Goal: Information Seeking & Learning: Learn about a topic

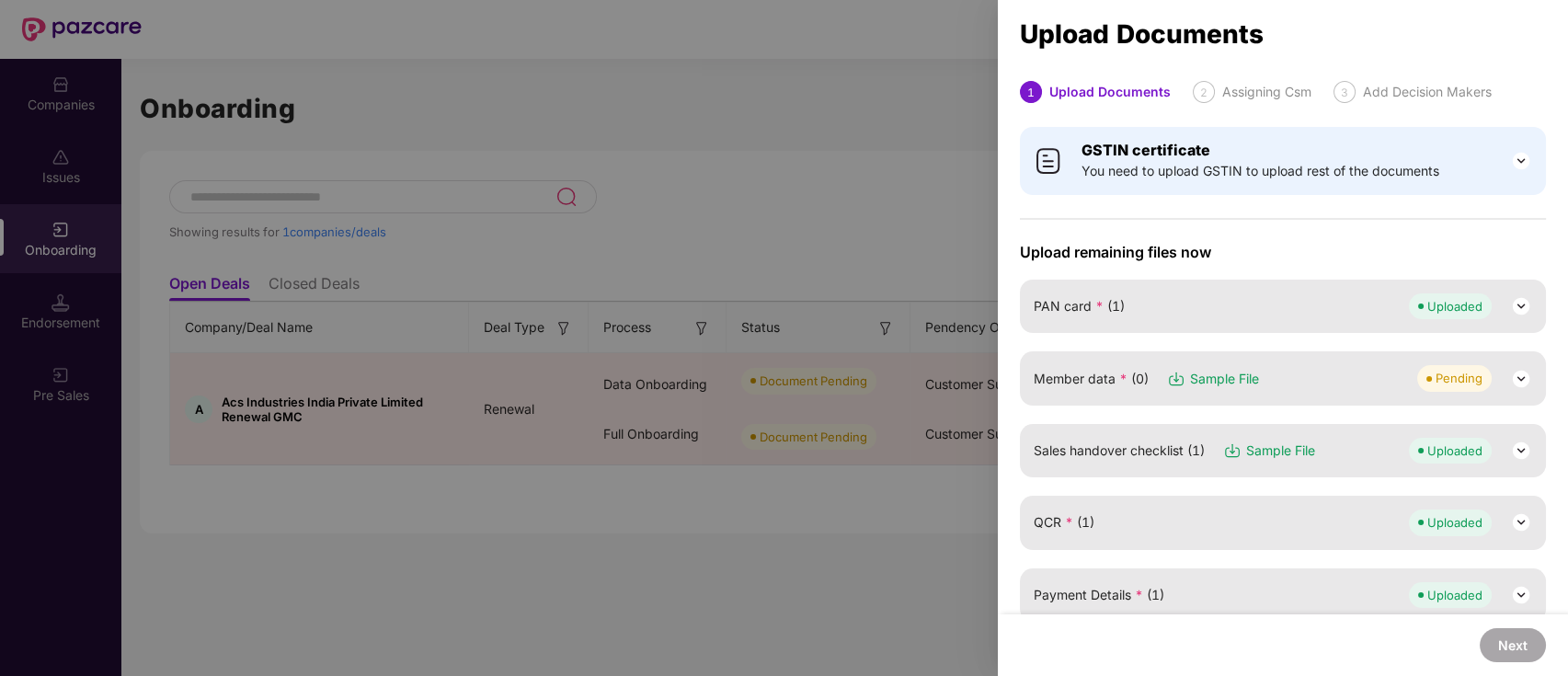
click at [715, 127] on div at bounding box center [784, 338] width 1568 height 676
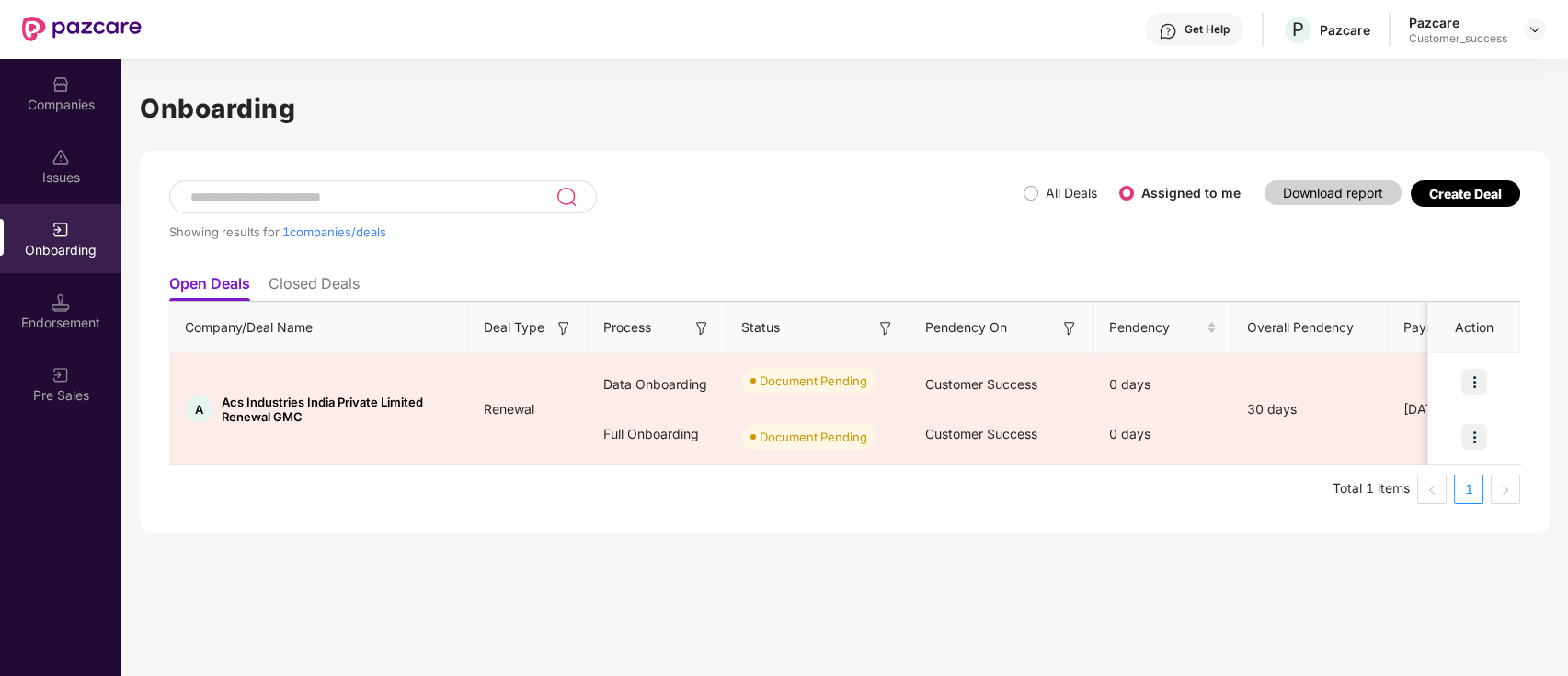
click at [53, 85] on img at bounding box center [61, 84] width 19 height 19
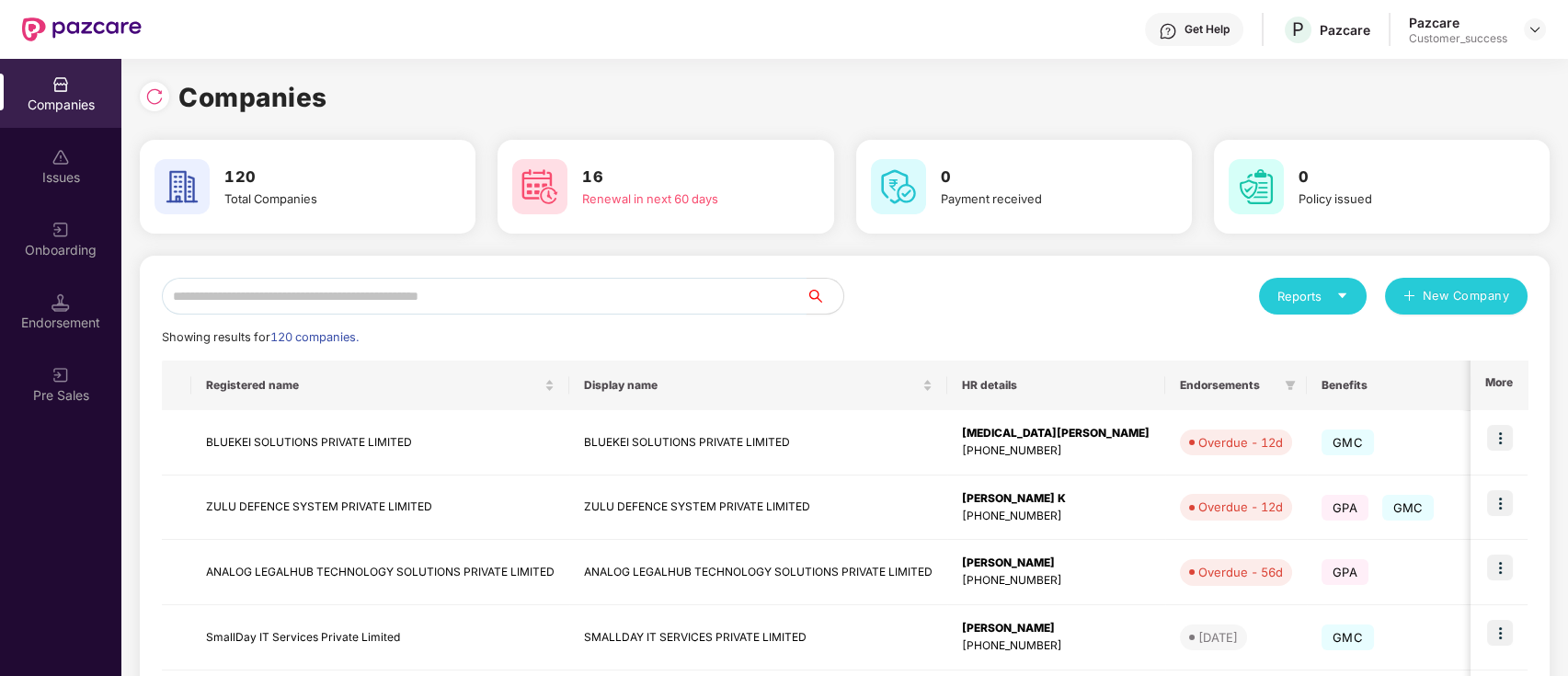
click at [400, 281] on input "text" at bounding box center [483, 296] width 644 height 37
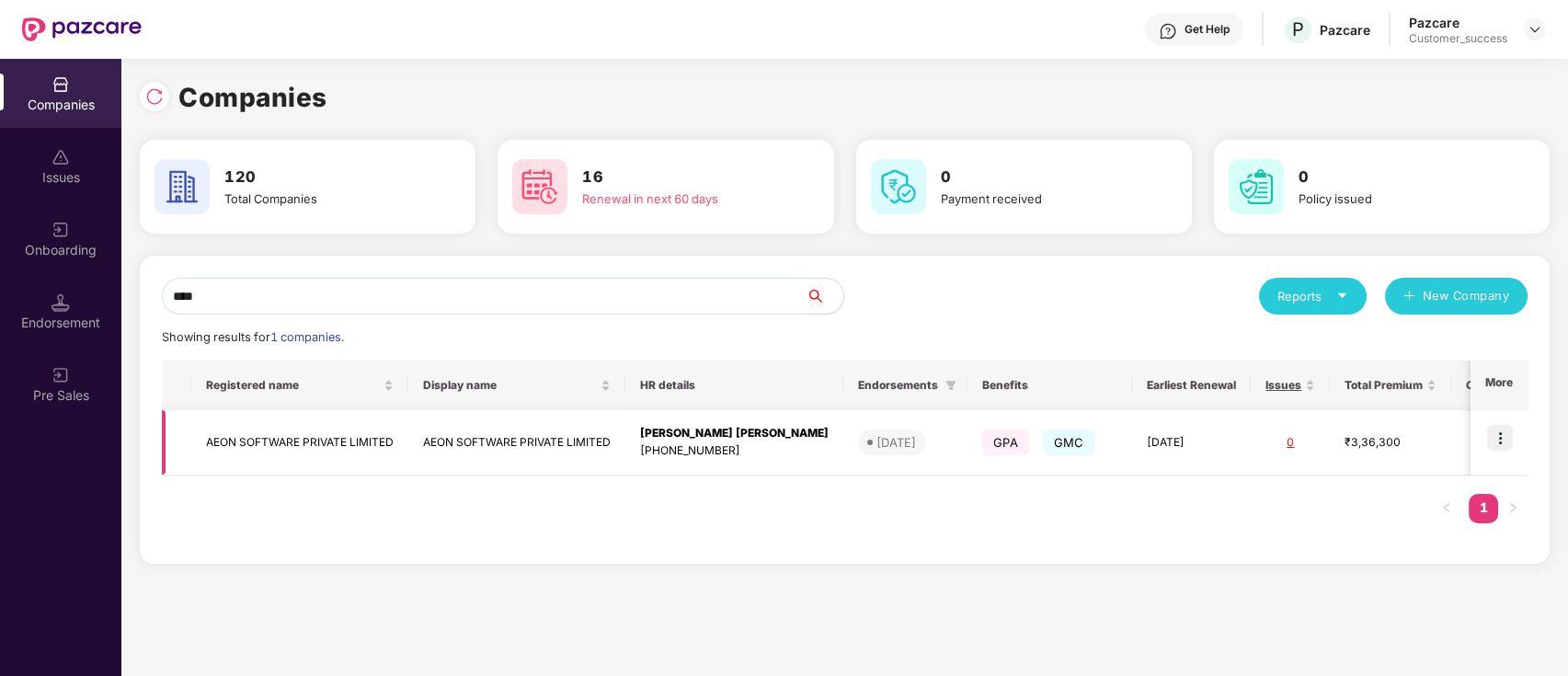
type input "****"
click at [1502, 444] on img at bounding box center [1499, 438] width 25 height 26
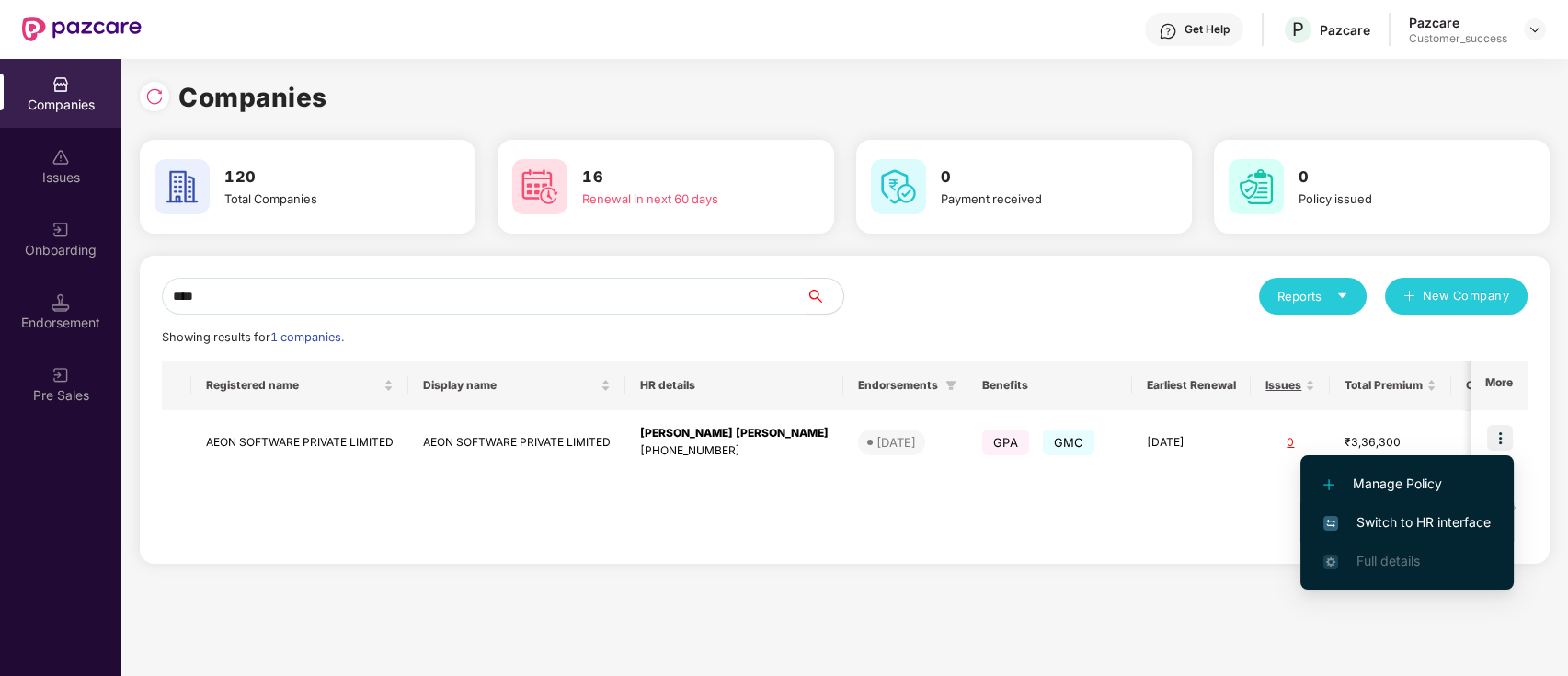
click at [1422, 515] on span "Switch to HR interface" at bounding box center [1406, 522] width 168 height 21
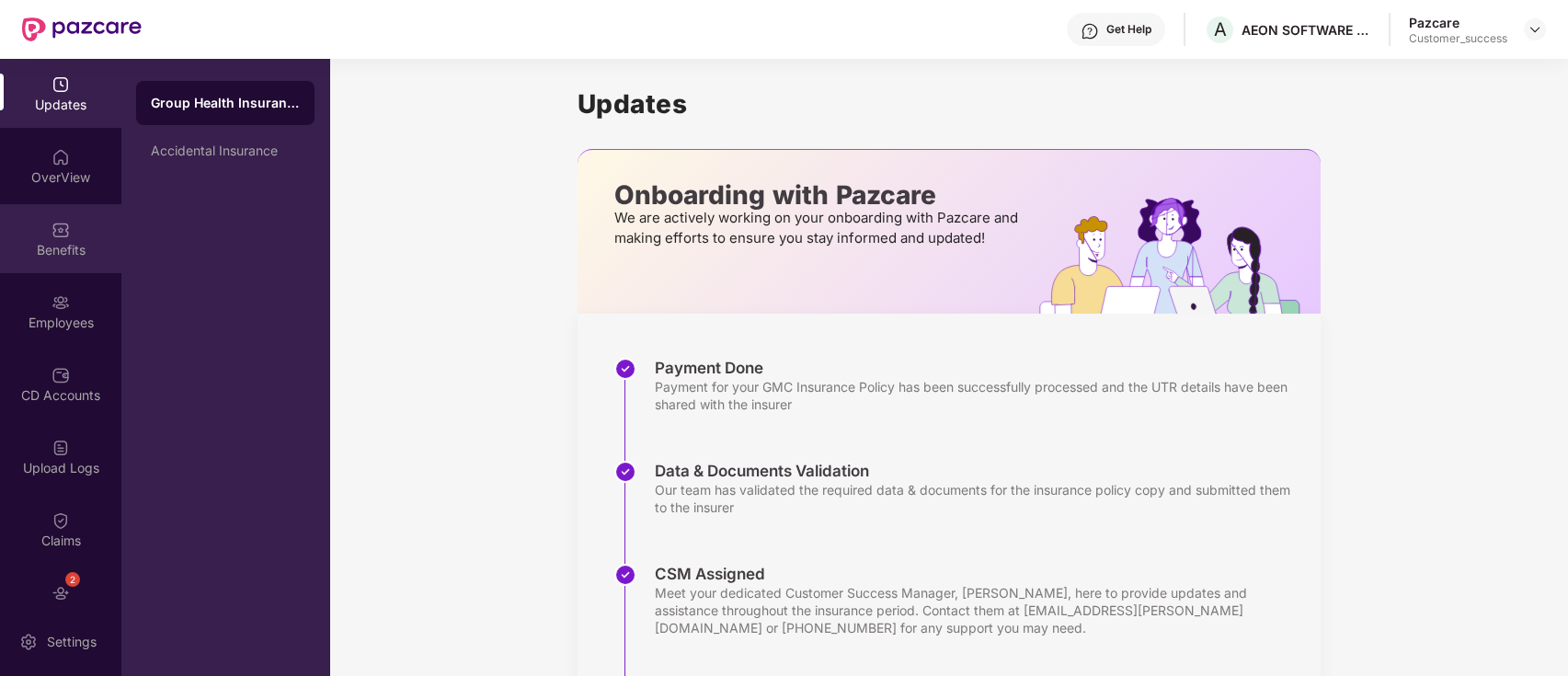
drag, startPoint x: 113, startPoint y: 241, endPoint x: 43, endPoint y: 203, distance: 79.6
click at [43, 204] on div "Benefits" at bounding box center [61, 238] width 122 height 69
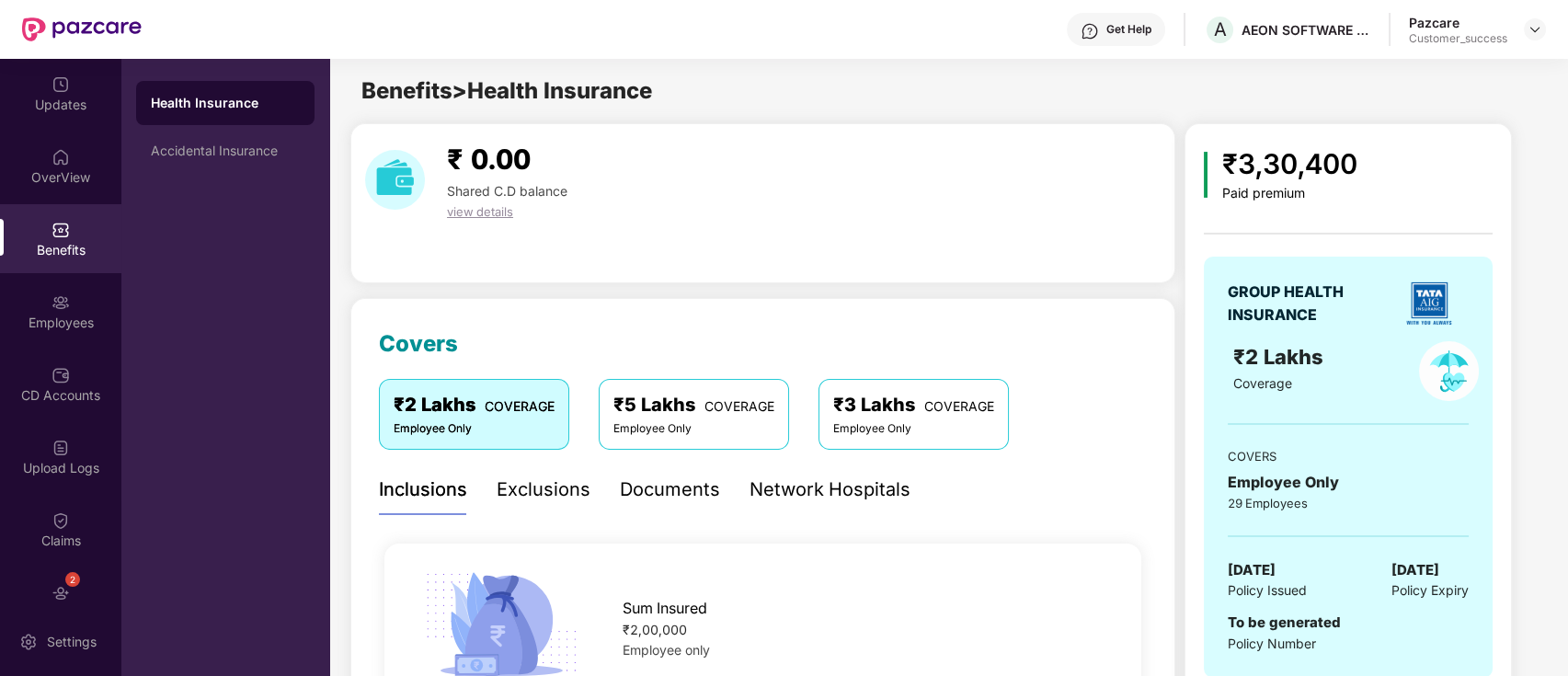
click at [1281, 607] on div "GROUP HEALTH INSURANCE ₹2 Lakhs Coverage COVERS Employee Only 29 Employees 19 J…" at bounding box center [1347, 467] width 288 height 421
click at [1280, 614] on div "GROUP HEALTH INSURANCE ₹2 Lakhs Coverage COVERS Employee Only 29 Employees 19 J…" at bounding box center [1347, 467] width 288 height 421
click at [1278, 615] on span "To be generated" at bounding box center [1284, 622] width 113 height 18
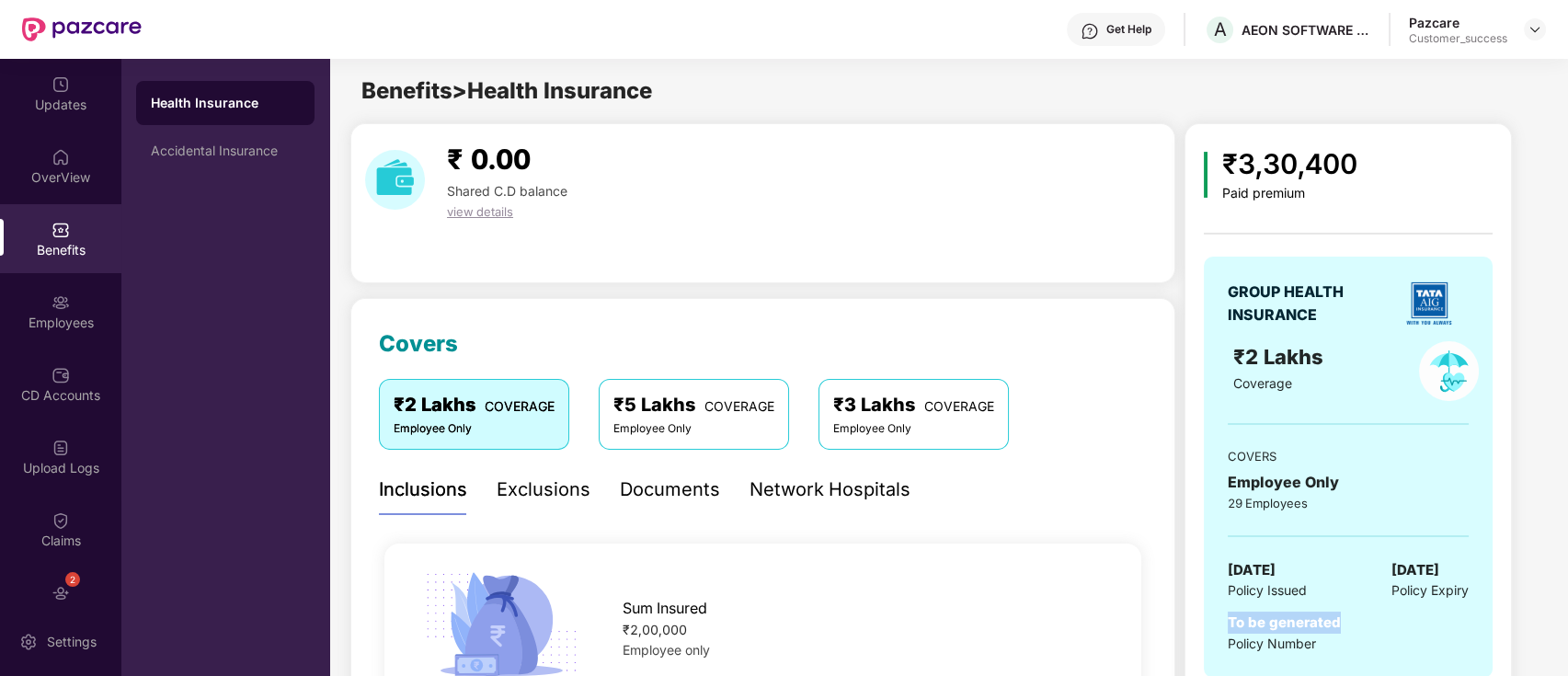
click at [1278, 615] on span "To be generated" at bounding box center [1284, 622] width 113 height 18
click at [1353, 622] on div "To be generated Policy Number" at bounding box center [1348, 632] width 241 height 42
click at [52, 208] on div "Benefits" at bounding box center [61, 238] width 122 height 69
drag, startPoint x: 629, startPoint y: 494, endPoint x: 711, endPoint y: 484, distance: 82.6
click at [631, 494] on div "Documents" at bounding box center [670, 490] width 100 height 28
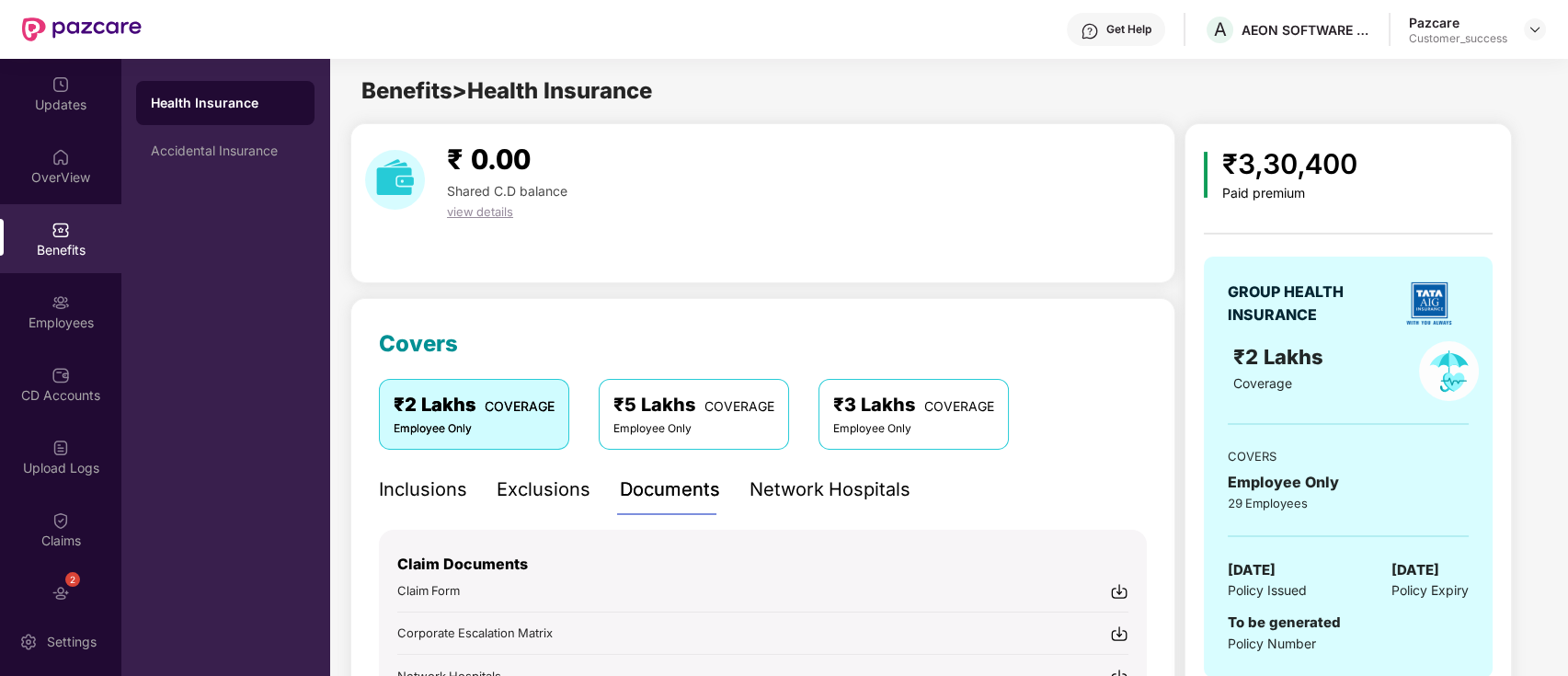
click at [830, 492] on div "Network Hospitals" at bounding box center [830, 490] width 161 height 28
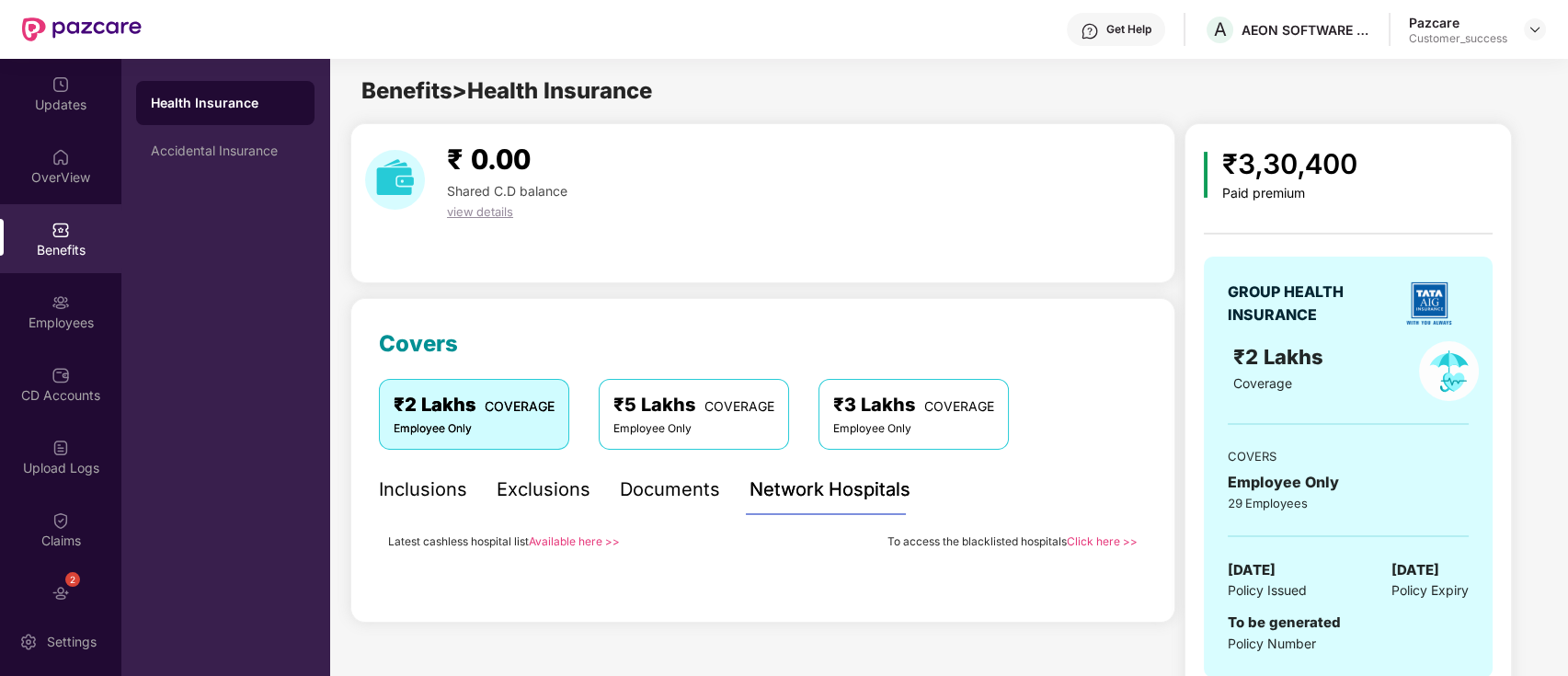
click at [561, 553] on div "Sum Insured ₹2,00,000 Employee only Normal Room Rent No Capping Maximum amount …" at bounding box center [762, 548] width 768 height 37
click at [571, 542] on link "Available here >>" at bounding box center [574, 542] width 91 height 14
click at [725, 254] on div "₹ 0.00 Shared C.D balance view details" at bounding box center [762, 203] width 825 height 160
click at [1539, 30] on img at bounding box center [1534, 29] width 15 height 15
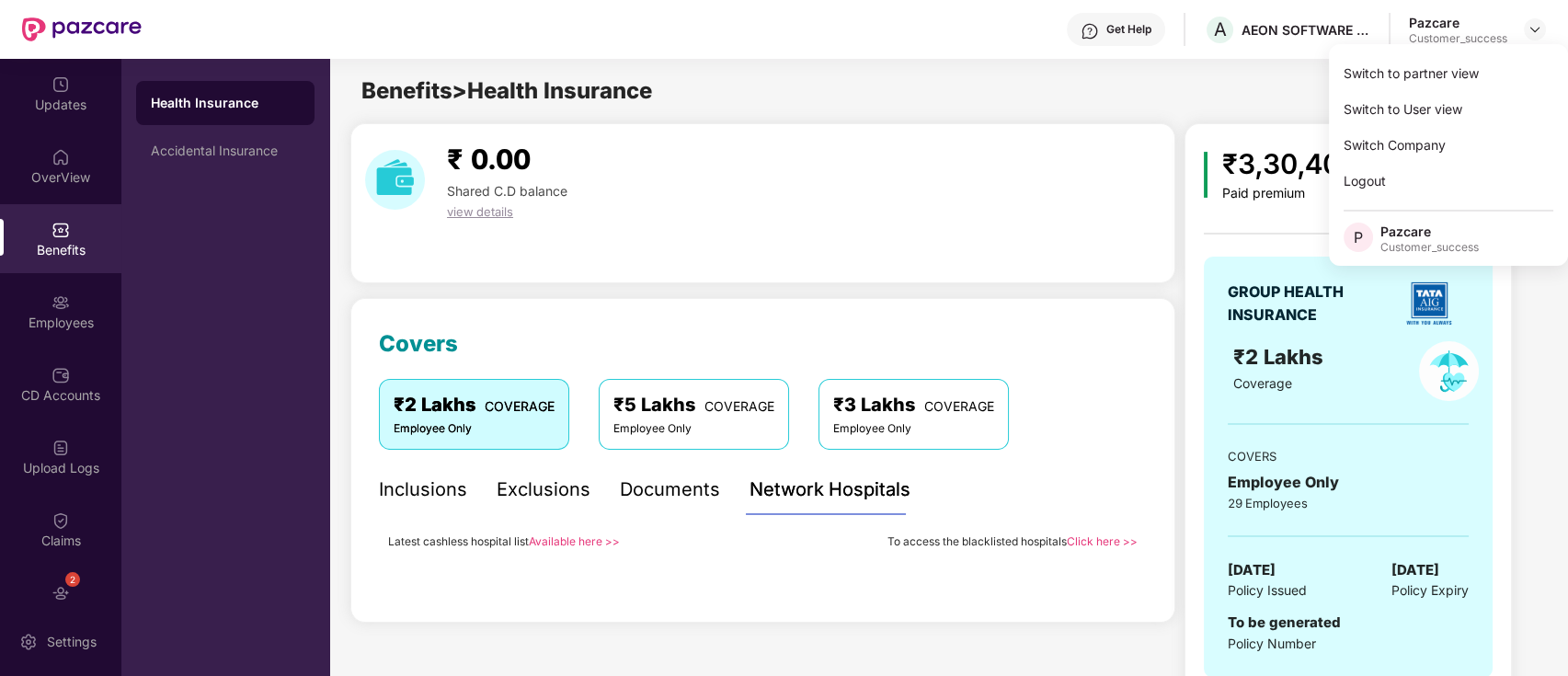
click at [1450, 74] on div "Switch to partner view" at bounding box center [1448, 73] width 239 height 36
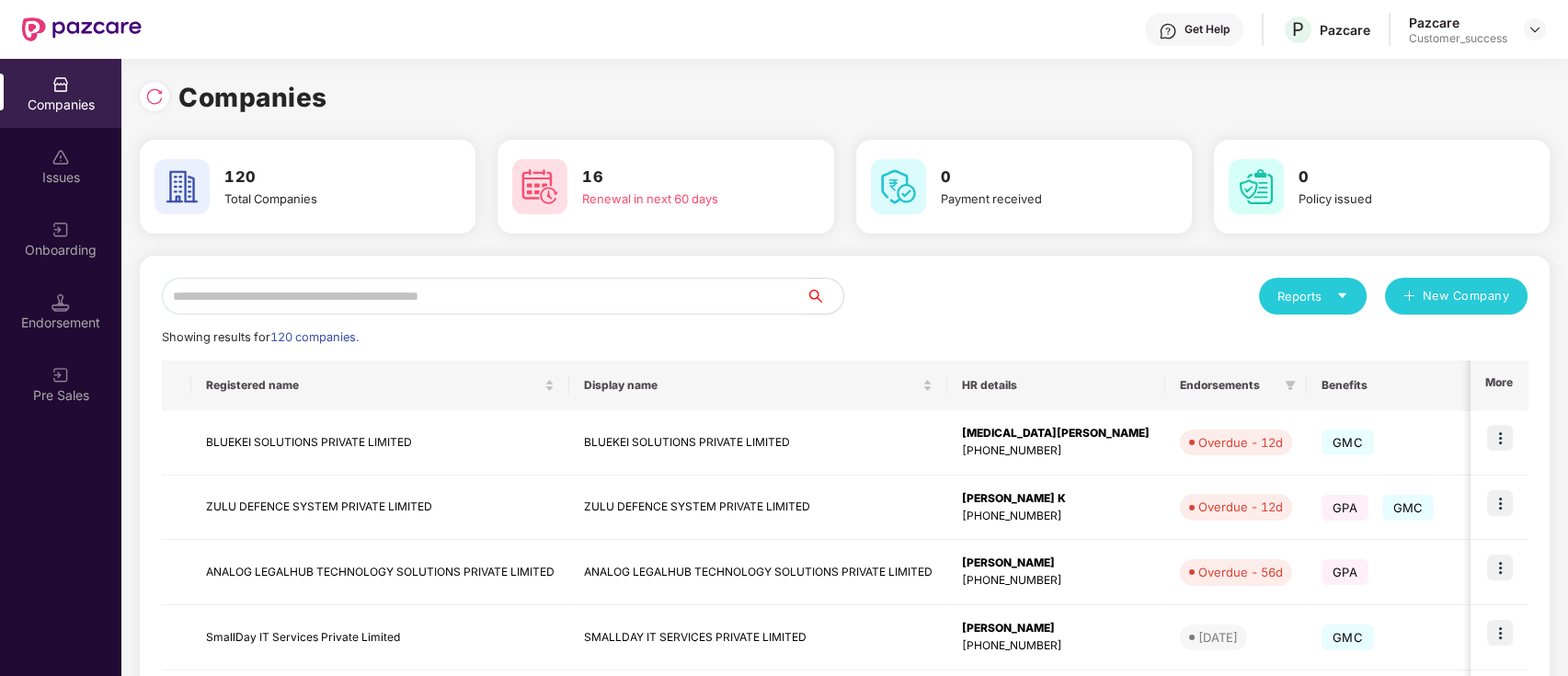
click at [527, 290] on input "text" at bounding box center [483, 296] width 644 height 37
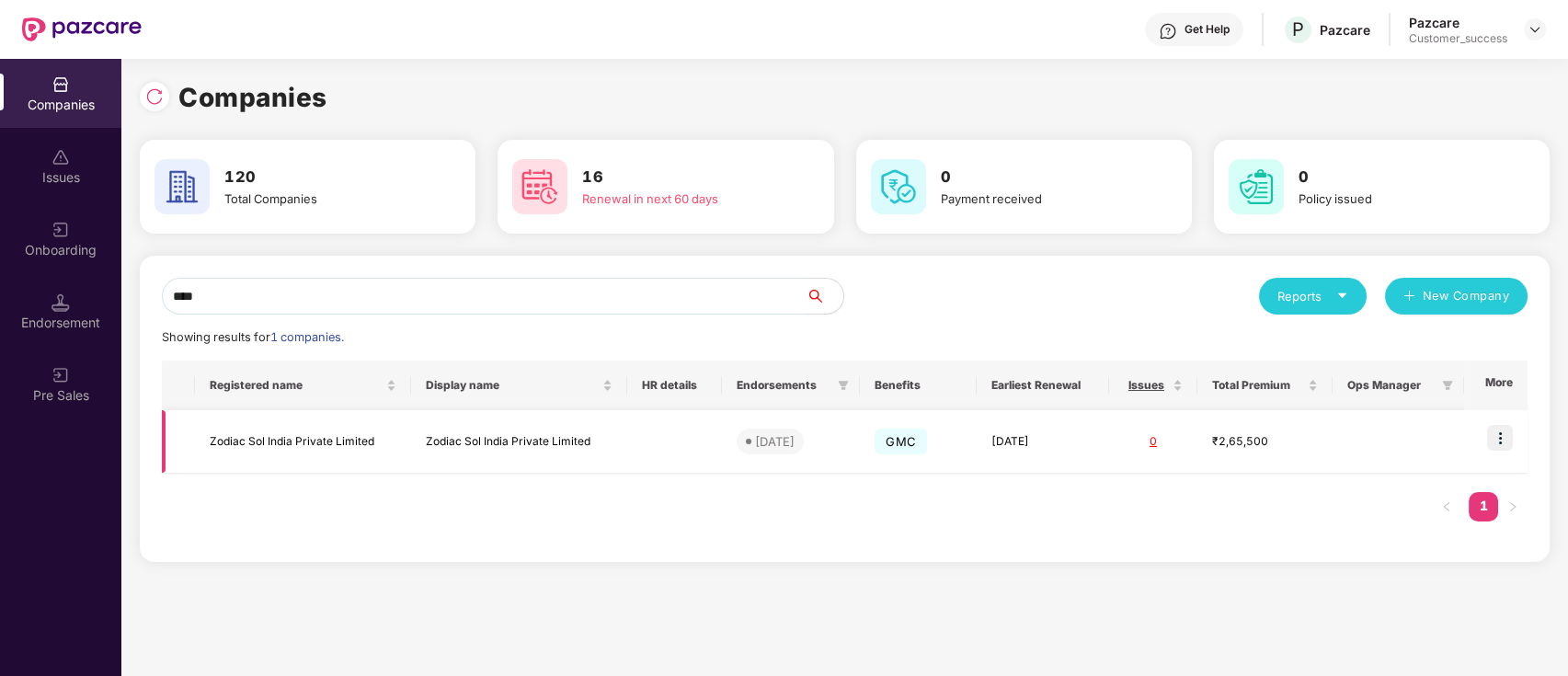
type input "****"
drag, startPoint x: 1470, startPoint y: 438, endPoint x: 1512, endPoint y: 436, distance: 42.0
click at [1471, 438] on td at bounding box center [1495, 442] width 64 height 64
click at [1514, 442] on td at bounding box center [1495, 442] width 64 height 64
click at [1497, 449] on img at bounding box center [1499, 438] width 25 height 26
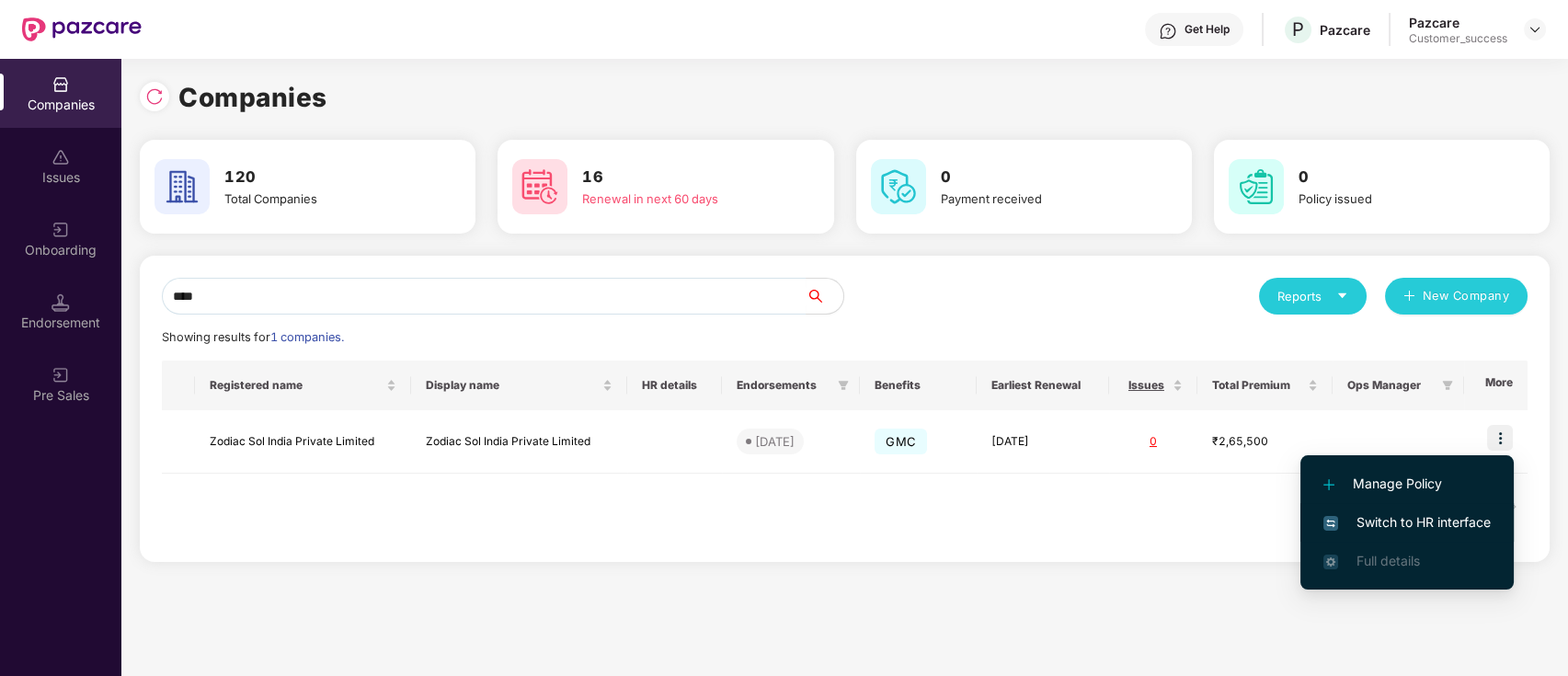
click at [1446, 527] on span "Switch to HR interface" at bounding box center [1406, 522] width 168 height 21
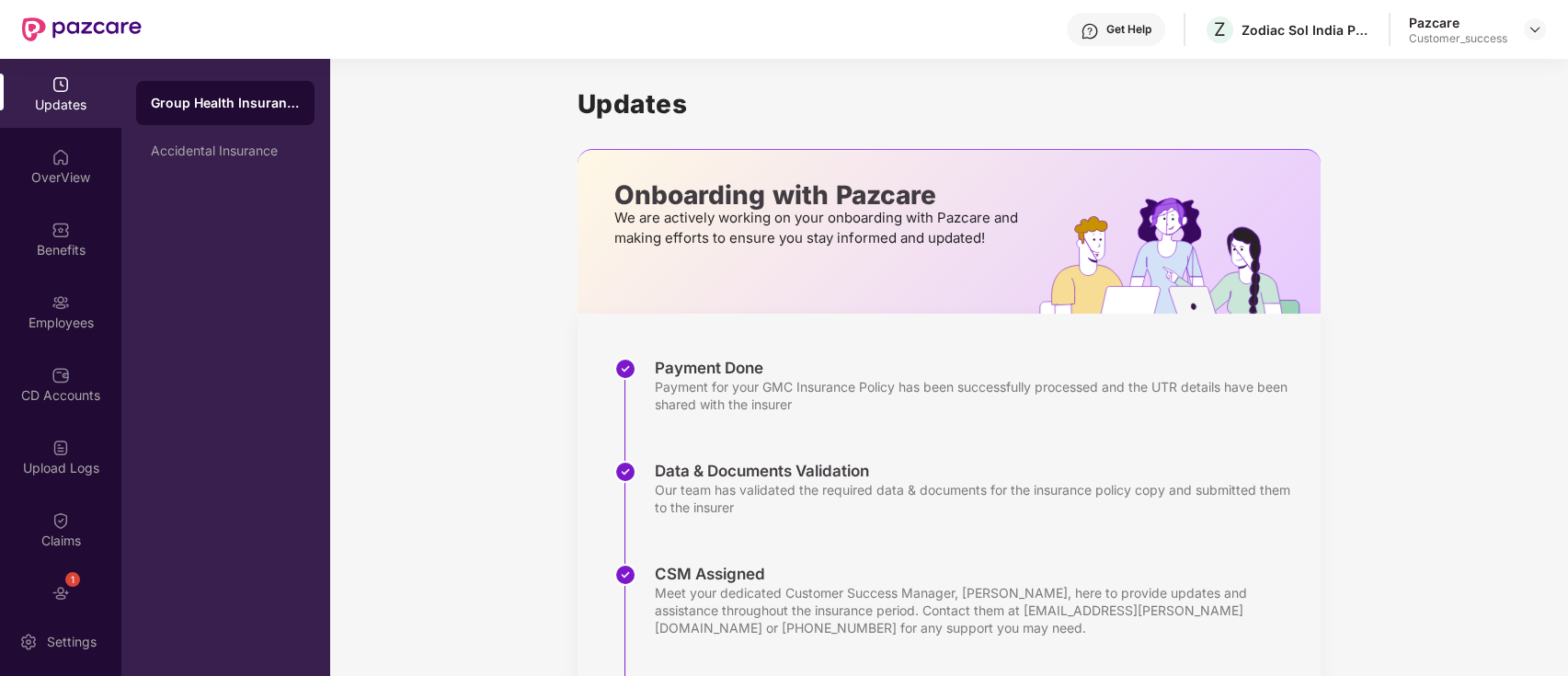
click at [29, 269] on div "Benefits" at bounding box center [61, 238] width 122 height 69
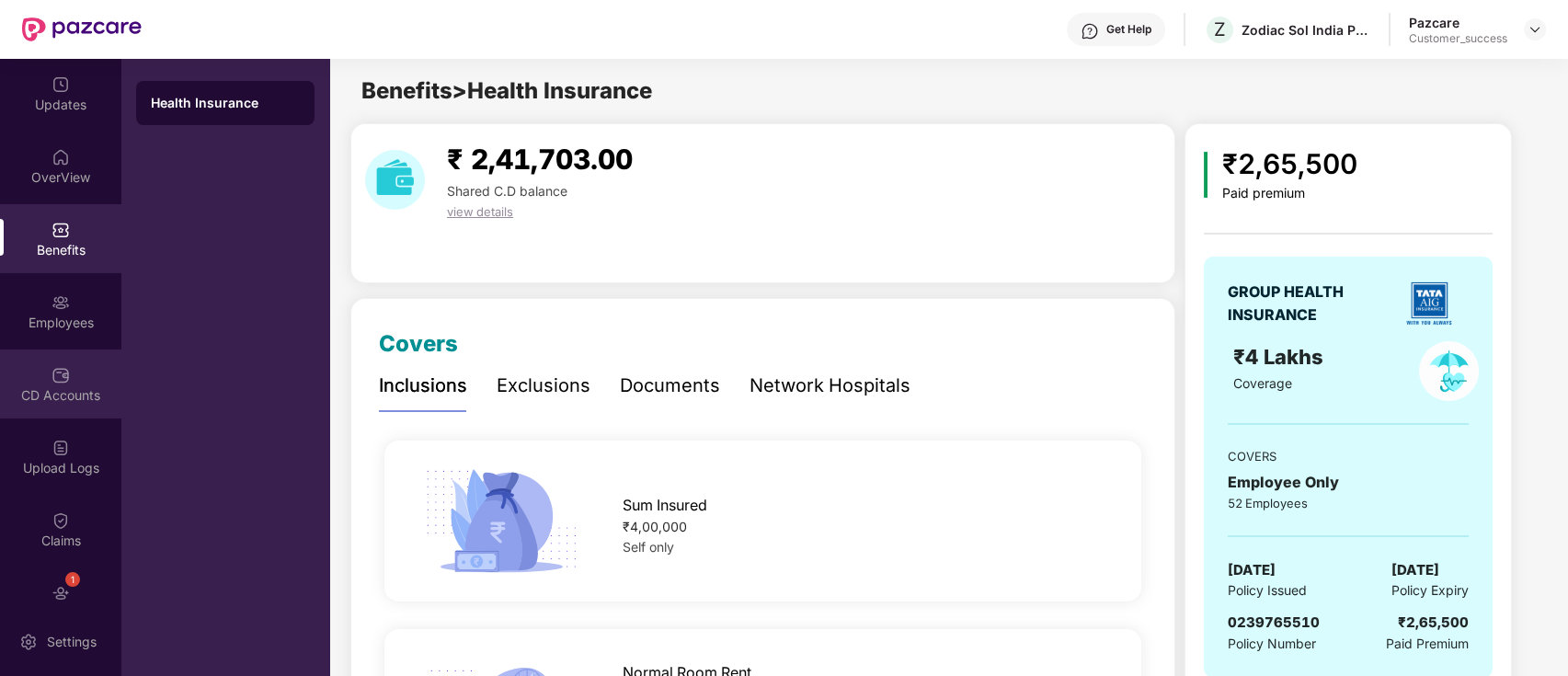
click at [52, 376] on img at bounding box center [61, 375] width 19 height 19
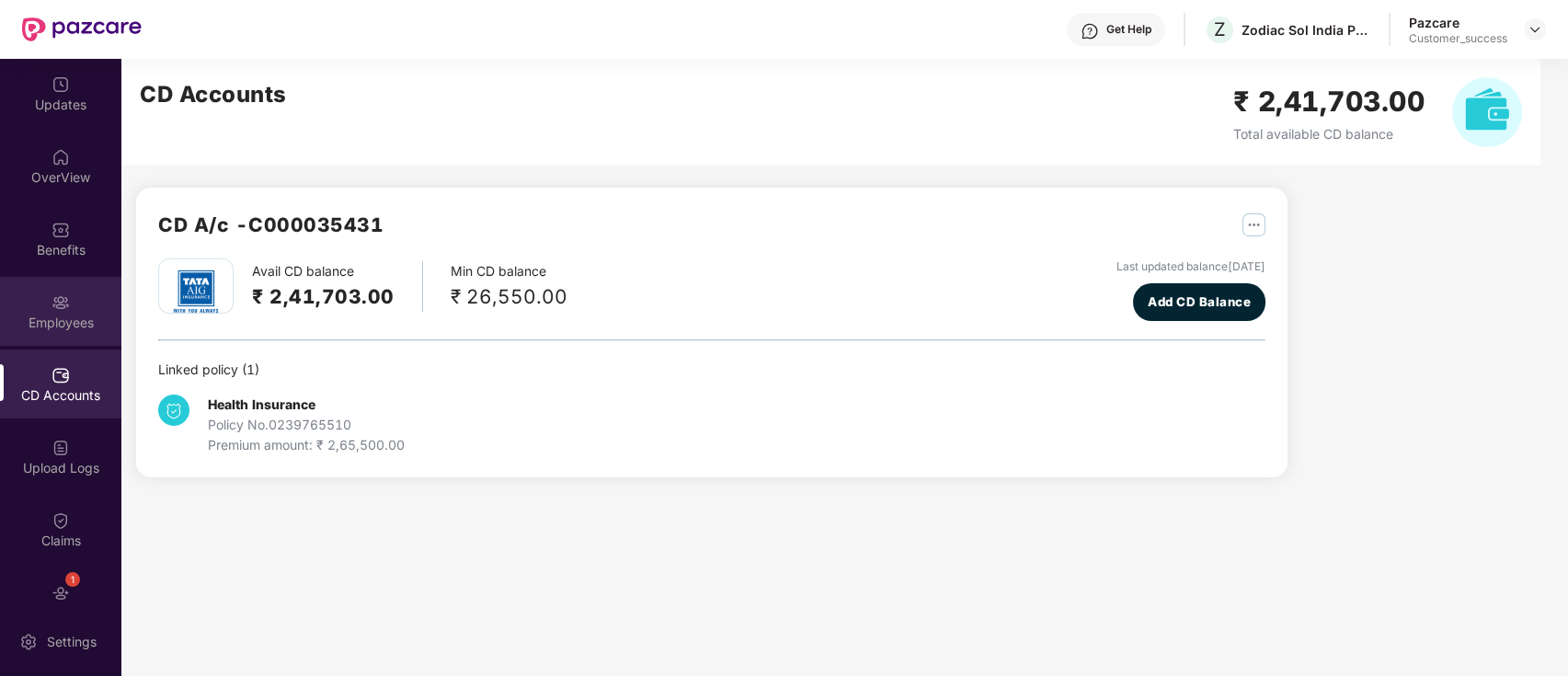
click at [59, 309] on img at bounding box center [61, 302] width 19 height 19
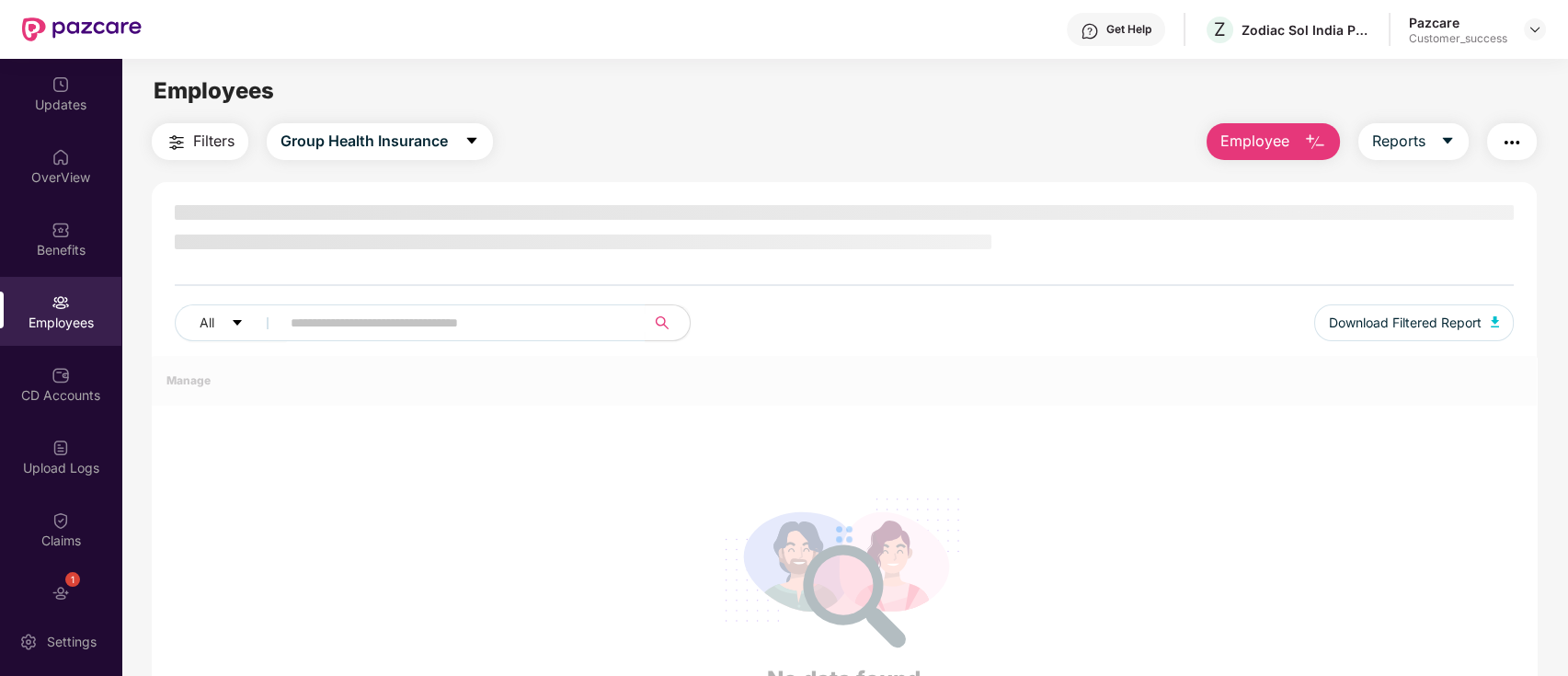
click at [68, 208] on div "Benefits" at bounding box center [61, 238] width 122 height 69
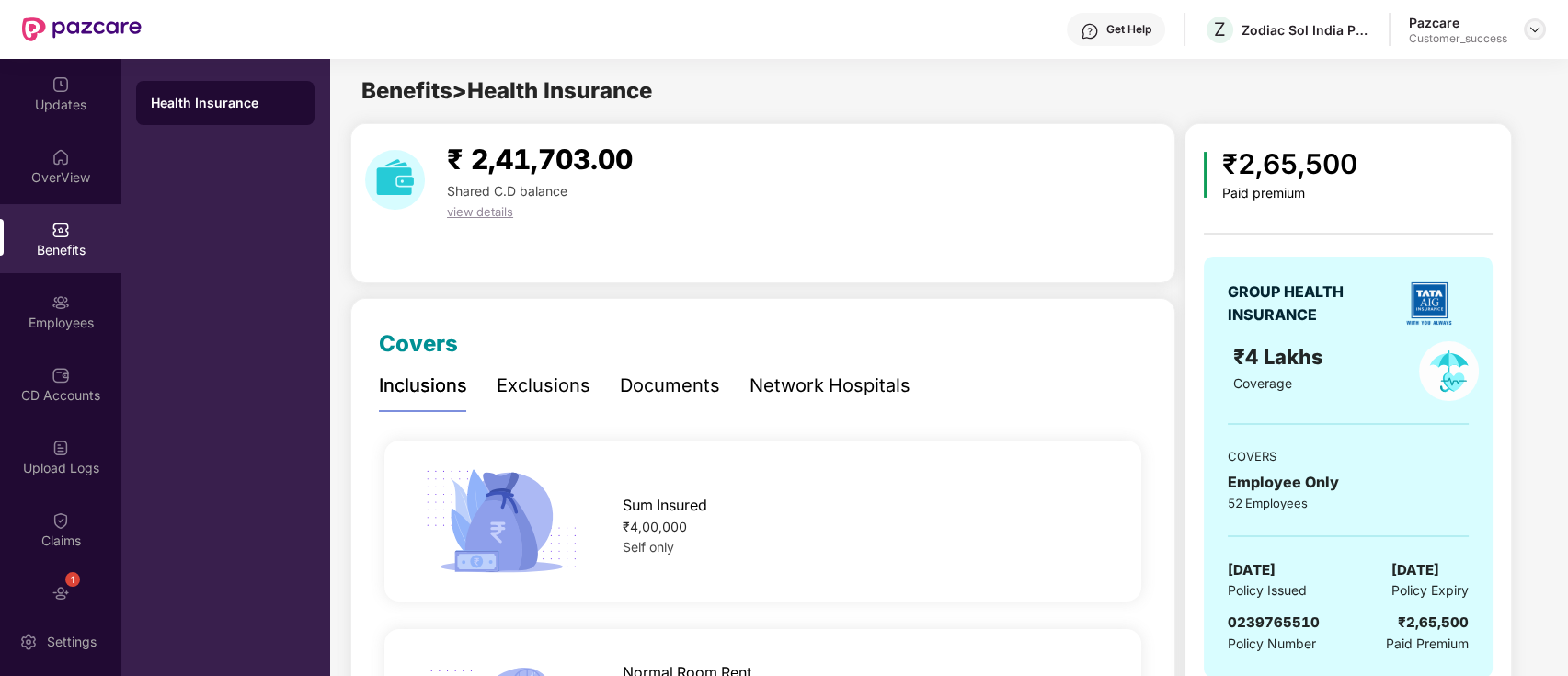
click at [1537, 21] on div at bounding box center [1535, 29] width 23 height 23
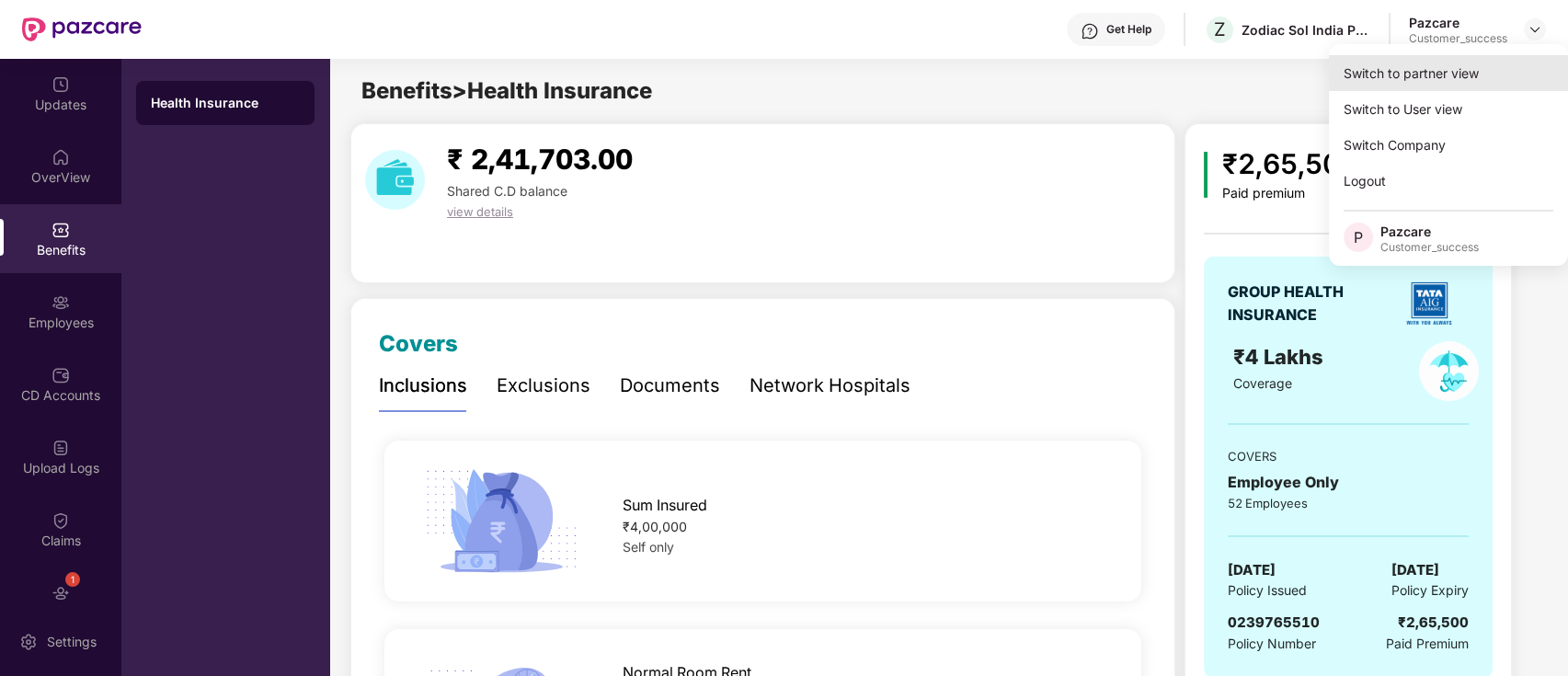
click at [1481, 71] on div "Switch to partner view" at bounding box center [1448, 73] width 239 height 36
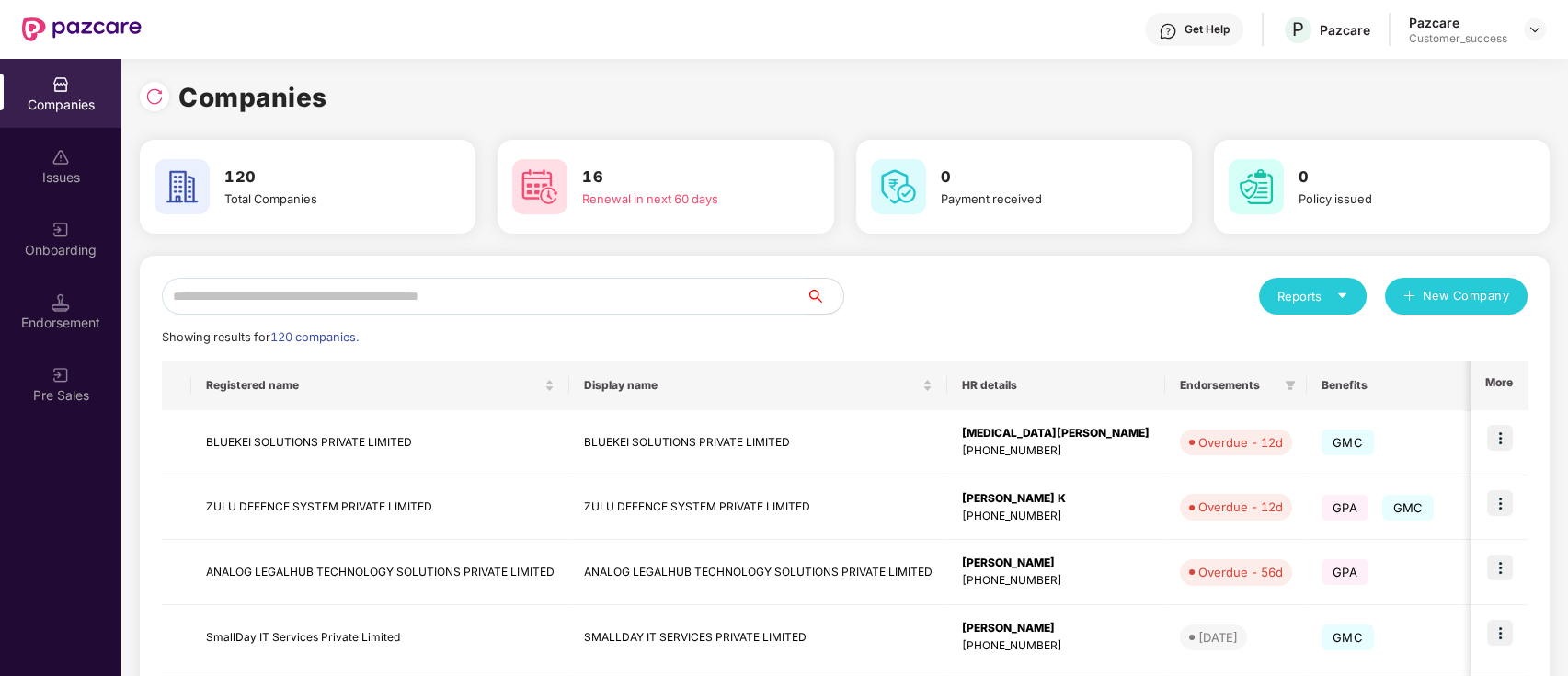
click at [562, 301] on input "text" at bounding box center [483, 296] width 644 height 37
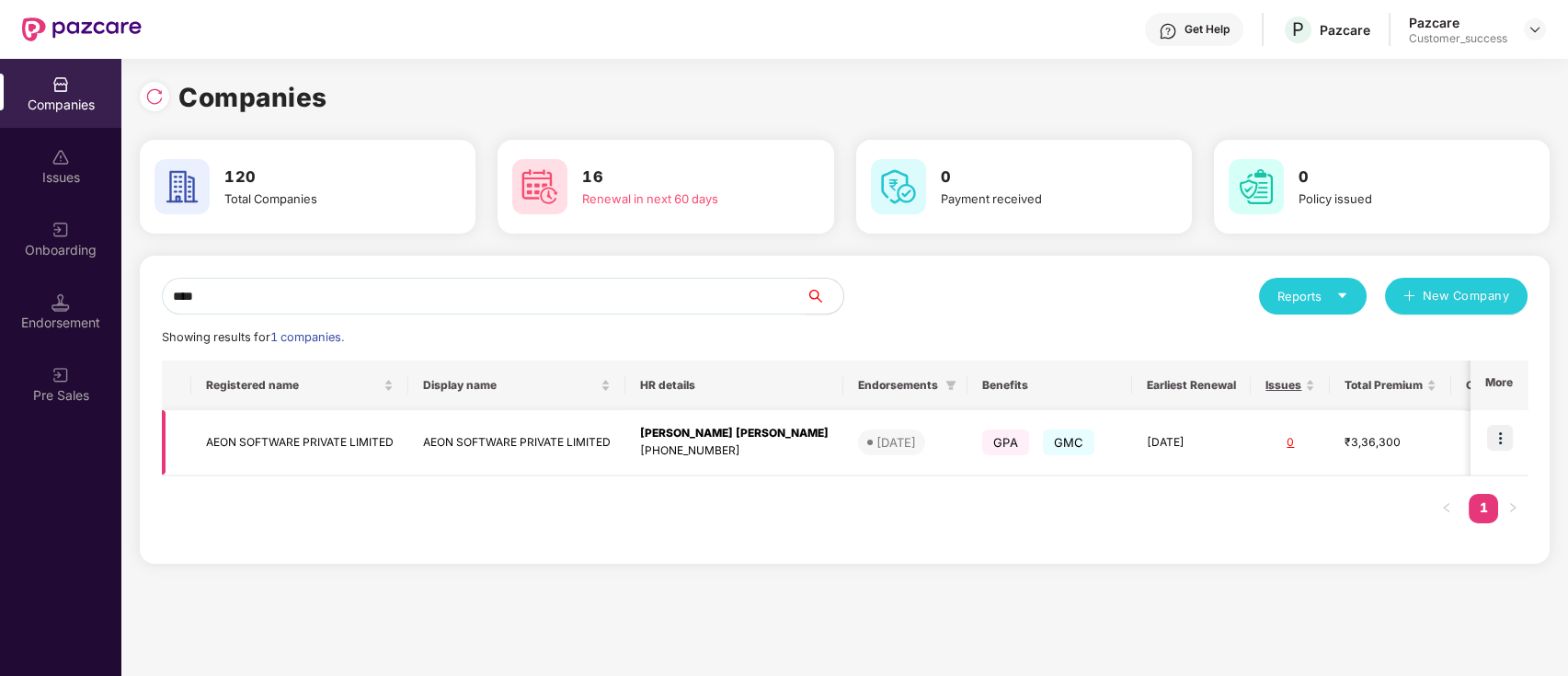
type input "****"
click at [1501, 441] on img at bounding box center [1499, 438] width 25 height 26
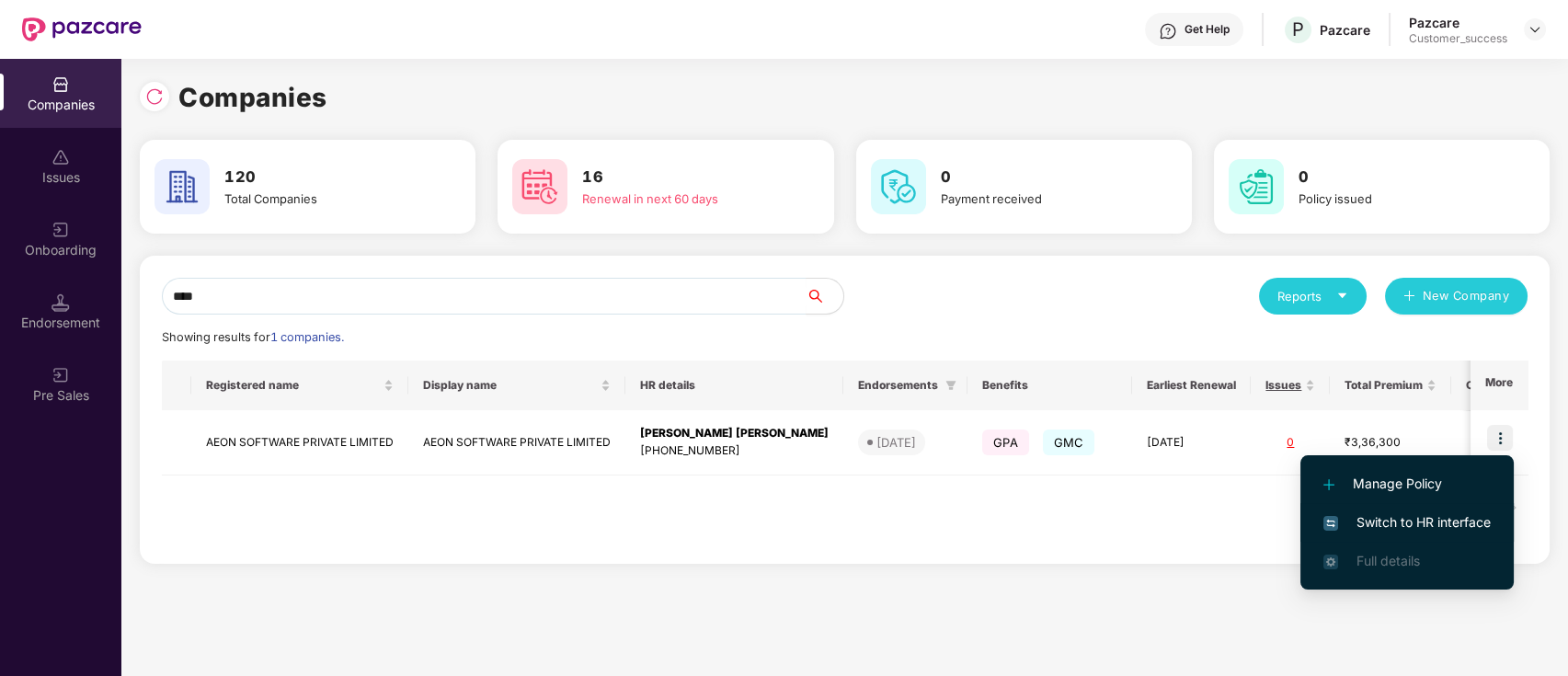
click at [1460, 516] on span "Switch to HR interface" at bounding box center [1406, 522] width 168 height 21
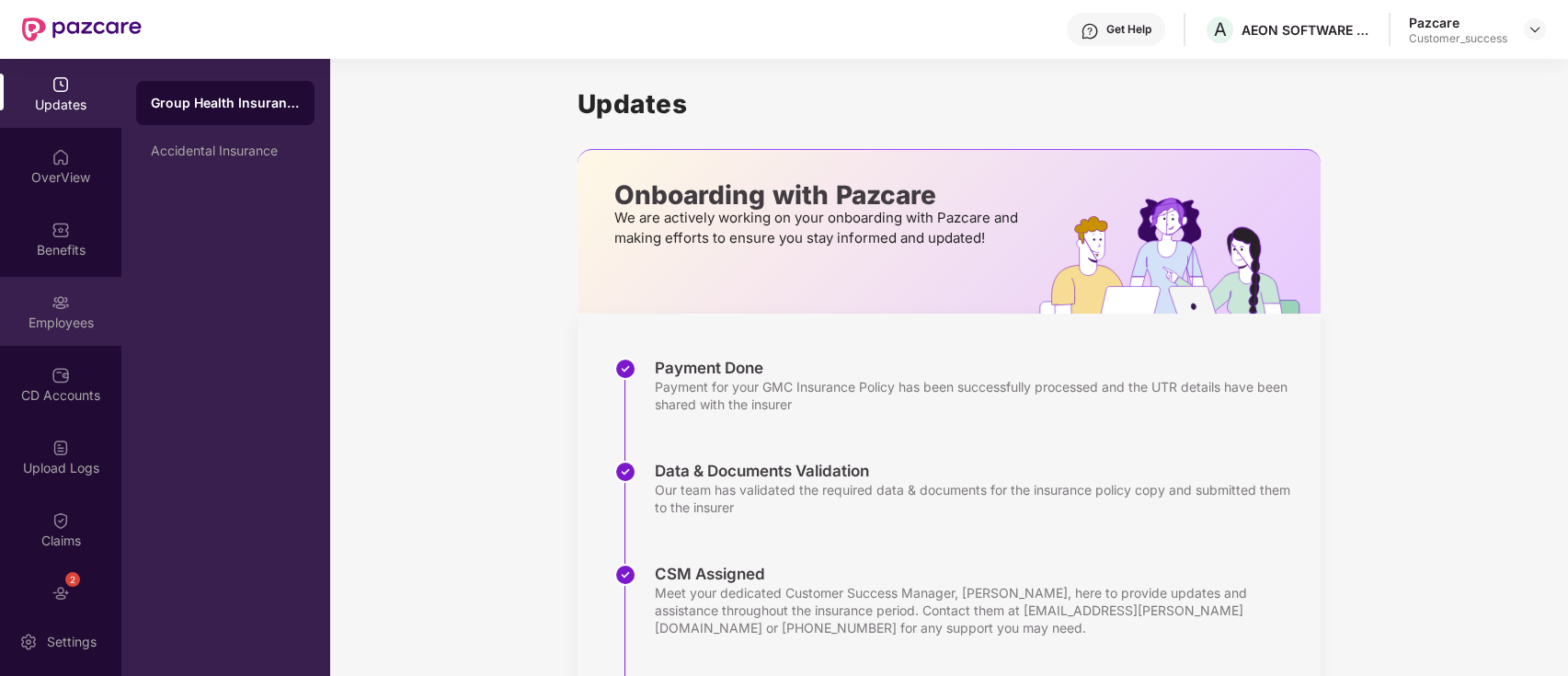
click at [84, 291] on div "Employees" at bounding box center [61, 311] width 122 height 69
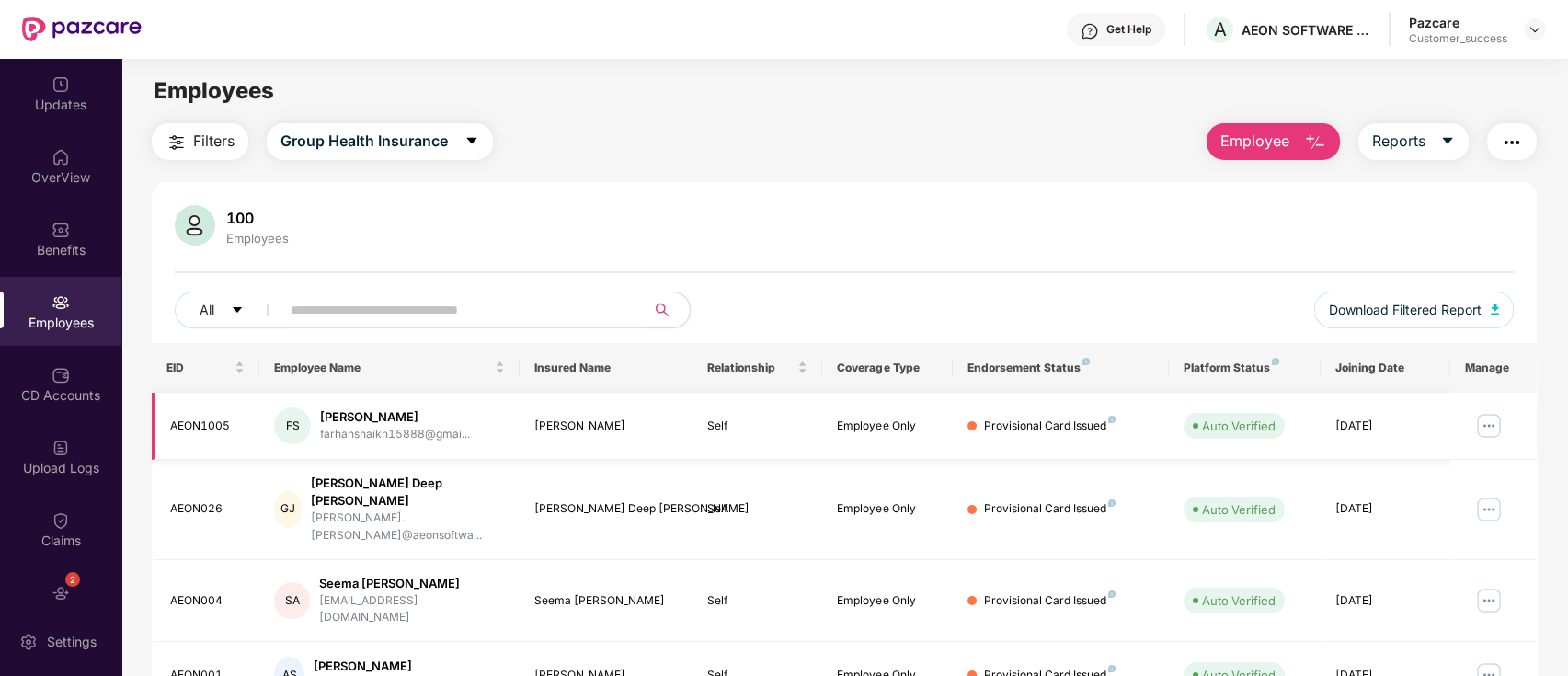
scroll to position [452, 0]
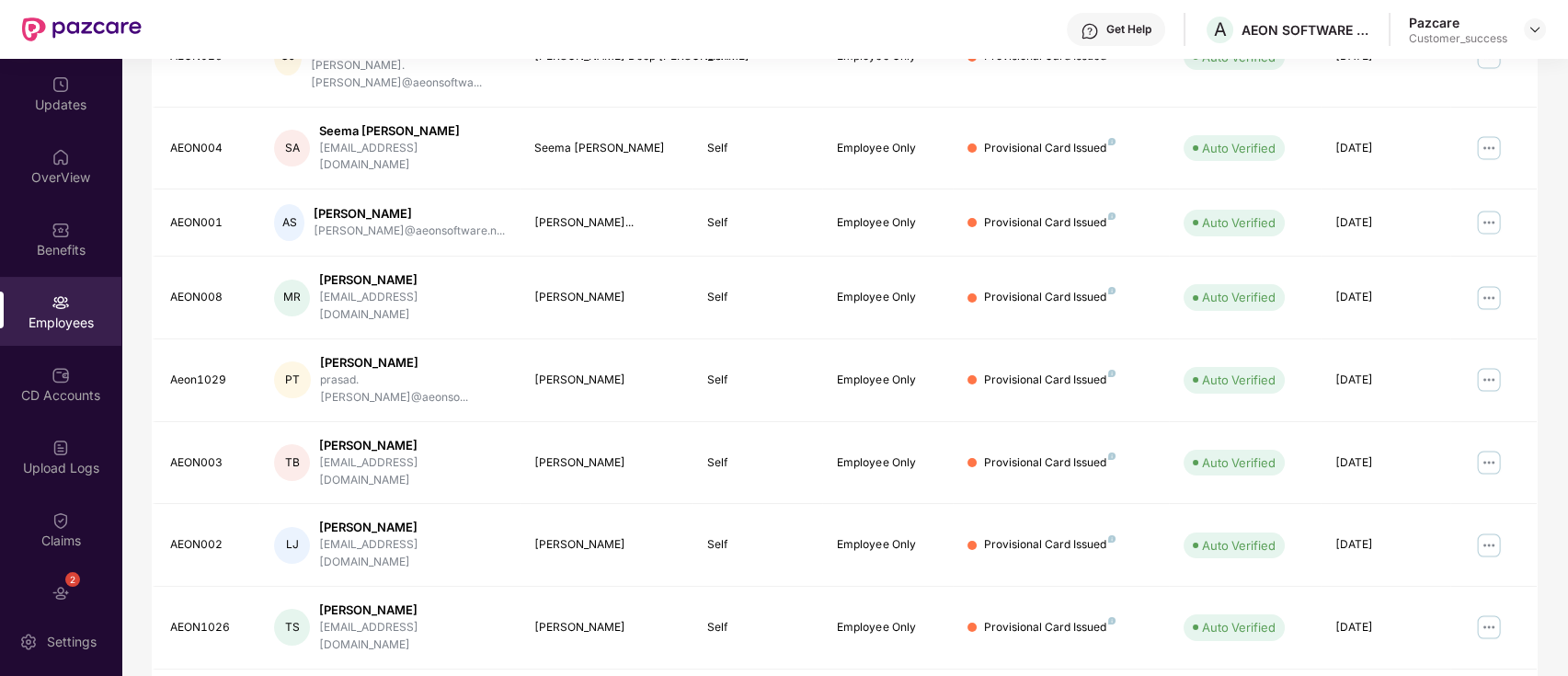
click at [79, 564] on div "Updates OverView Benefits Employees CD Accounts Upload Logs Claims 2 Endorsemen…" at bounding box center [61, 333] width 122 height 548
click at [74, 577] on div "2" at bounding box center [73, 579] width 15 height 15
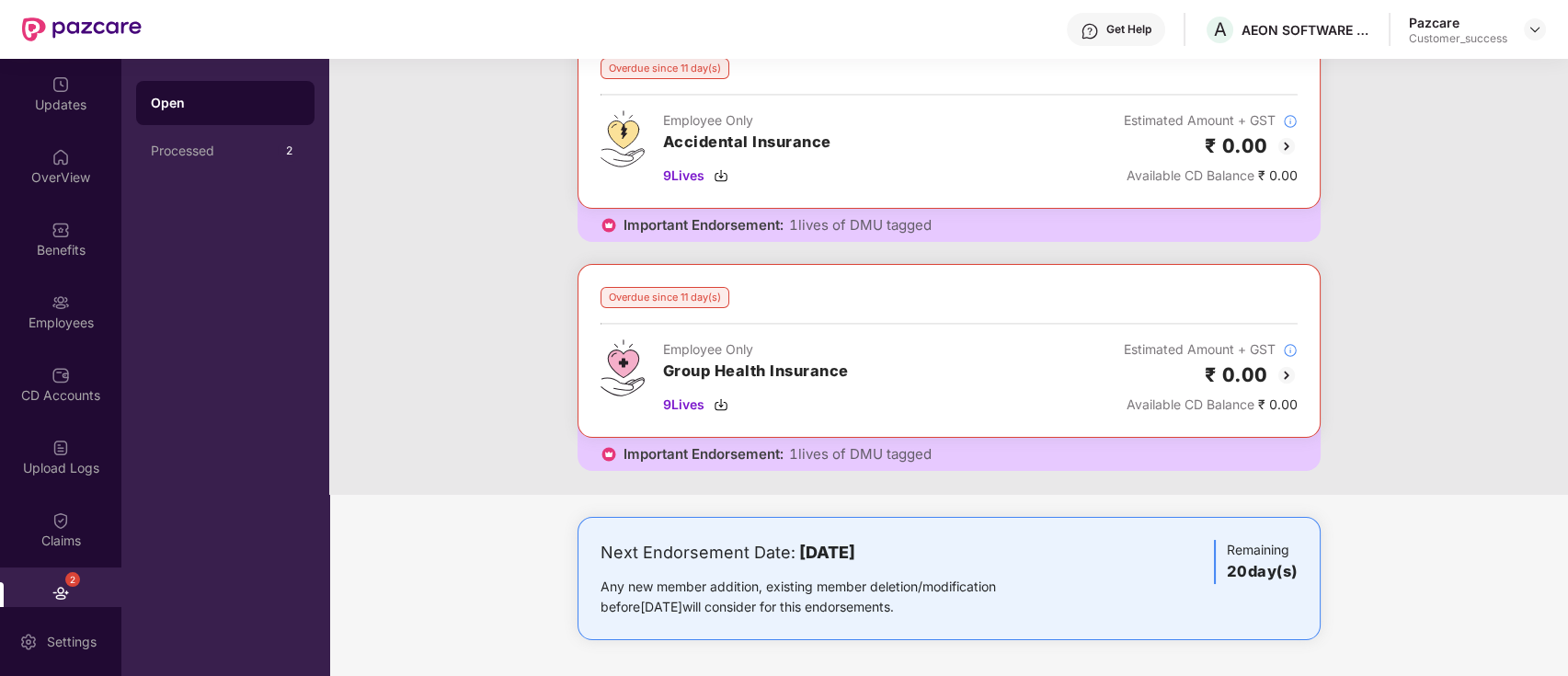
scroll to position [0, 0]
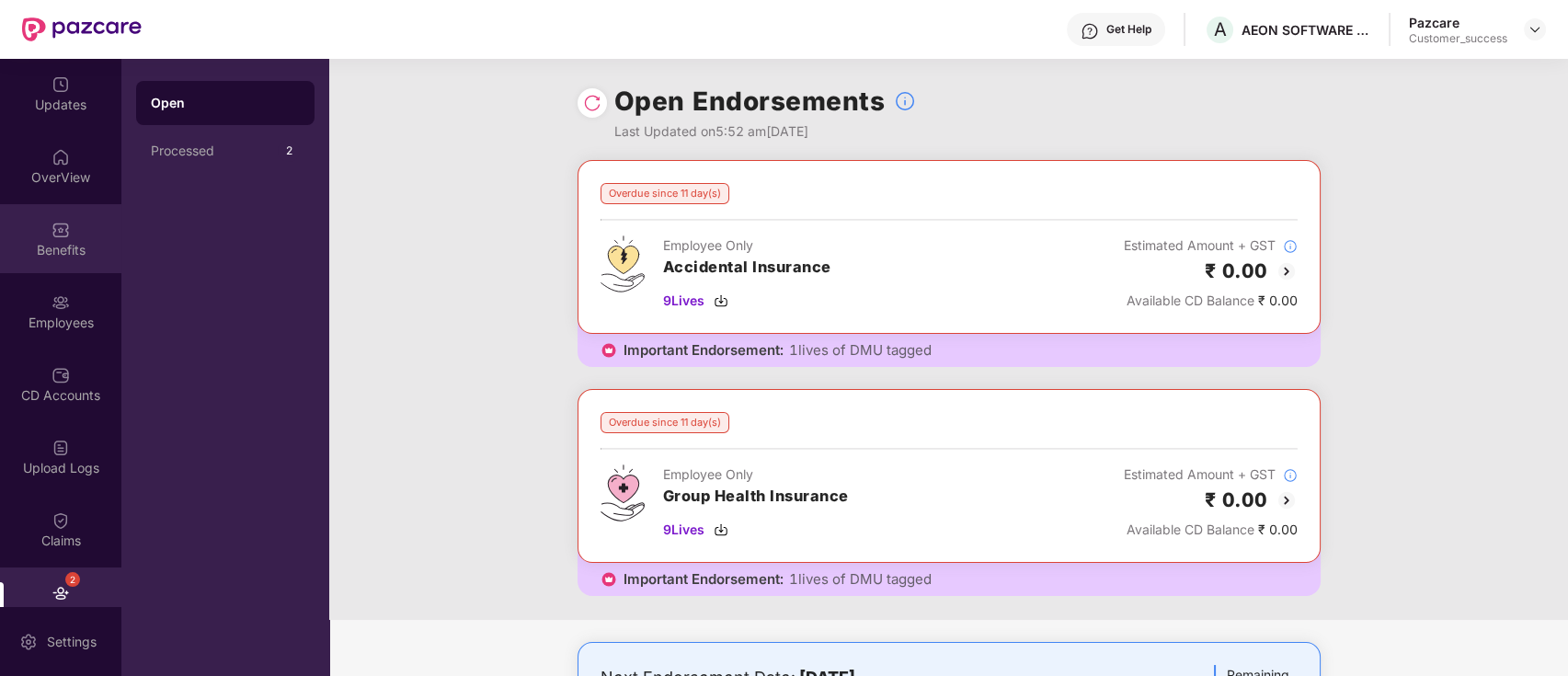
click at [59, 247] on div "Benefits" at bounding box center [61, 250] width 122 height 19
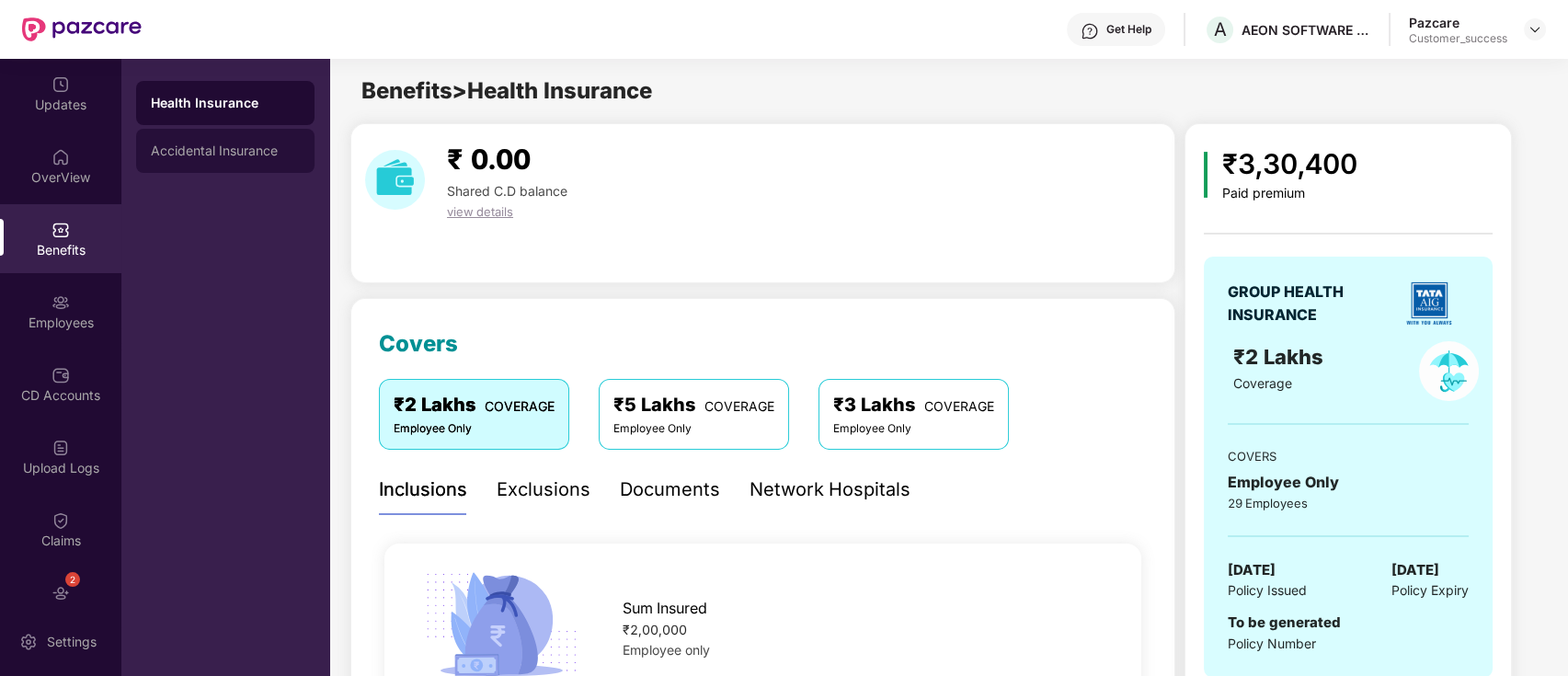
click at [212, 158] on div "Accidental Insurance" at bounding box center [226, 150] width 178 height 44
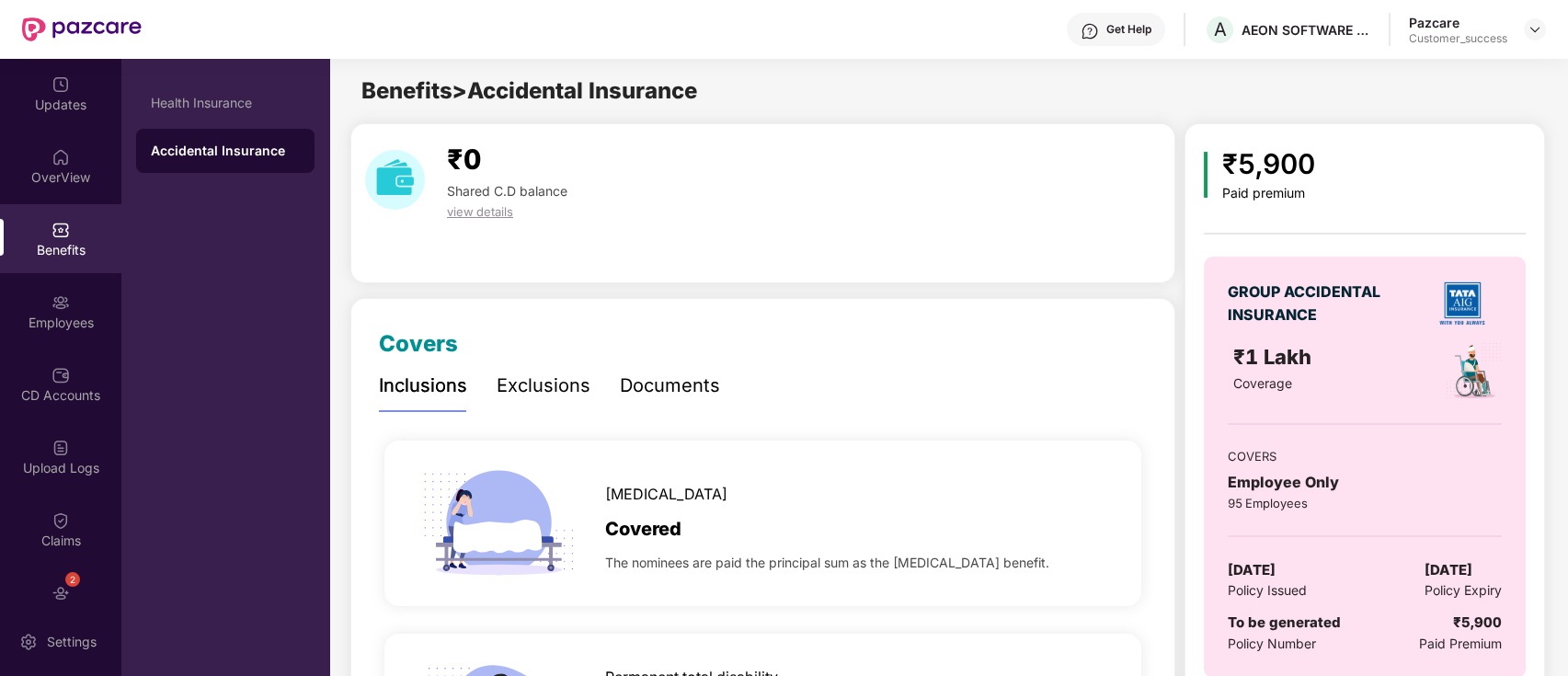
click at [81, 269] on div "Benefits" at bounding box center [61, 238] width 122 height 69
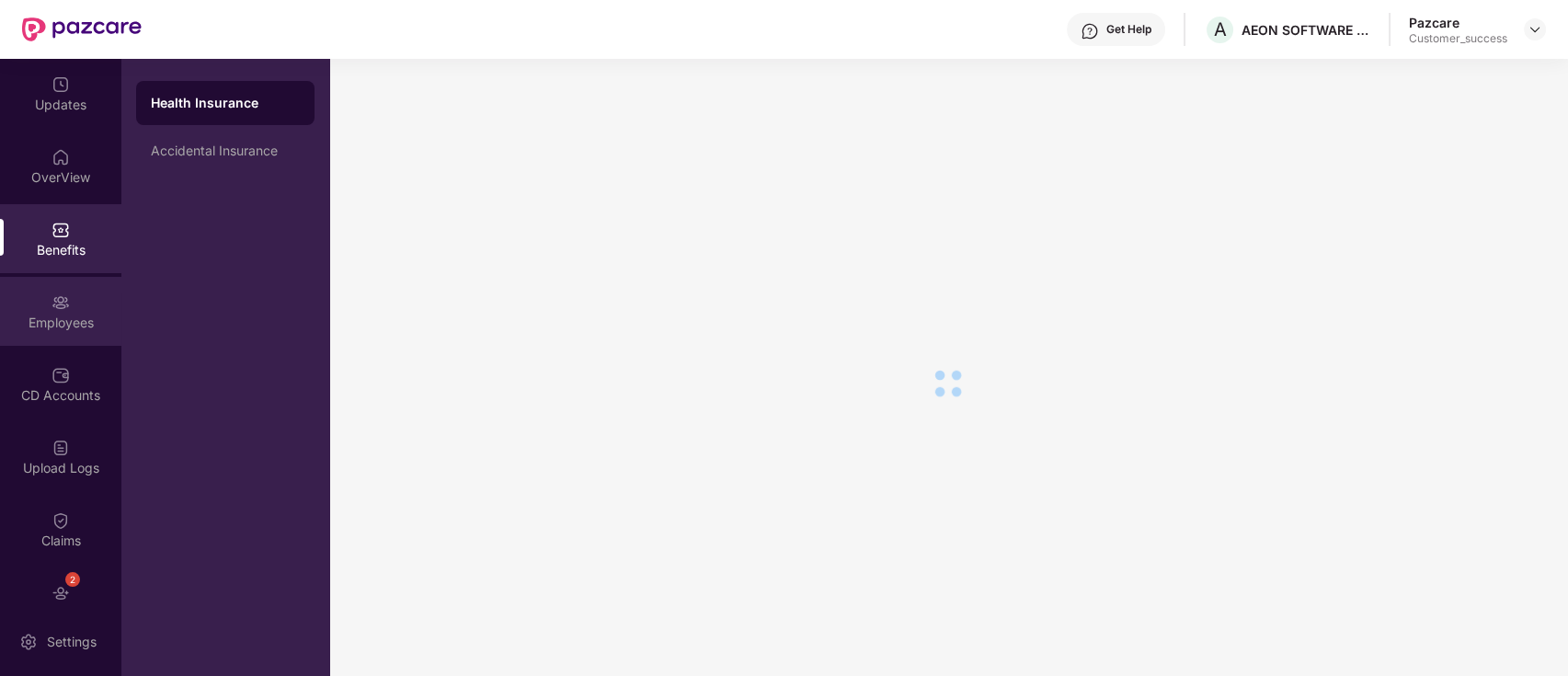
click at [62, 314] on div "Employees" at bounding box center [61, 323] width 122 height 19
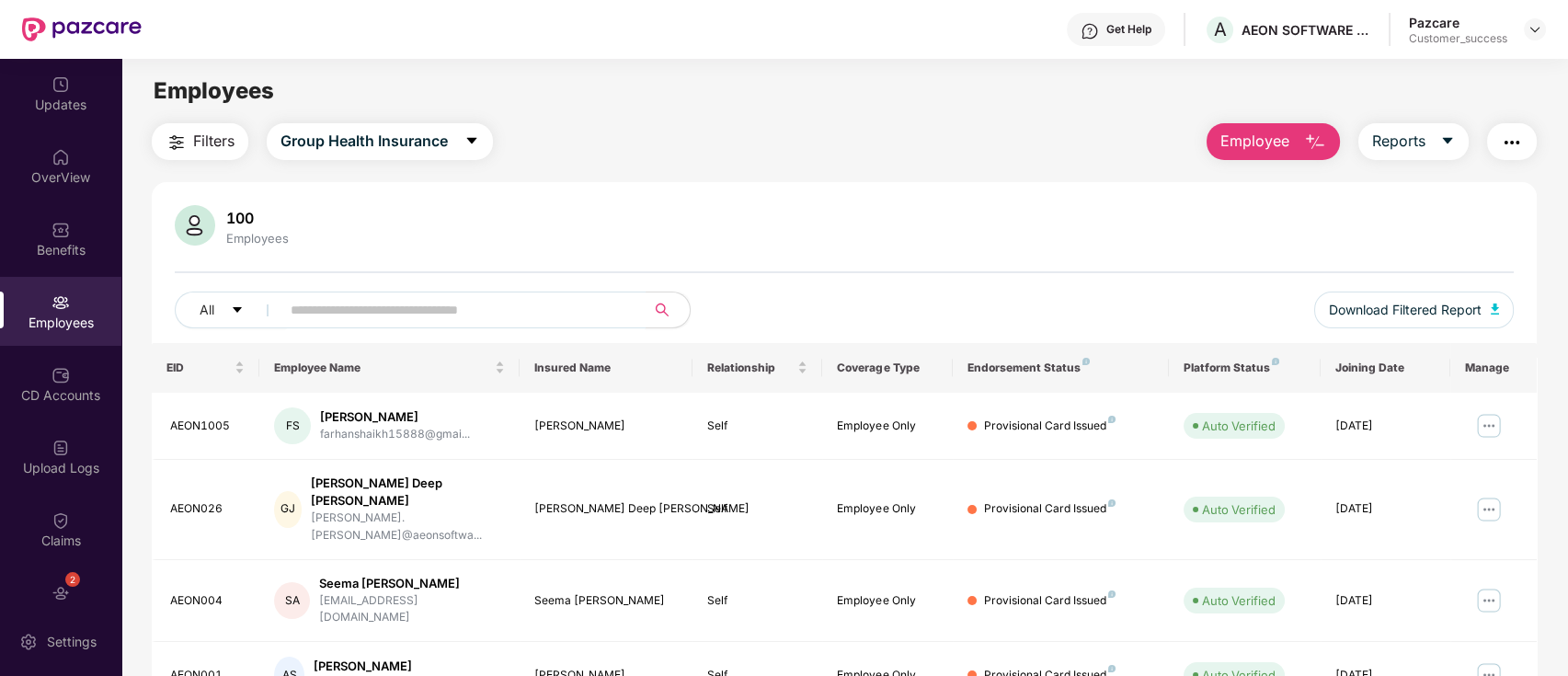
click at [464, 312] on input "text" at bounding box center [455, 310] width 330 height 27
paste input "**********"
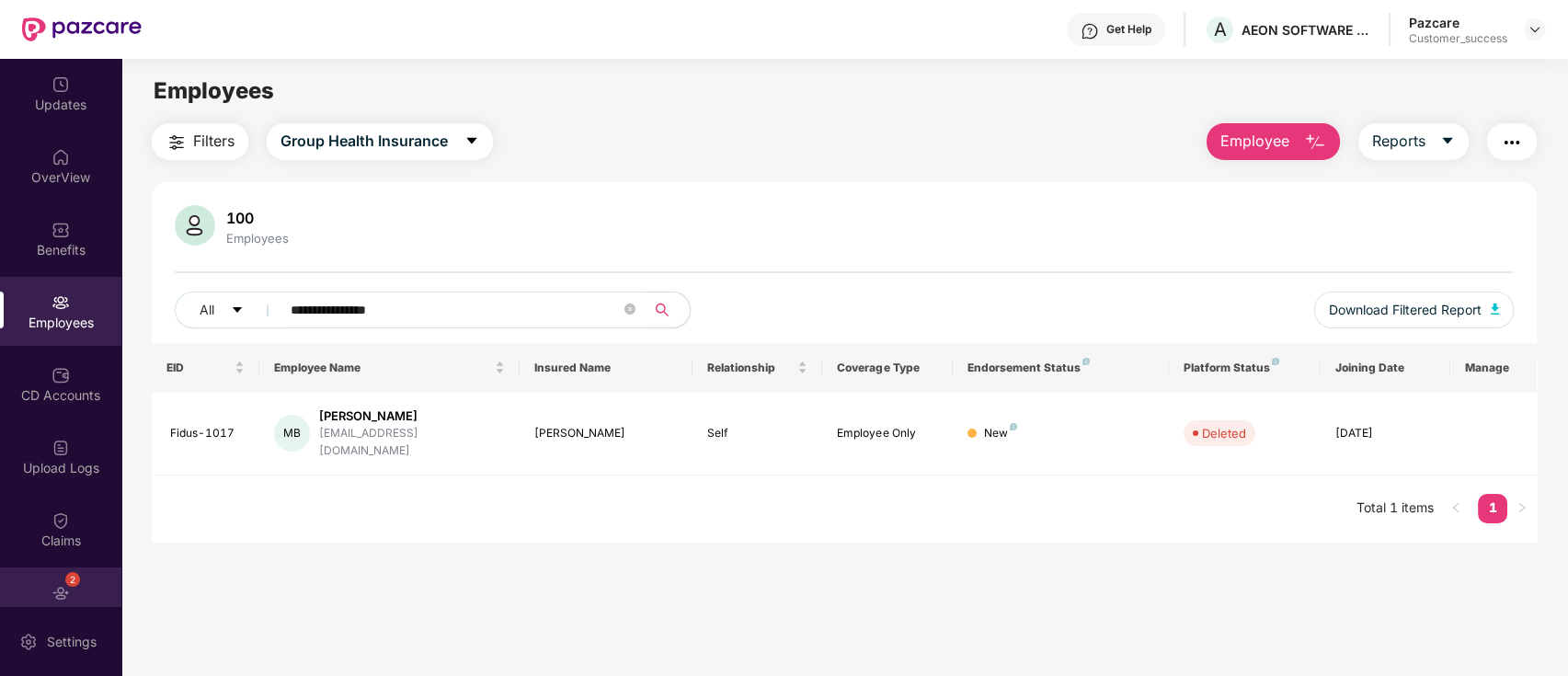
type input "**********"
click at [46, 593] on div "2 Endorsements" at bounding box center [61, 601] width 122 height 69
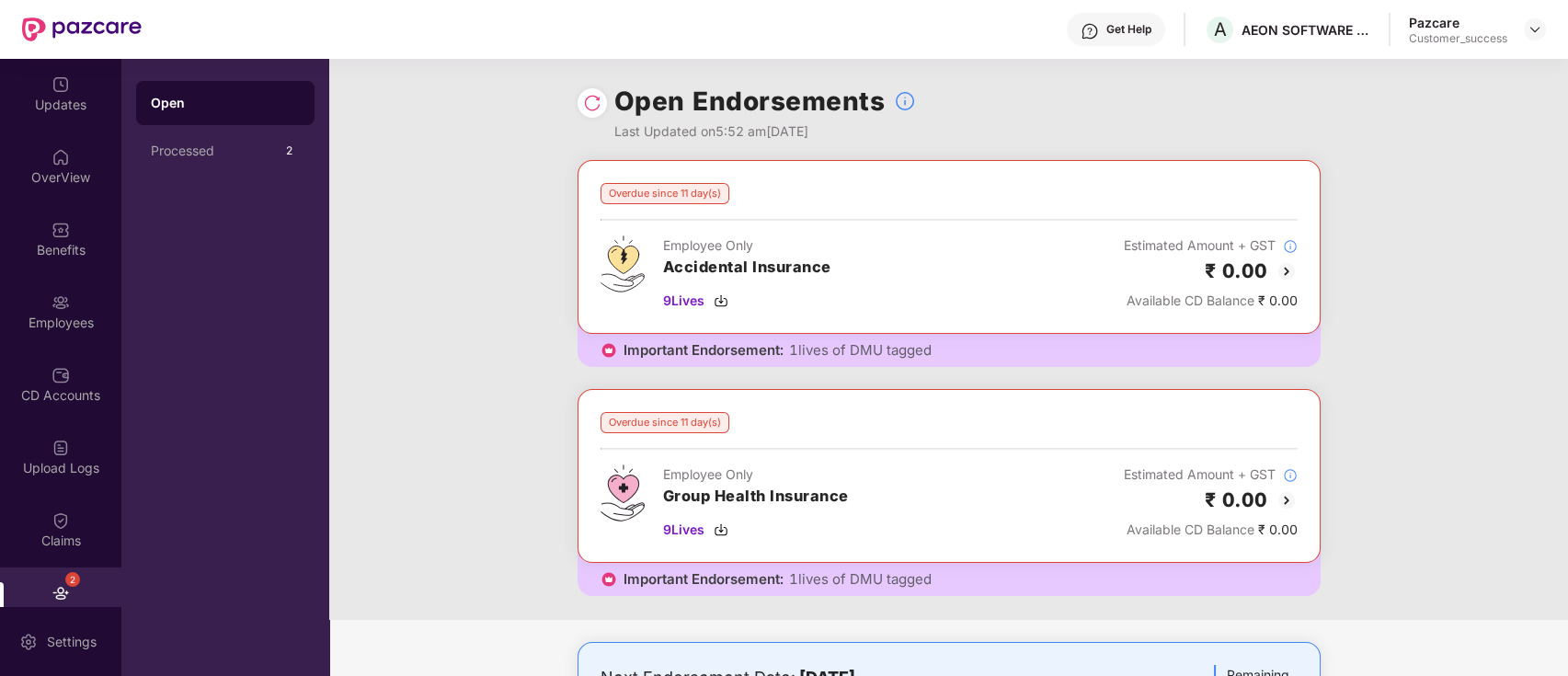
click at [350, 555] on div "Overdue since 11 day(s) Employee Only Accidental Insurance 9 Lives Estimated Am…" at bounding box center [948, 390] width 1239 height 460
click at [39, 153] on div "OverView" at bounding box center [61, 166] width 122 height 69
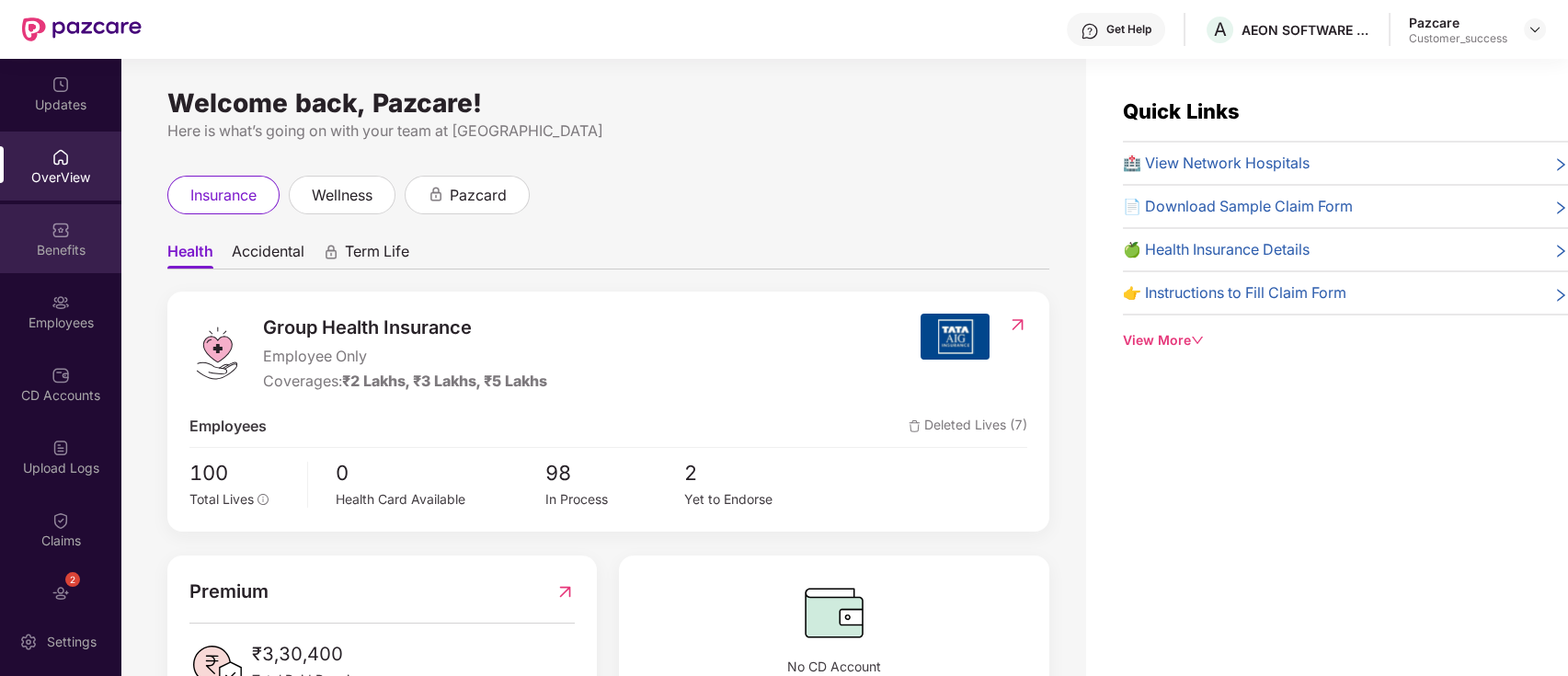
click at [53, 243] on div "Benefits" at bounding box center [61, 250] width 122 height 19
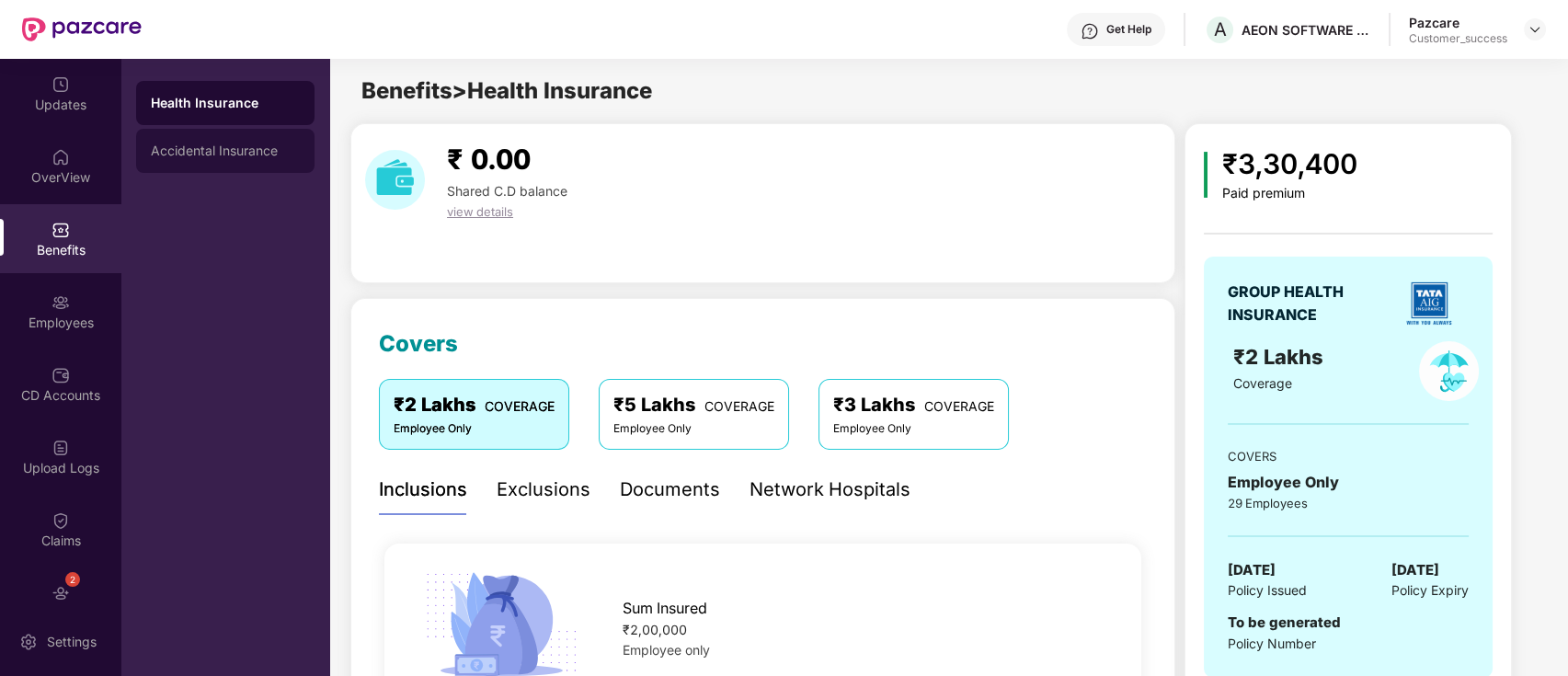
click at [260, 153] on div "Accidental Insurance" at bounding box center [226, 150] width 149 height 15
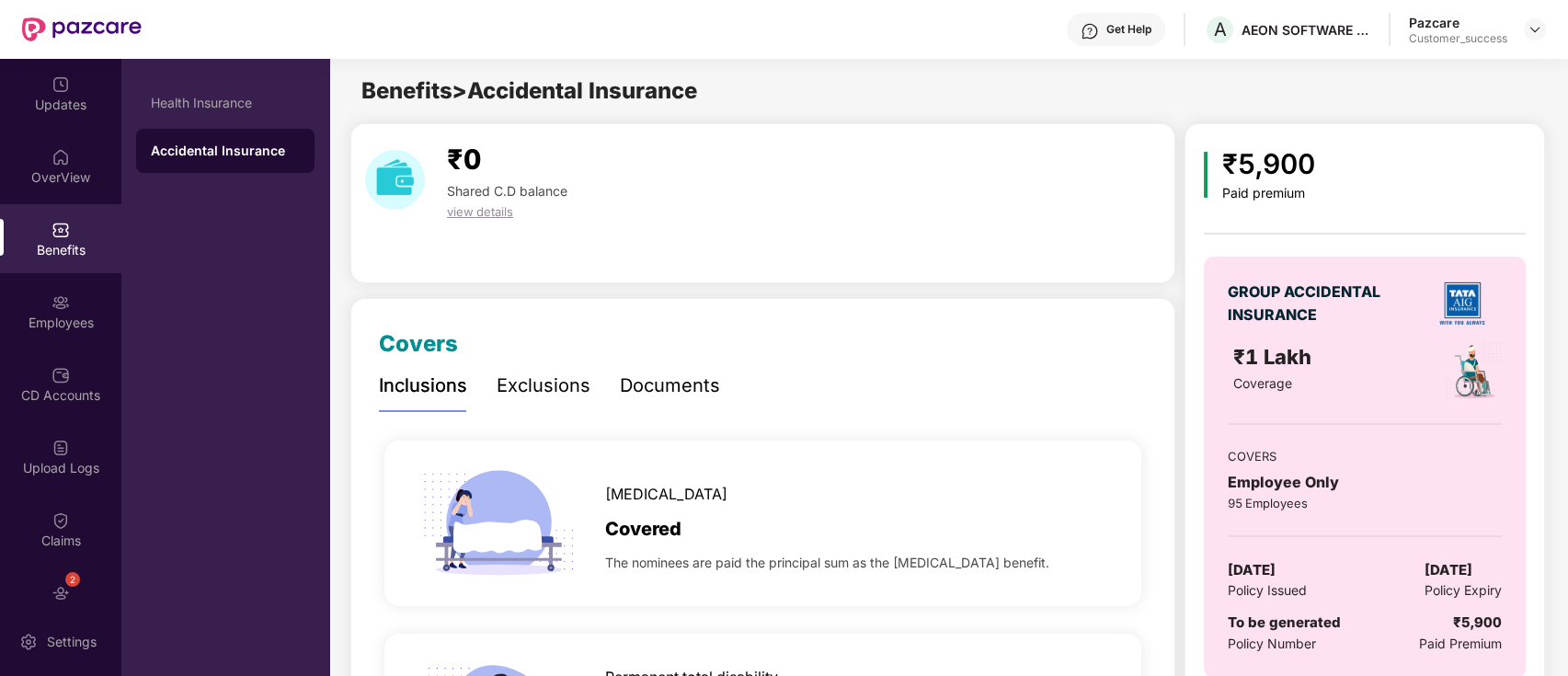
click at [626, 328] on div "Covers" at bounding box center [762, 344] width 768 height 35
drag, startPoint x: 200, startPoint y: 64, endPoint x: 226, endPoint y: 111, distance: 53.7
click at [206, 74] on div "Health Insurance Accidental Insurance" at bounding box center [226, 367] width 208 height 617
click at [228, 114] on div "Health Insurance" at bounding box center [226, 103] width 178 height 44
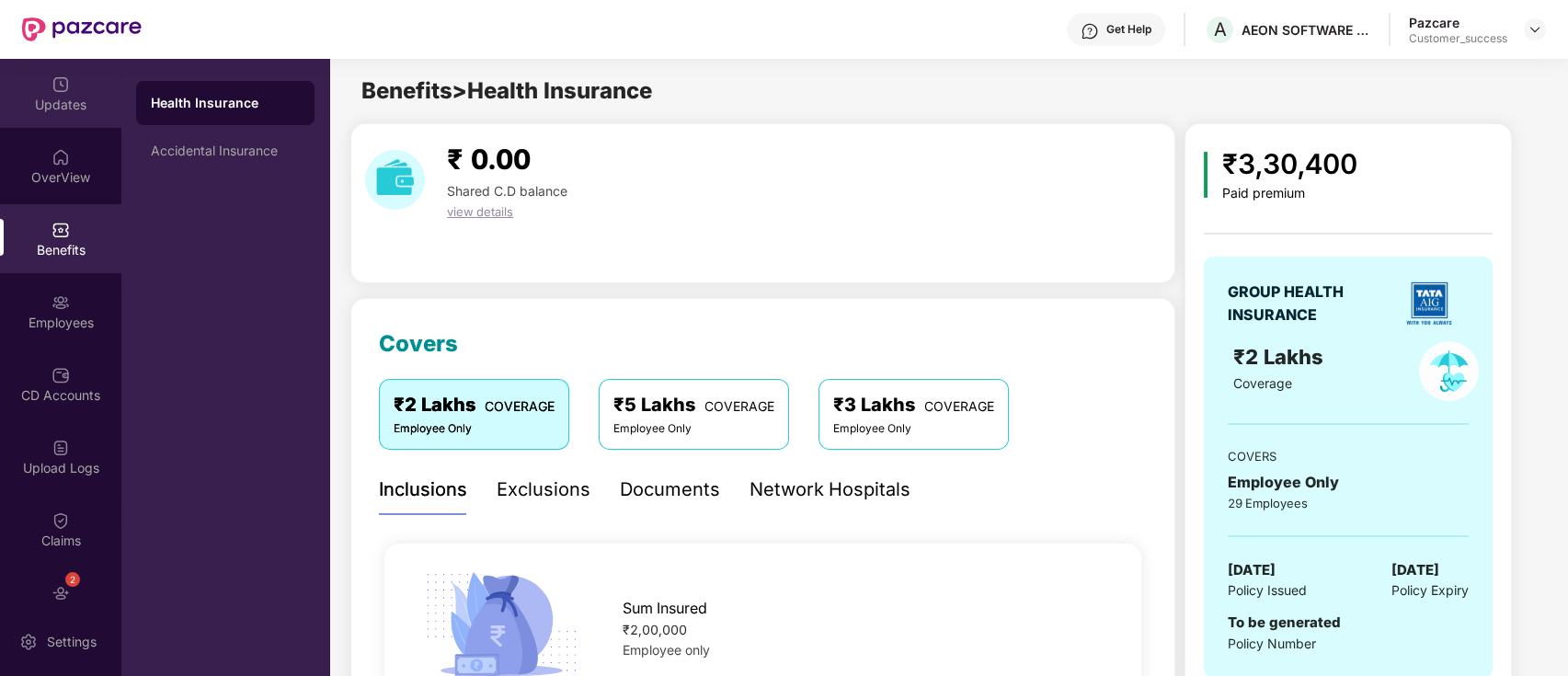
click at [67, 103] on div "Updates" at bounding box center [61, 105] width 122 height 19
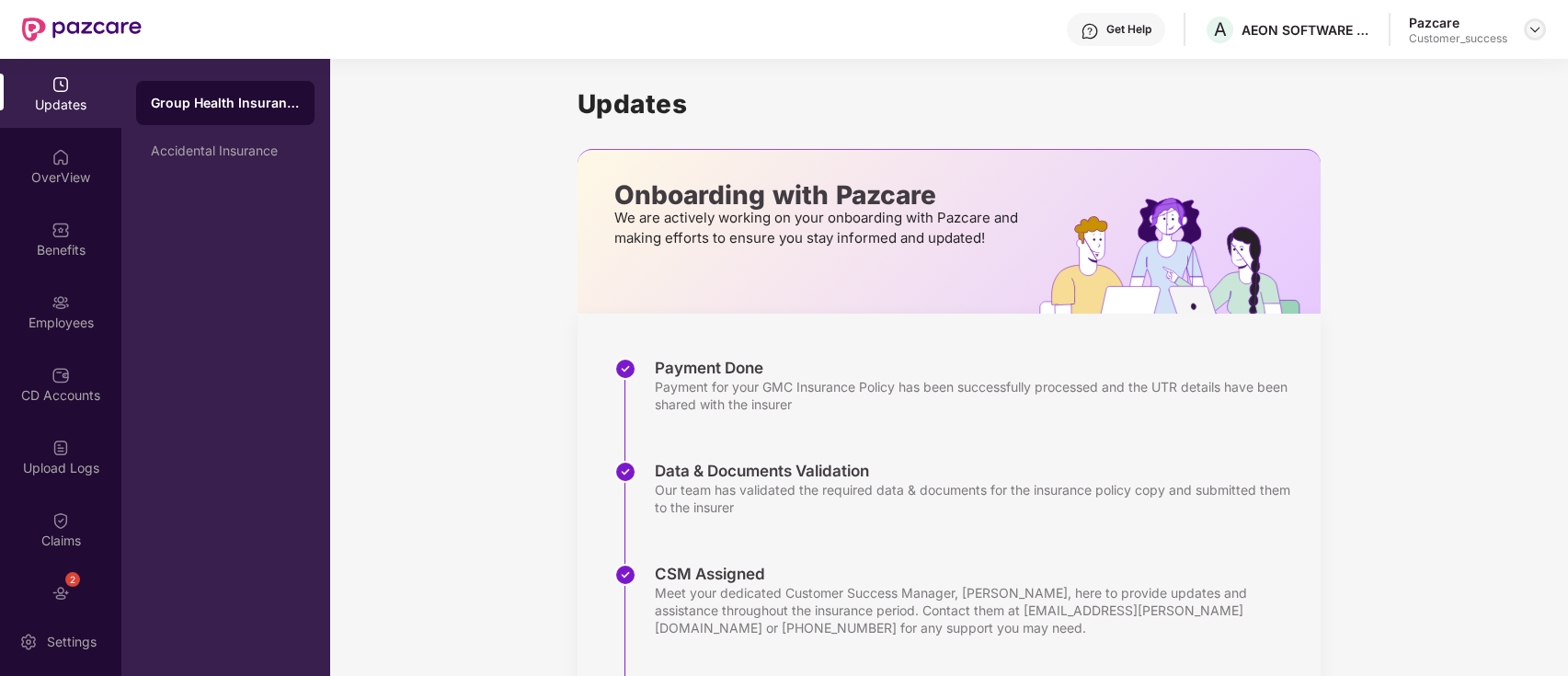
click at [1543, 33] on div at bounding box center [1535, 29] width 23 height 23
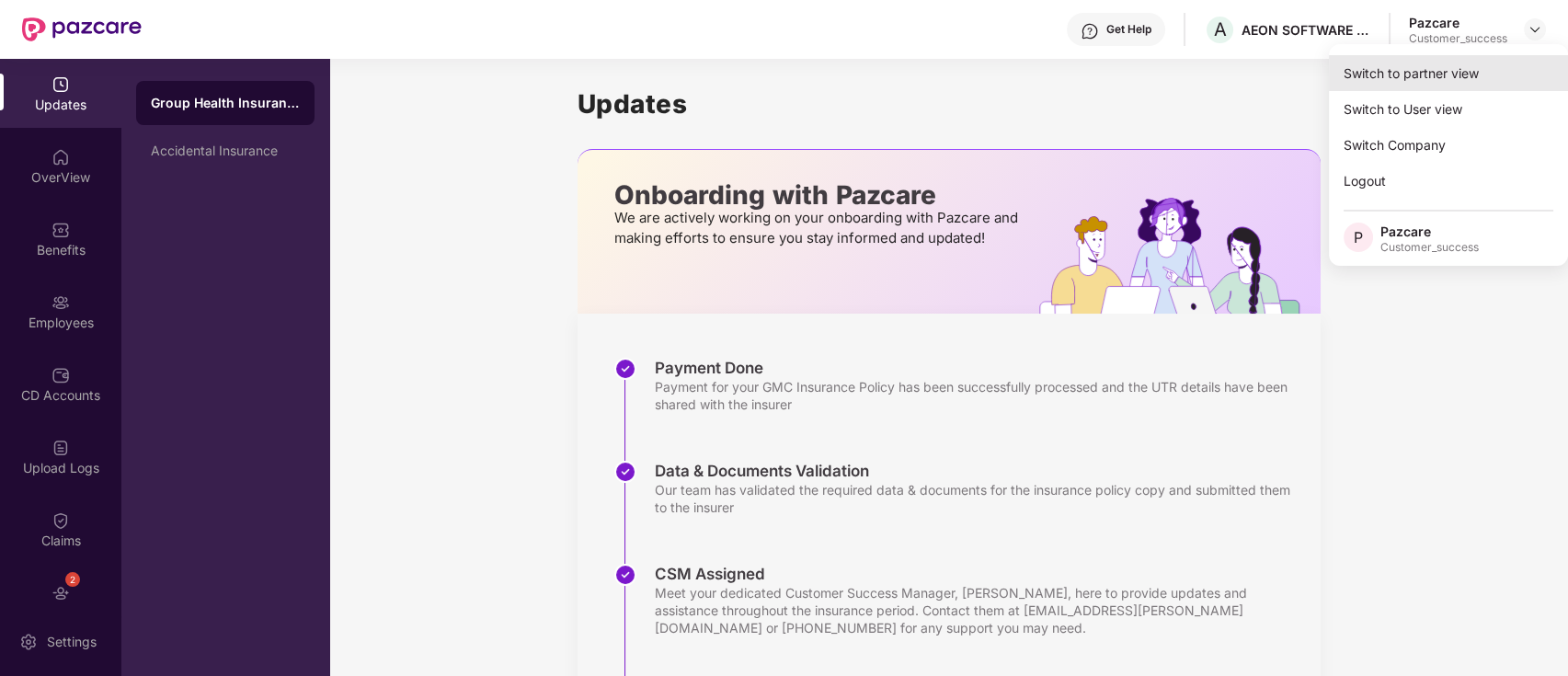
click at [1466, 78] on div "Switch to partner view" at bounding box center [1448, 73] width 239 height 36
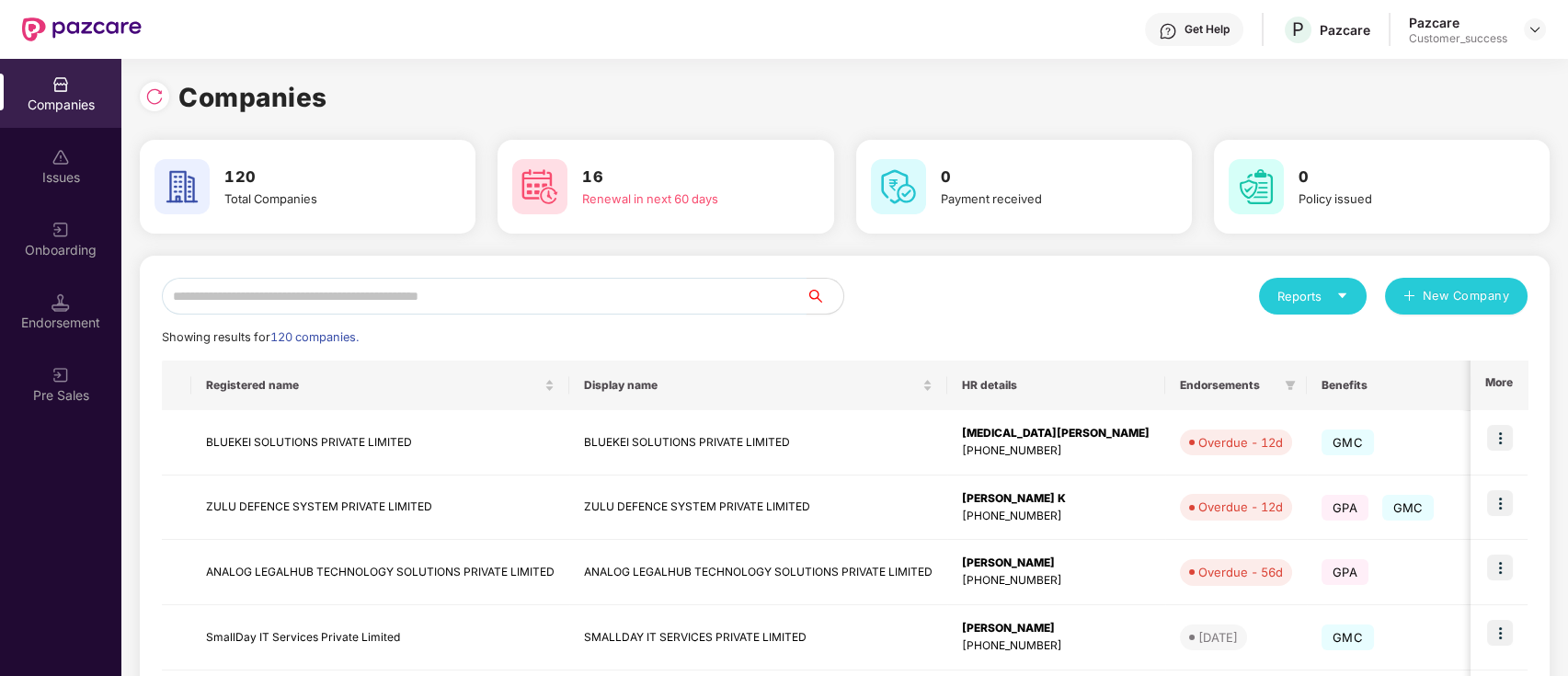
click at [346, 278] on input "text" at bounding box center [483, 296] width 644 height 37
click at [395, 290] on input "text" at bounding box center [483, 296] width 644 height 37
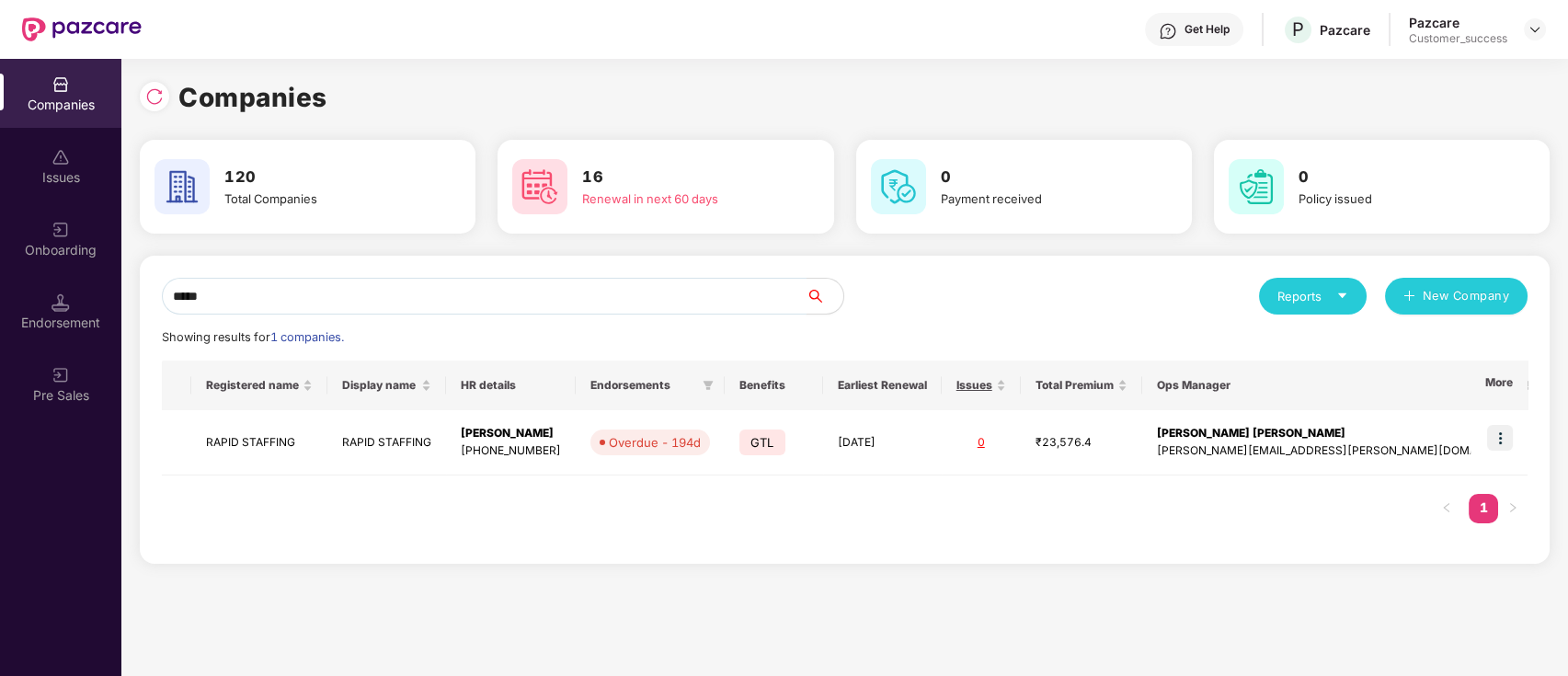
click at [294, 304] on input "*****" at bounding box center [483, 296] width 644 height 37
click at [300, 314] on div "***** Reports New Company Showing results for 1 companies. Registered name Disp…" at bounding box center [844, 409] width 1365 height 264
click at [309, 285] on input "*****" at bounding box center [483, 296] width 644 height 37
click at [309, 284] on input "*****" at bounding box center [483, 296] width 644 height 37
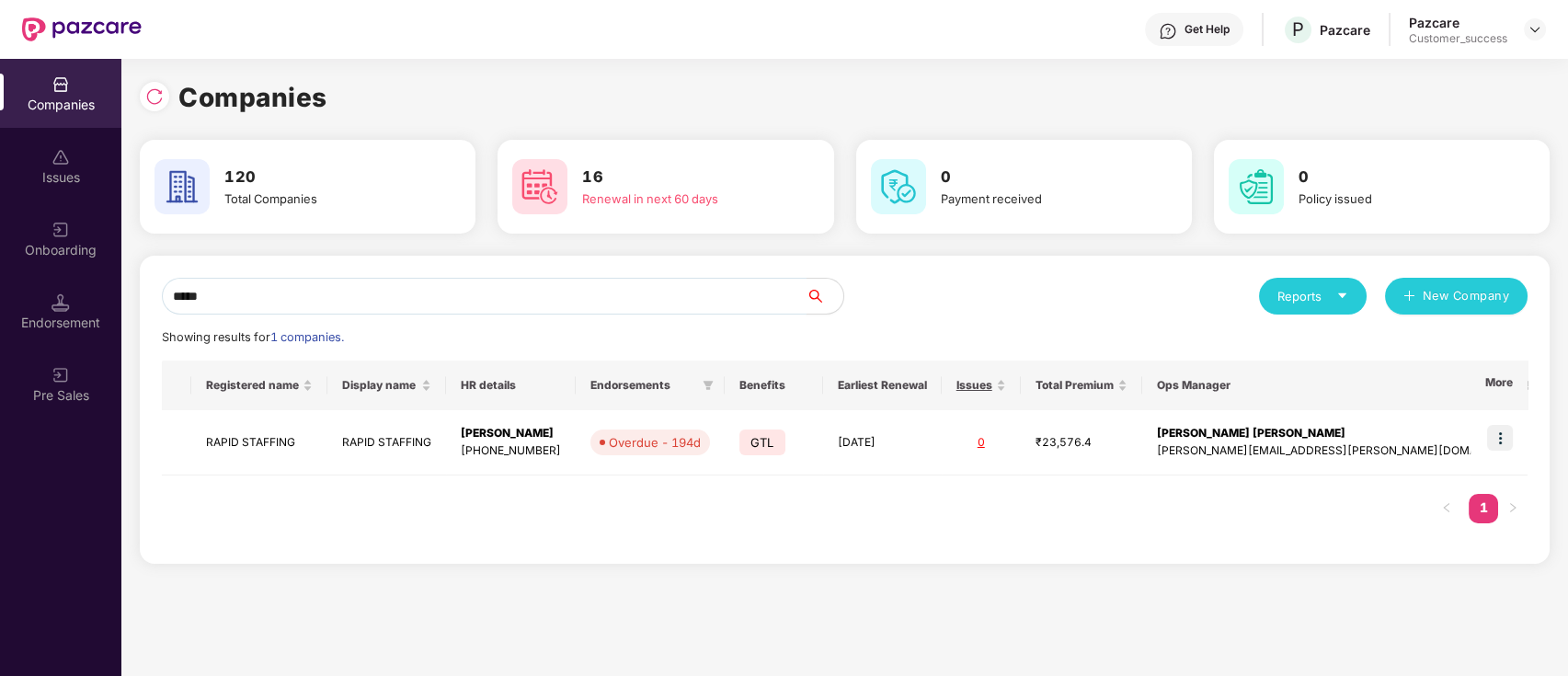
click at [309, 284] on input "*****" at bounding box center [483, 296] width 644 height 37
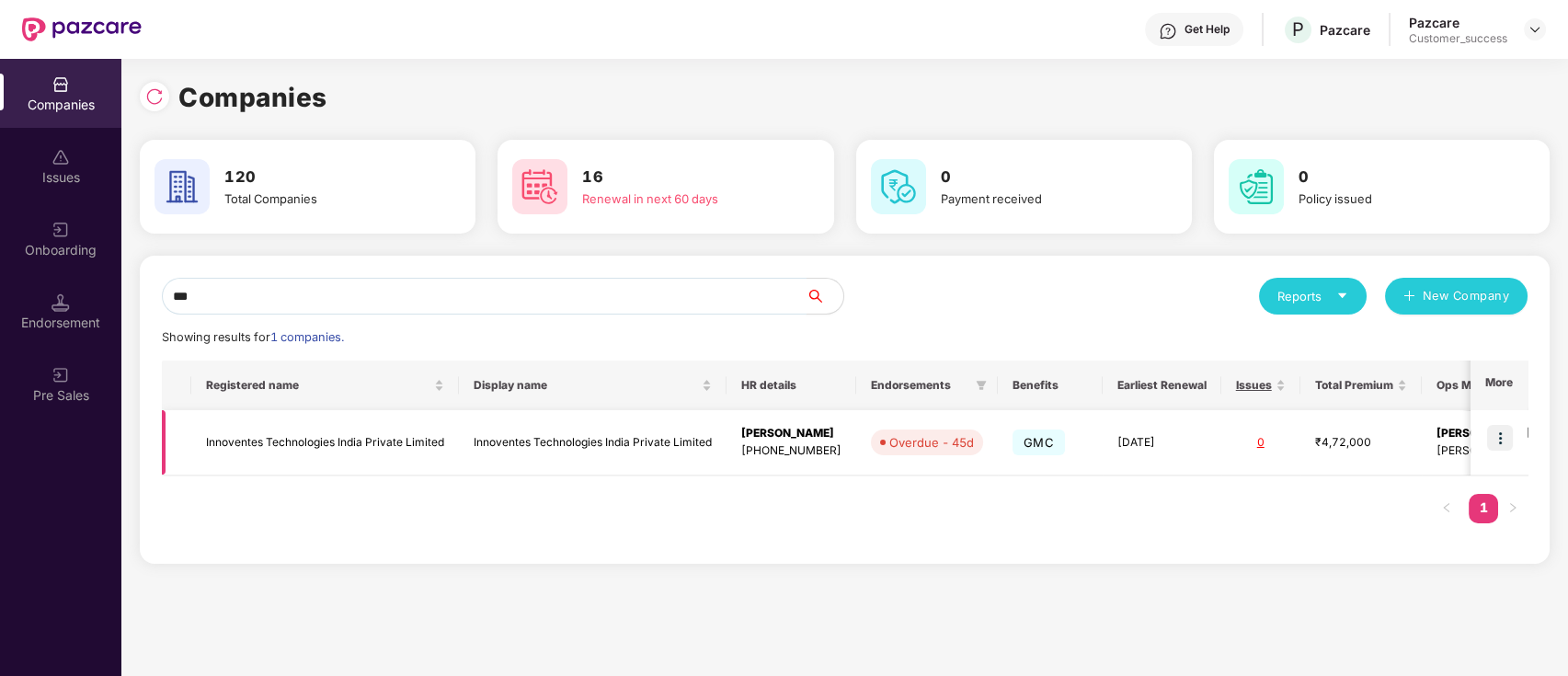
type input "***"
click at [1503, 440] on img at bounding box center [1499, 438] width 25 height 26
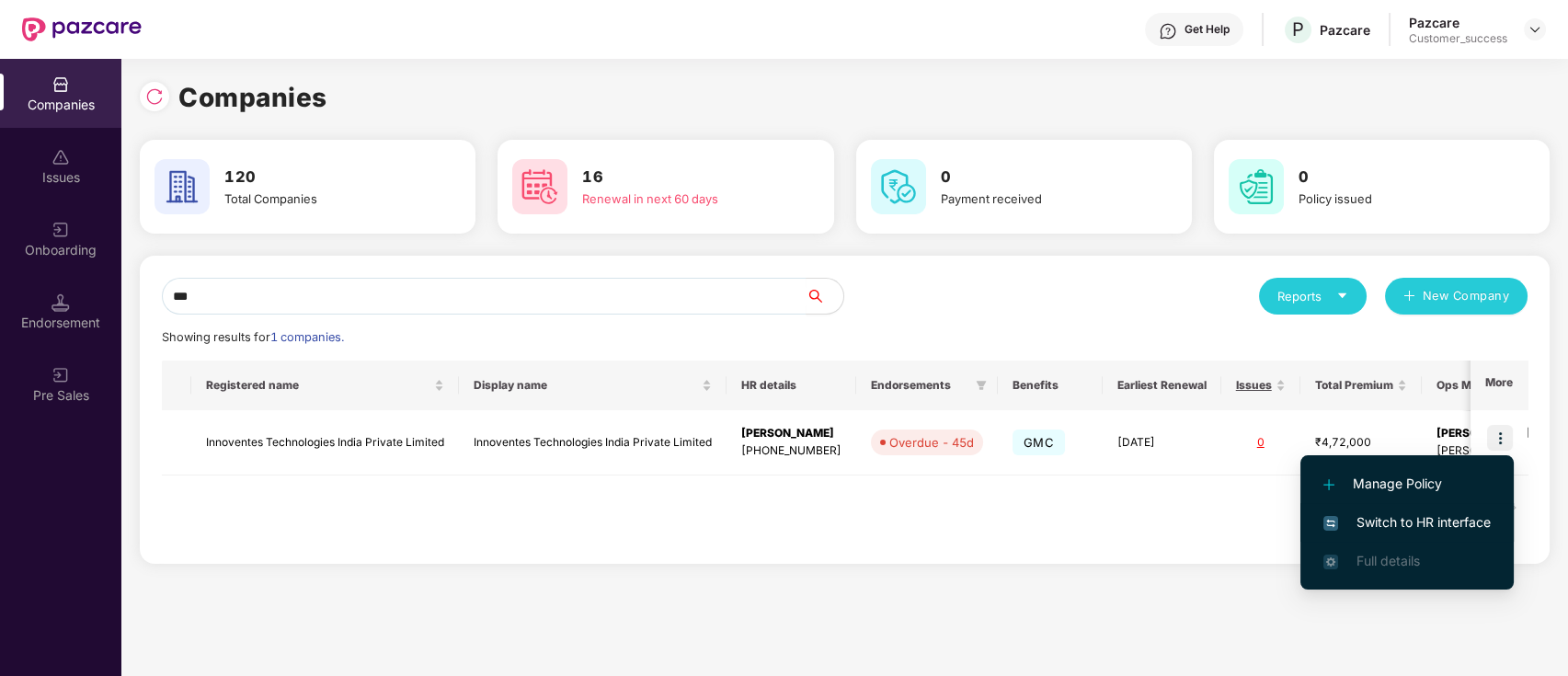
click at [1384, 516] on span "Switch to HR interface" at bounding box center [1406, 522] width 168 height 21
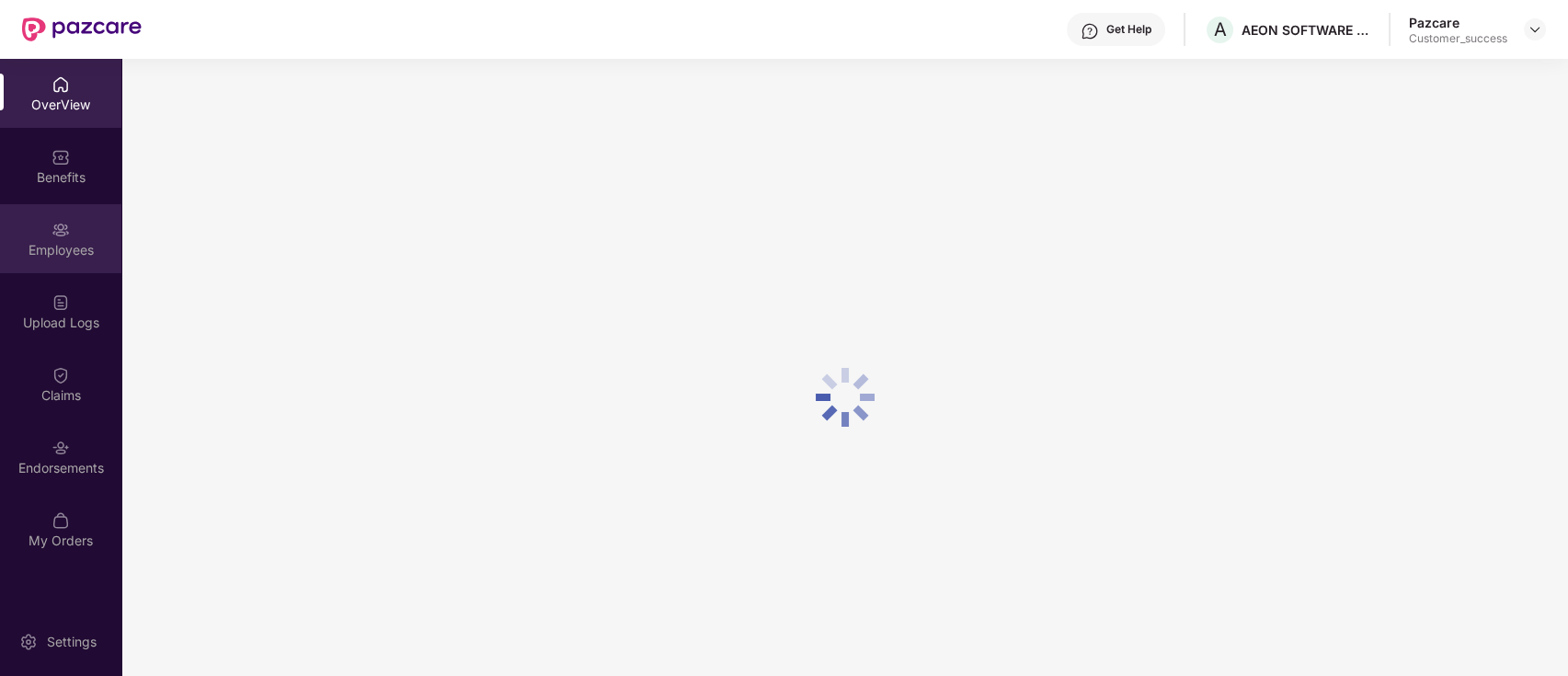
click at [66, 264] on div "Employees" at bounding box center [61, 238] width 122 height 69
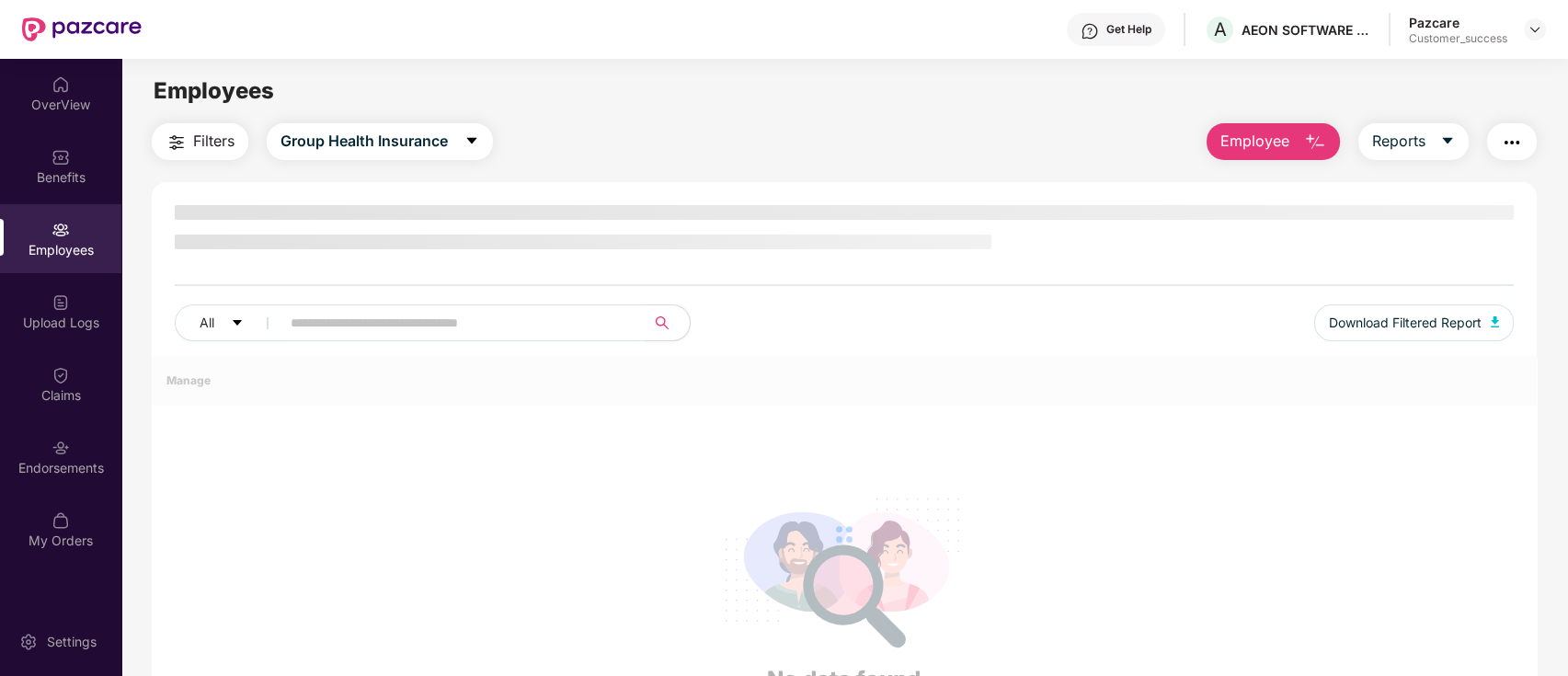
click at [41, 263] on div "Employees" at bounding box center [61, 238] width 122 height 69
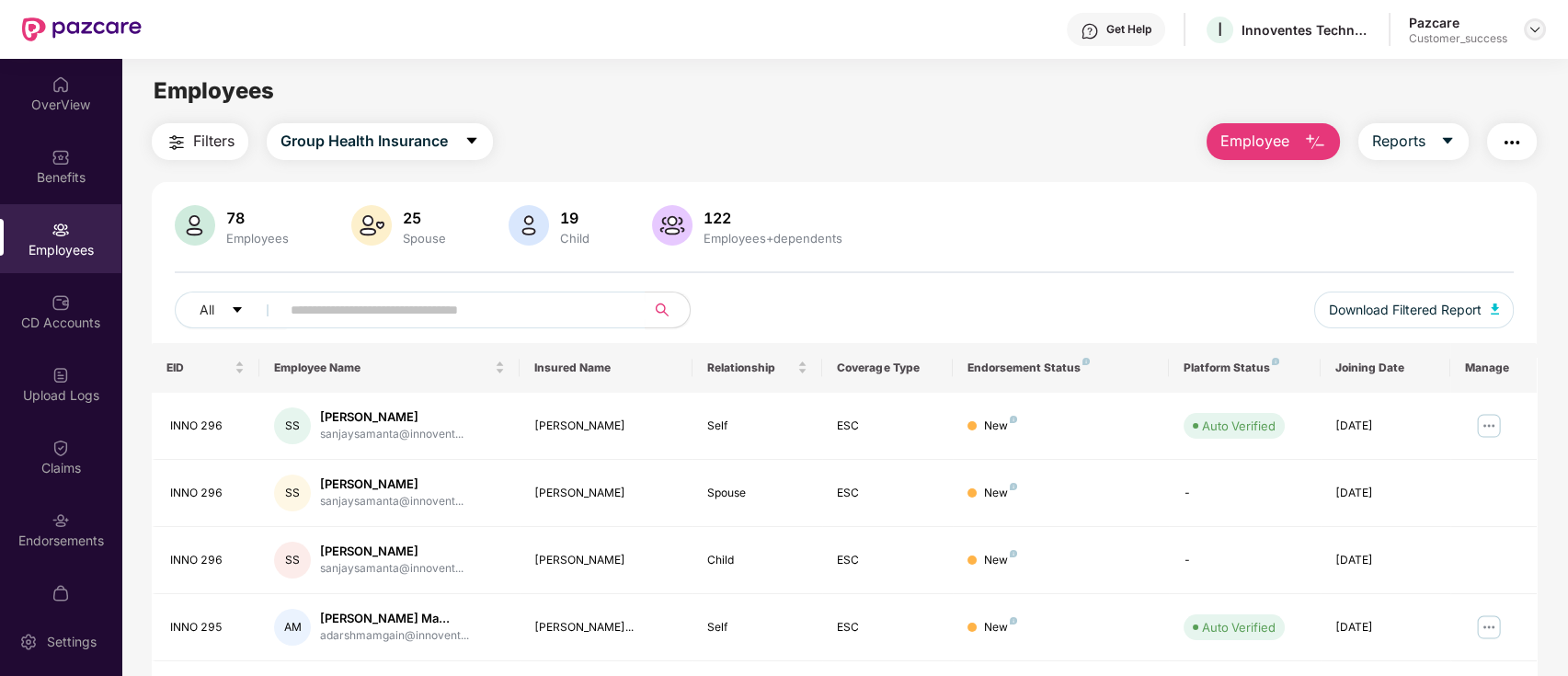
drag, startPoint x: 1530, startPoint y: 26, endPoint x: 1530, endPoint y: 51, distance: 25.0
click at [1532, 26] on img at bounding box center [1534, 29] width 15 height 15
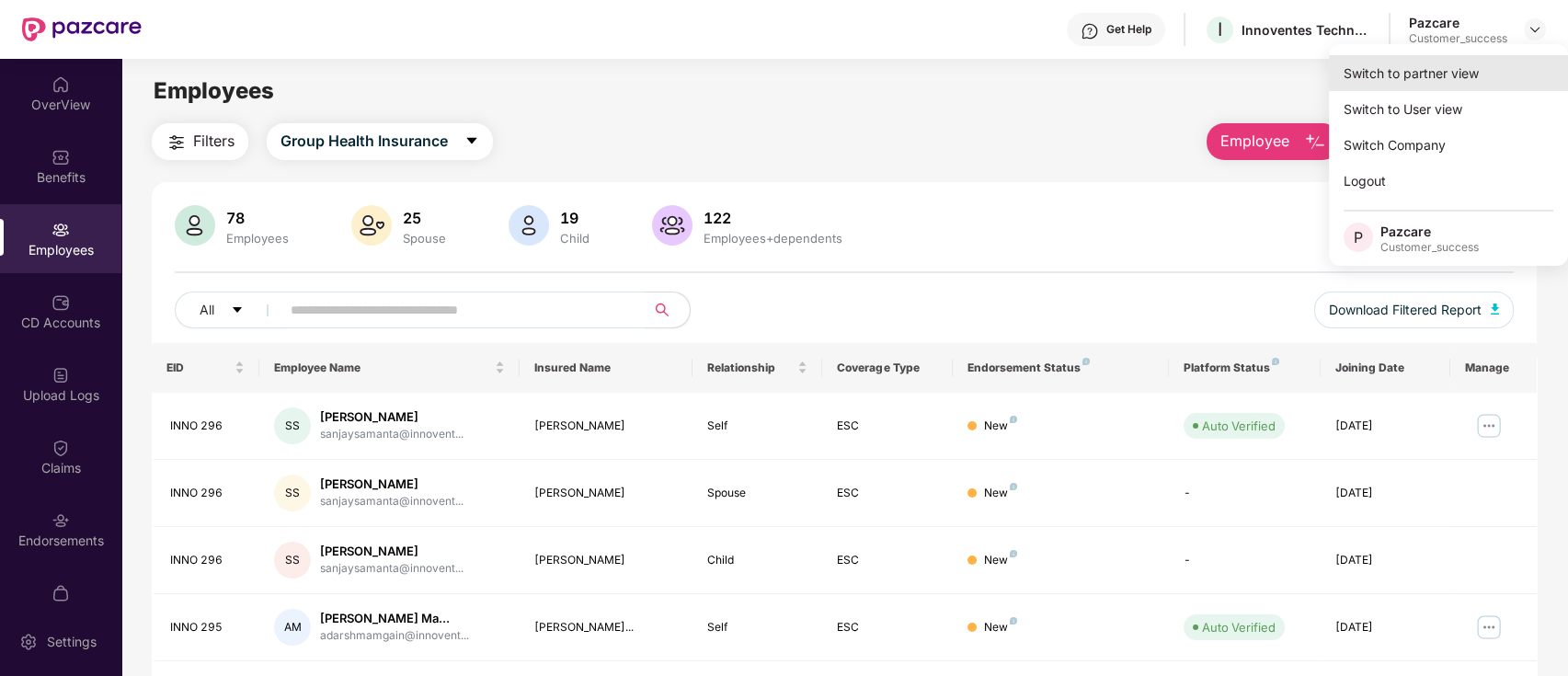
click at [1503, 60] on div "Switch to partner view" at bounding box center [1448, 73] width 239 height 36
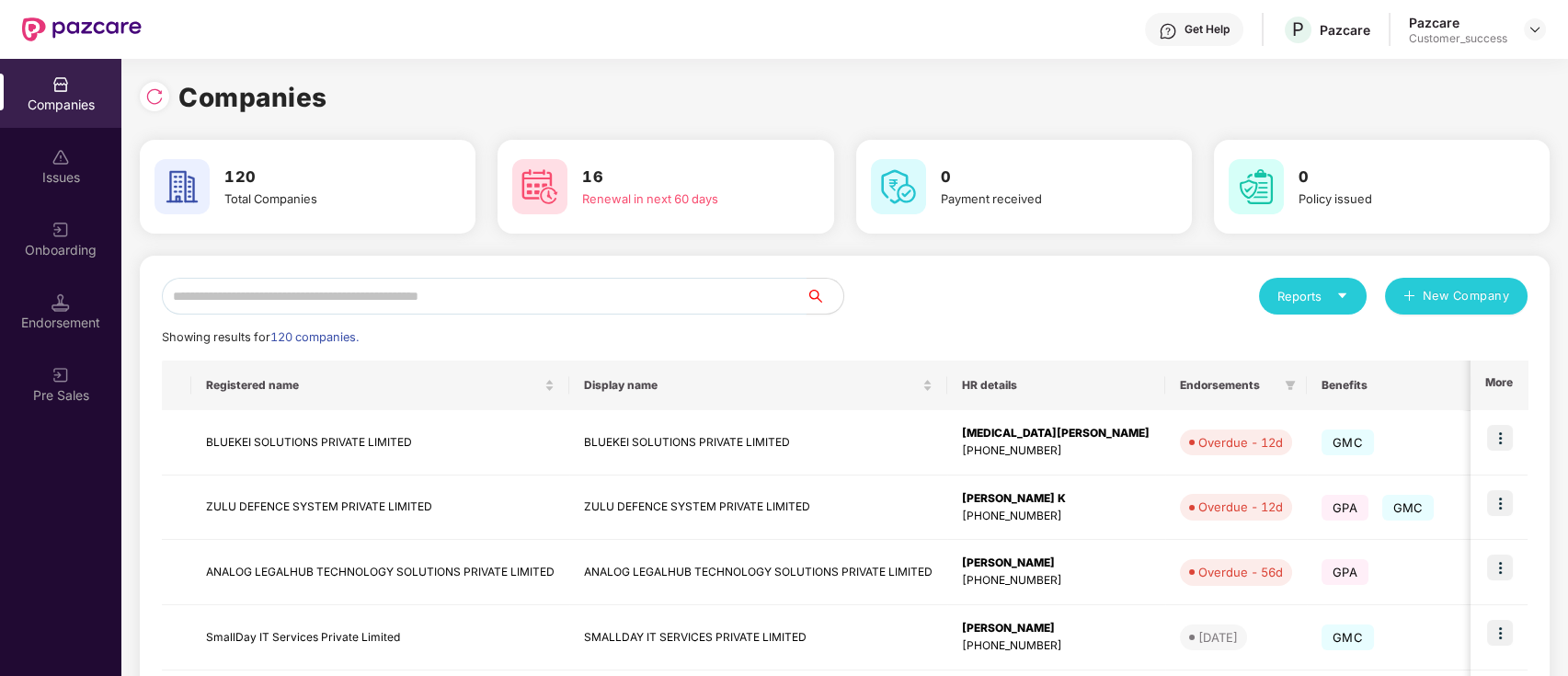
drag, startPoint x: 491, startPoint y: 298, endPoint x: 481, endPoint y: 293, distance: 11.2
click at [486, 296] on input "text" at bounding box center [483, 296] width 644 height 37
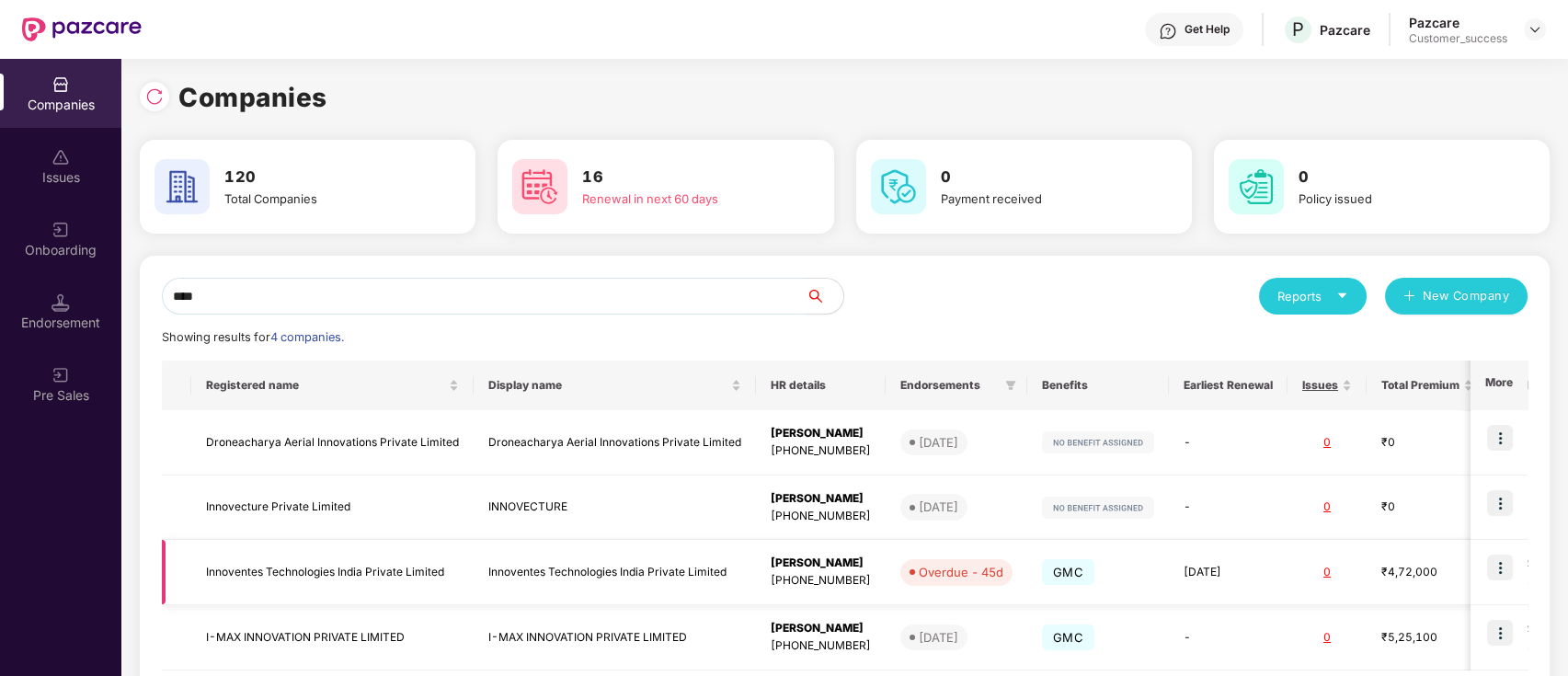
type input "****"
click at [1493, 563] on img at bounding box center [1499, 567] width 25 height 26
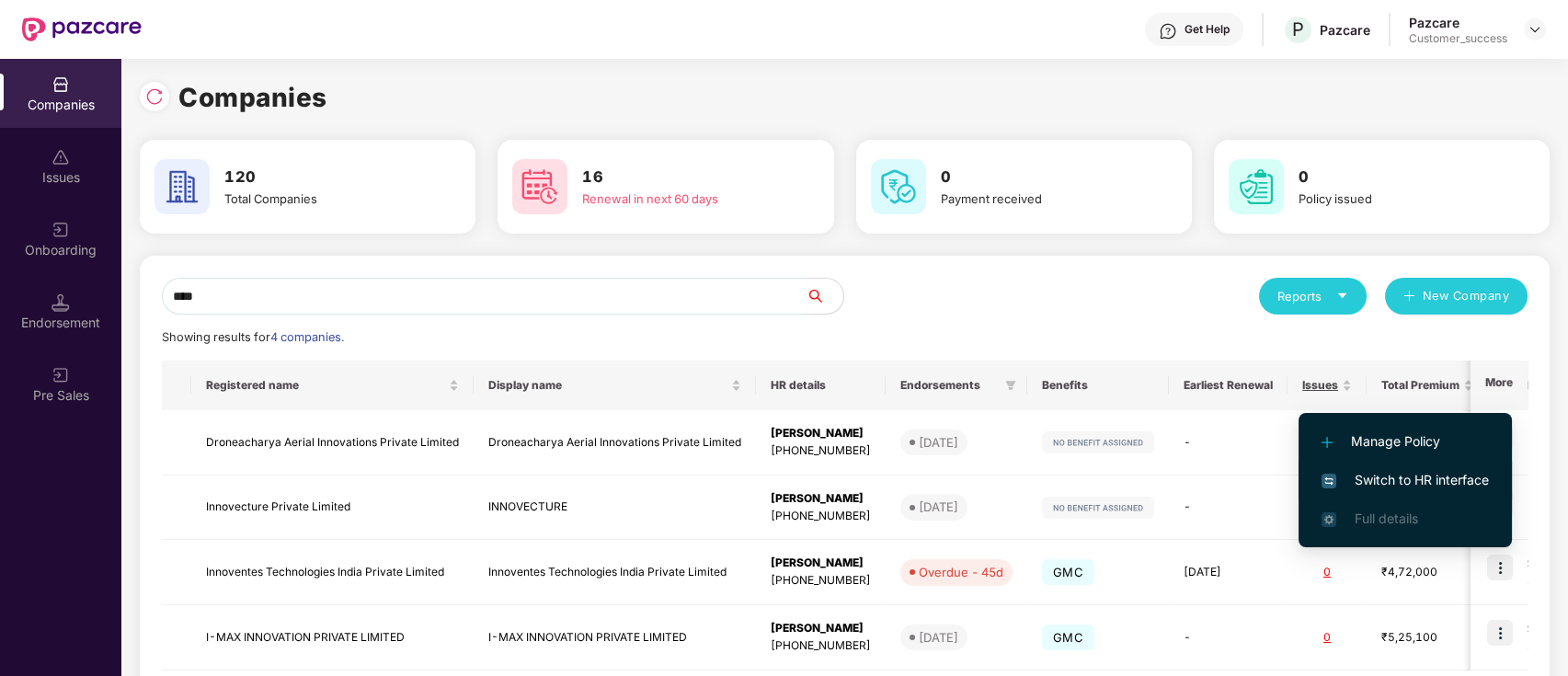
click at [1438, 470] on span "Switch to HR interface" at bounding box center [1404, 480] width 168 height 21
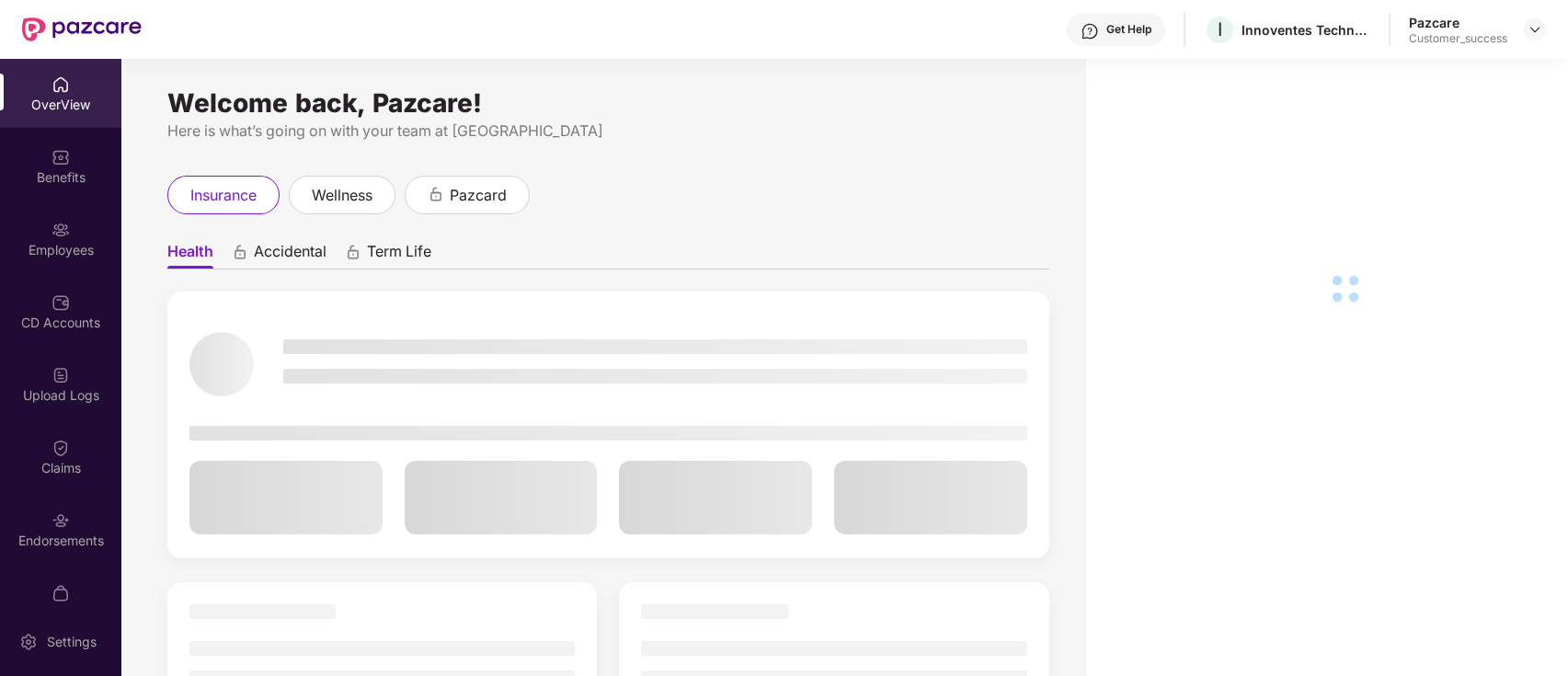
click at [59, 344] on div "OverView Benefits Employees CD Accounts Upload Logs Claims Endorsements My Orde…" at bounding box center [61, 333] width 122 height 548
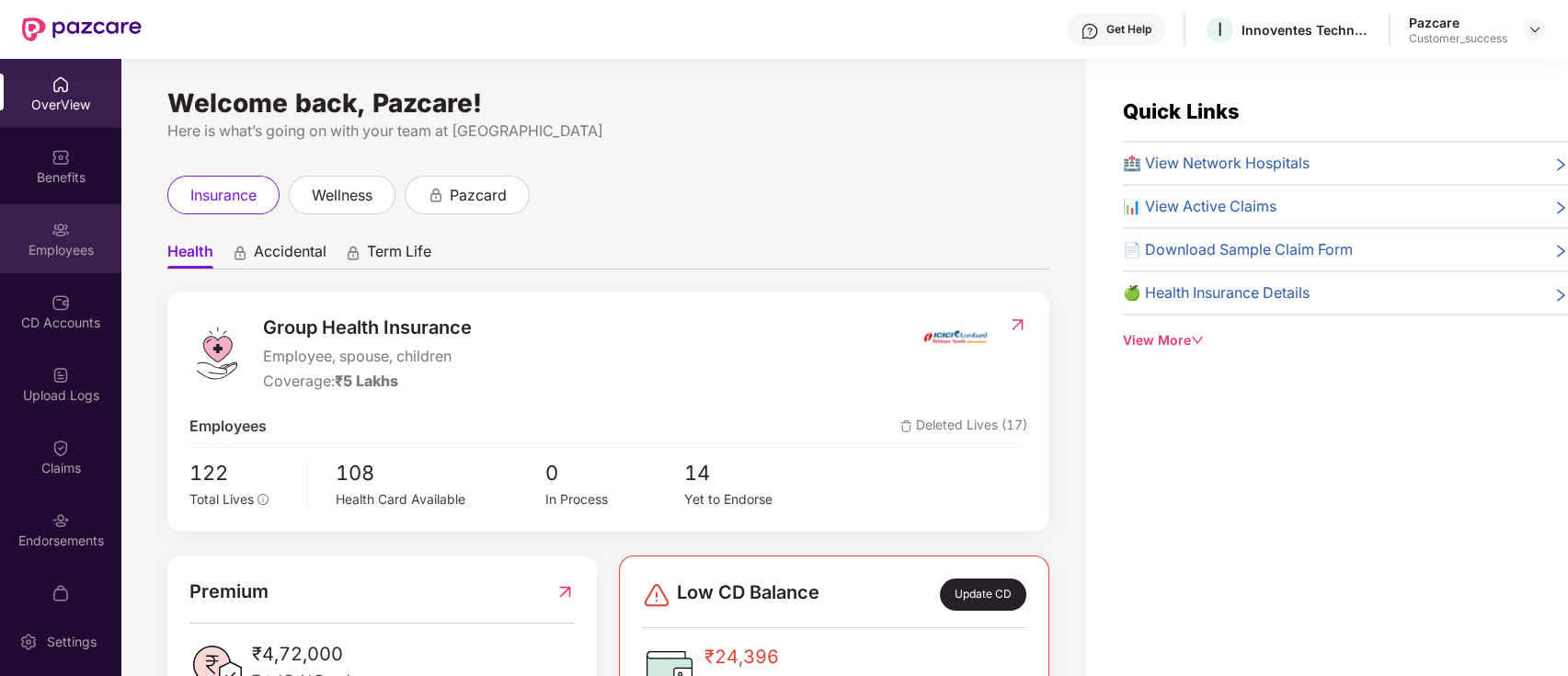
click at [64, 246] on div "Employees" at bounding box center [61, 250] width 122 height 19
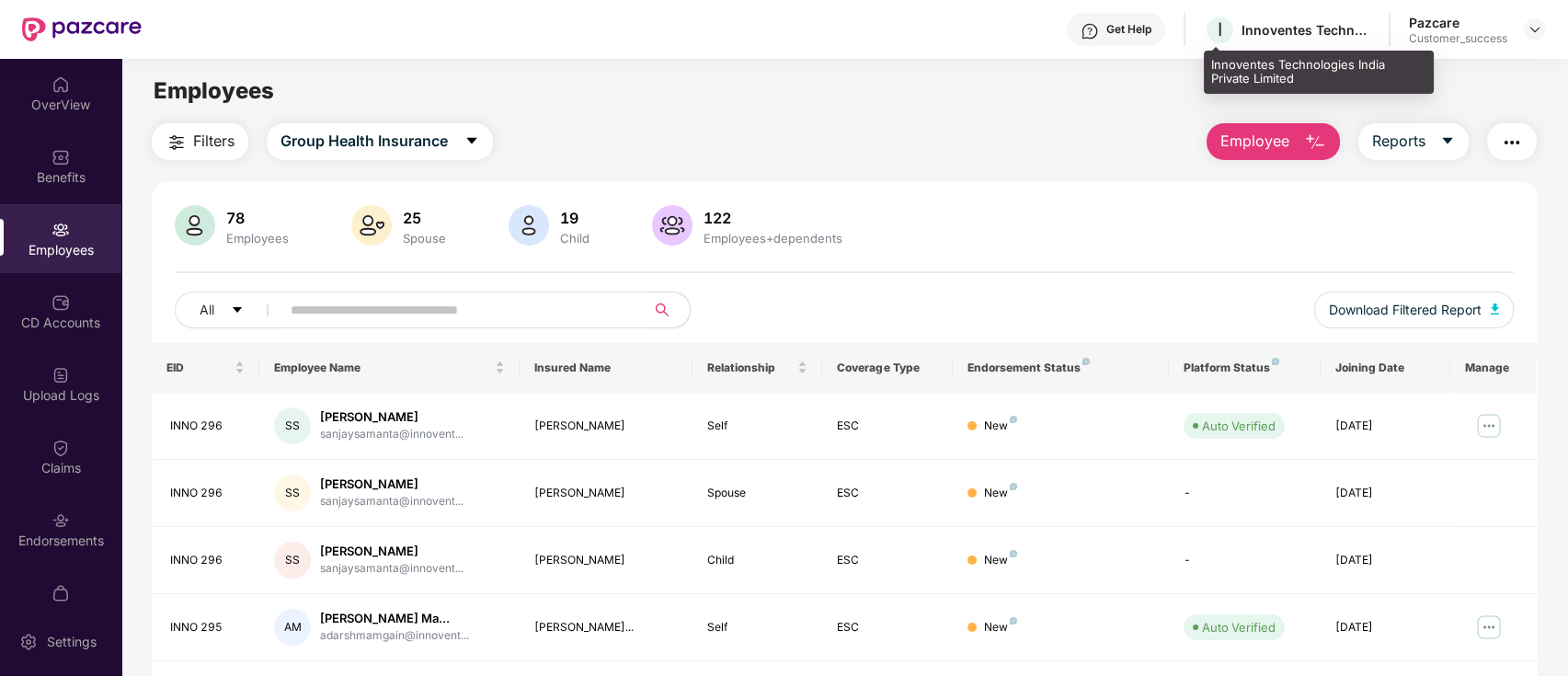
click at [1281, 33] on div "Innoventes Technologies India Private Limited" at bounding box center [1305, 30] width 128 height 18
copy div "Innoventes Technologies India Private Limited"
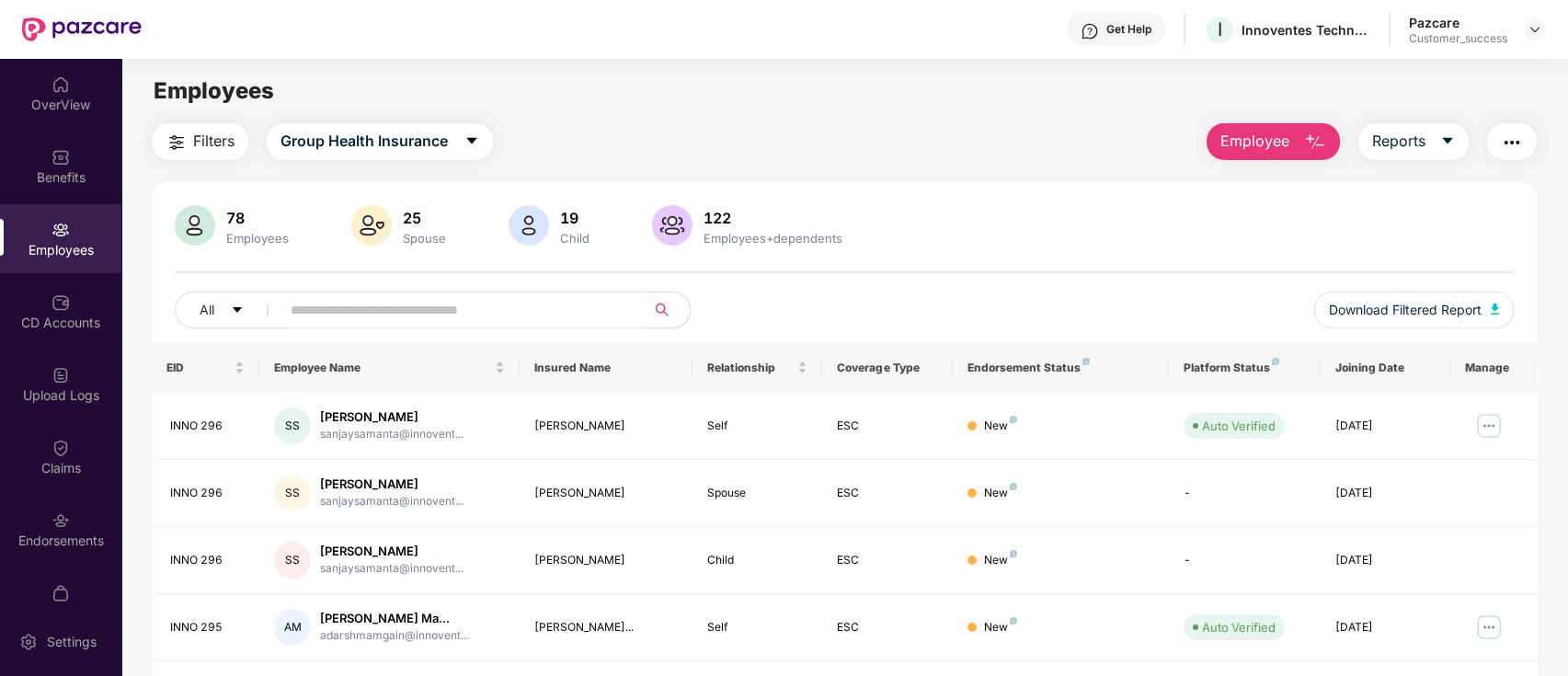
click at [385, 307] on input "text" at bounding box center [455, 310] width 330 height 27
paste input "***"
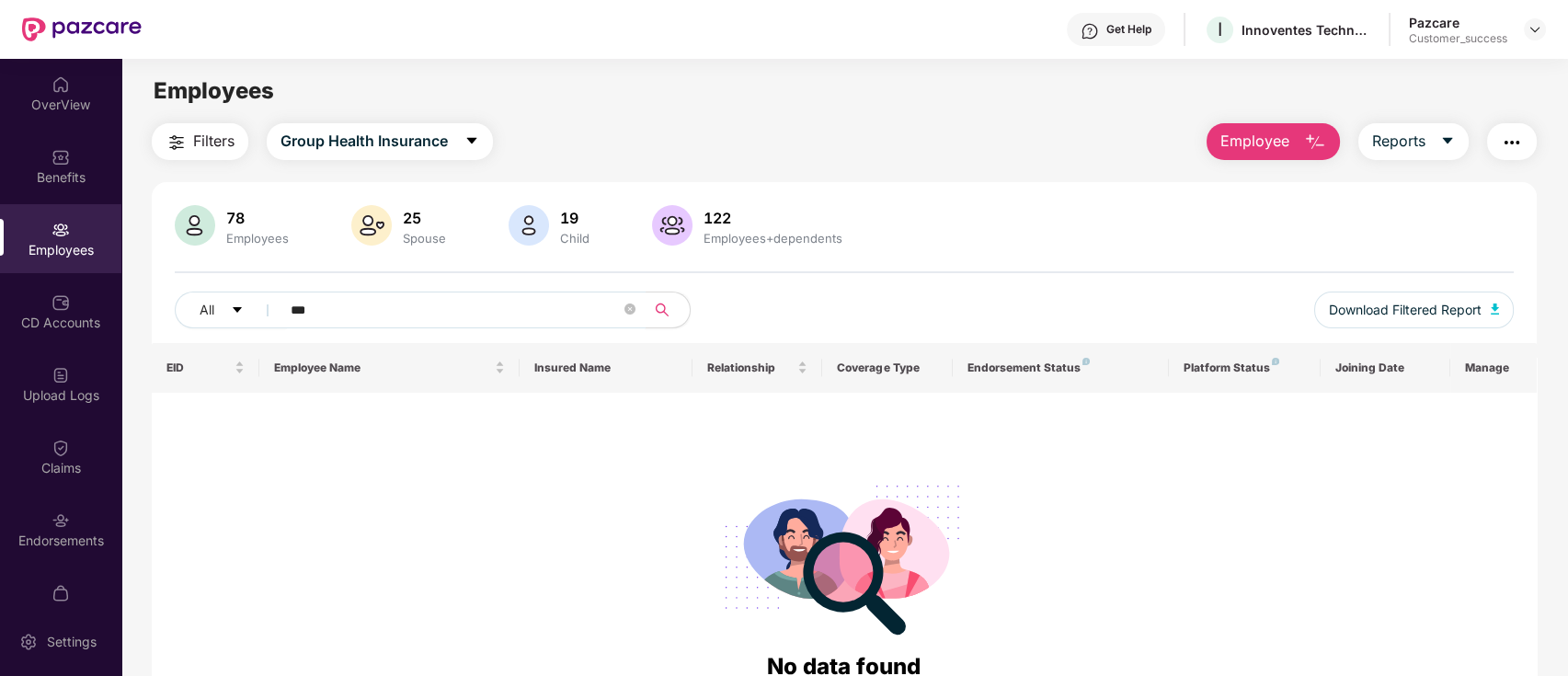
click at [430, 308] on input "***" at bounding box center [455, 310] width 330 height 27
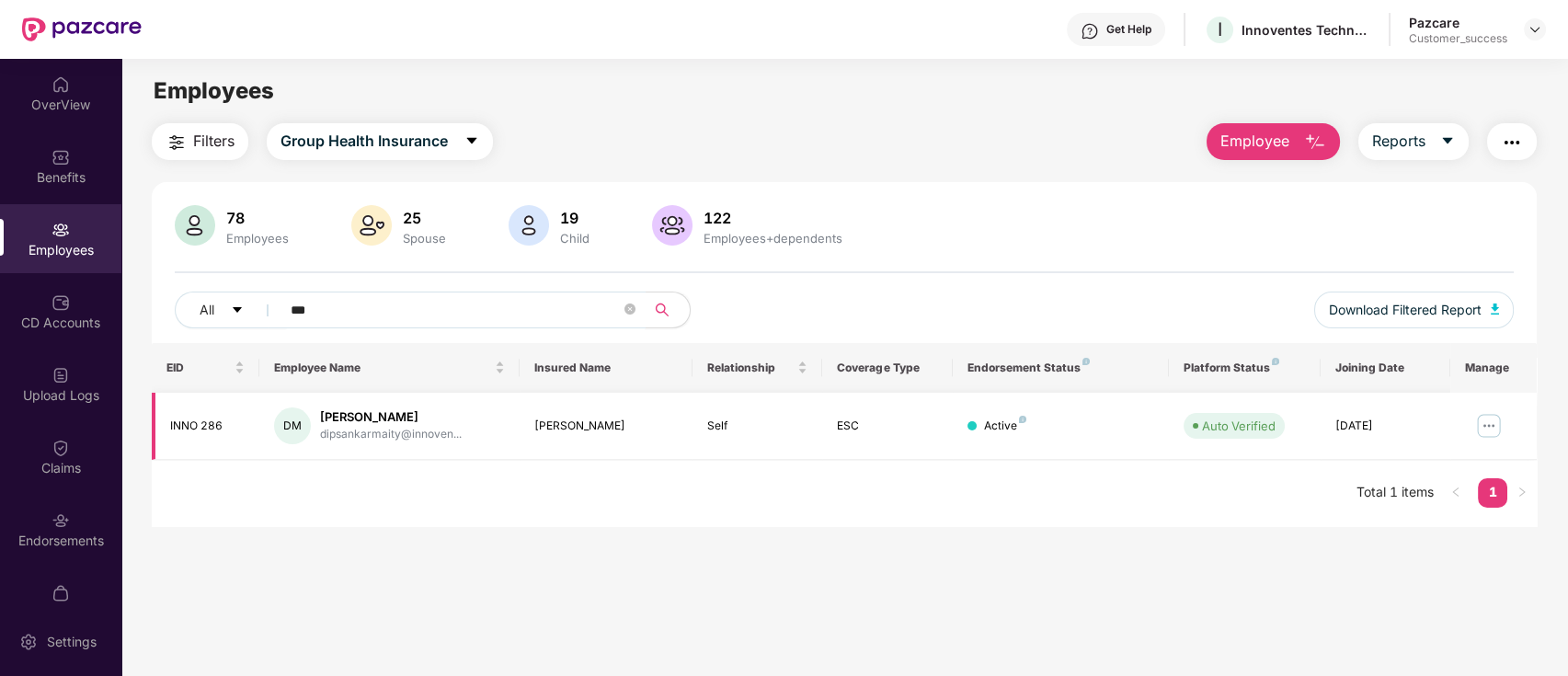
type input "***"
click at [1490, 416] on img at bounding box center [1489, 426] width 29 height 29
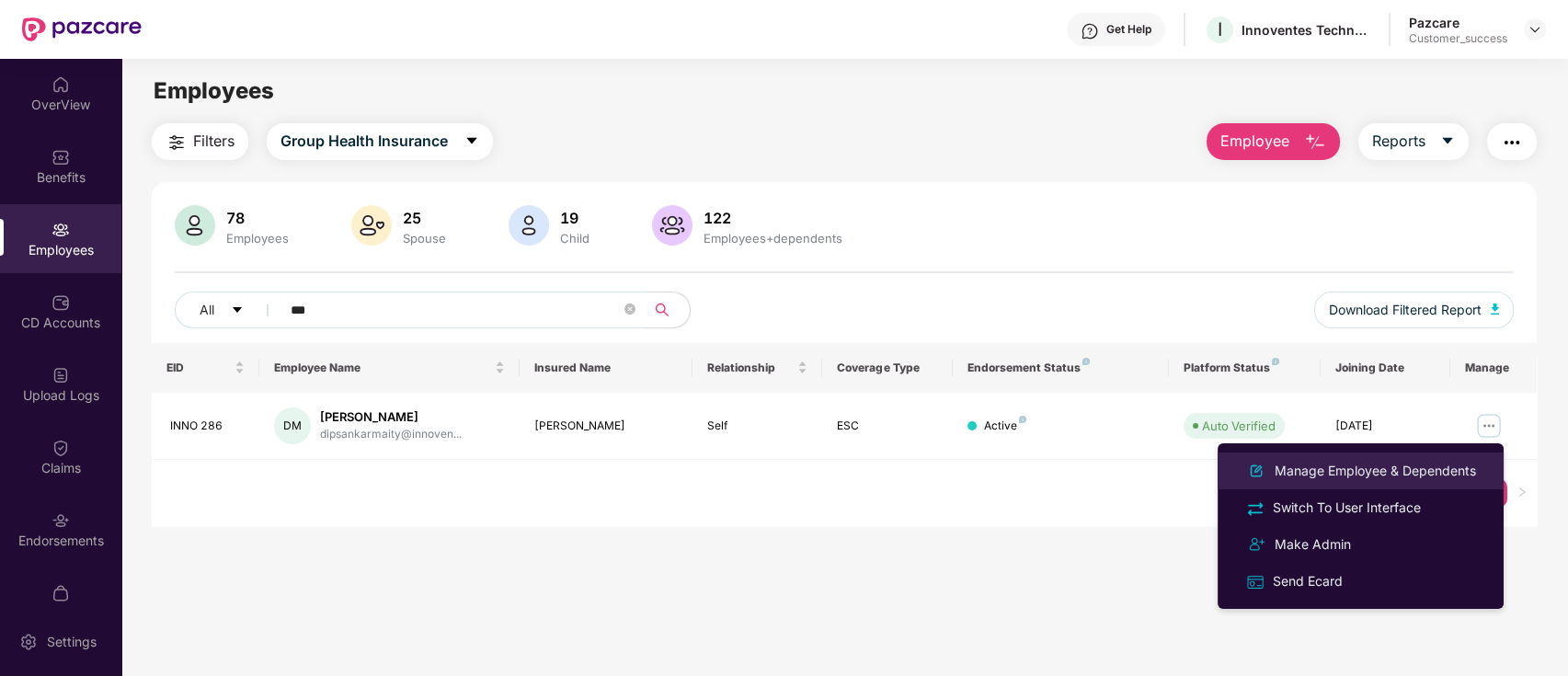
click at [1363, 456] on li "Manage Employee & Dependents" at bounding box center [1360, 471] width 286 height 37
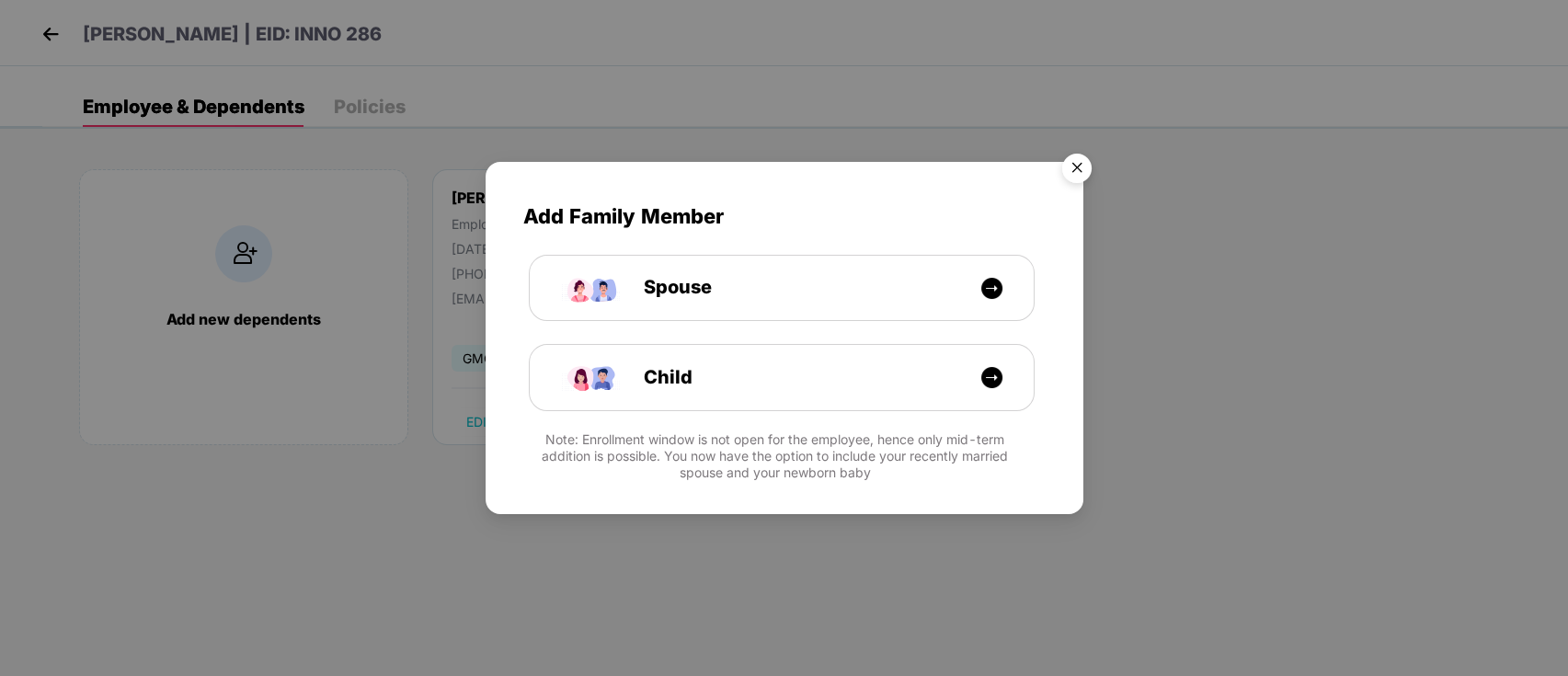
click at [1080, 168] on img "Close" at bounding box center [1077, 171] width 52 height 52
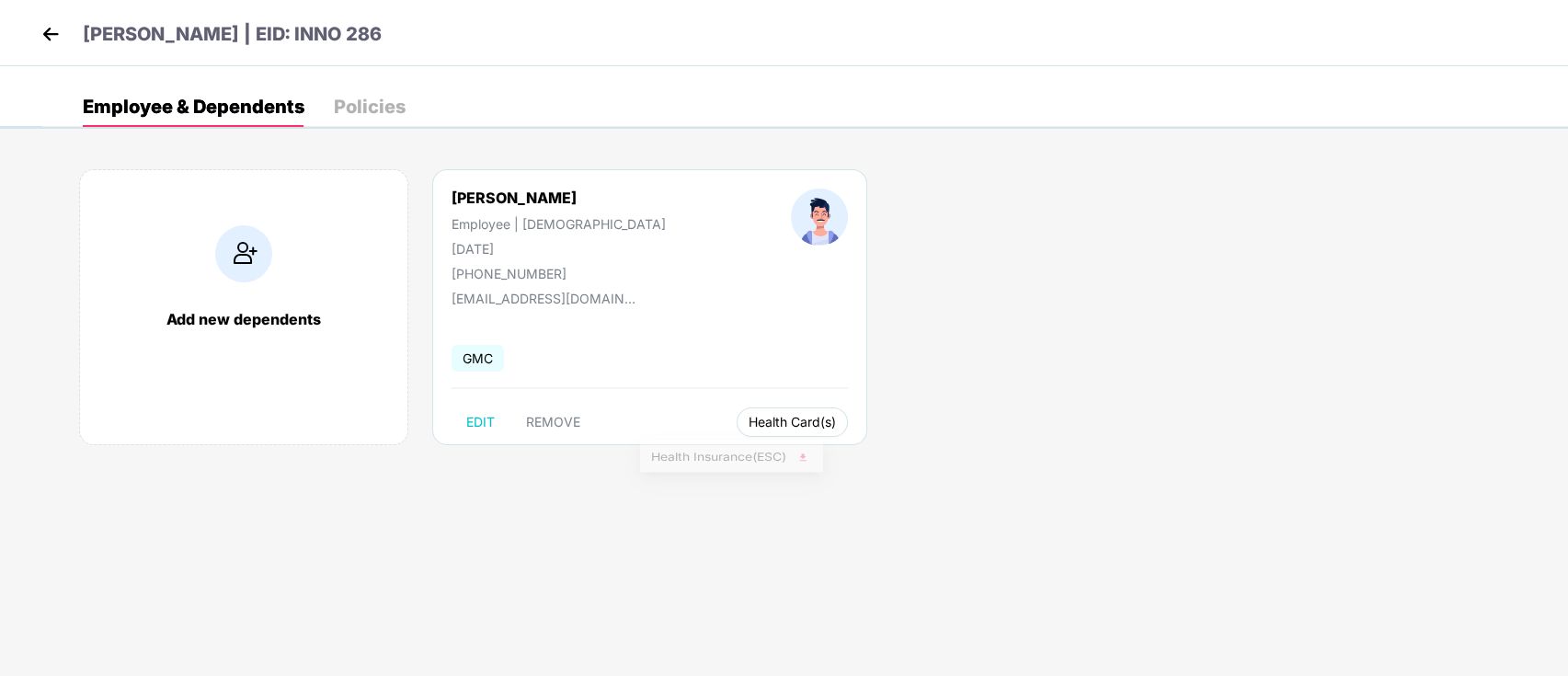
click at [748, 426] on span "Health Card(s)" at bounding box center [791, 422] width 87 height 9
click at [736, 431] on button "Health Card(s)" at bounding box center [791, 422] width 111 height 29
click at [804, 459] on img at bounding box center [802, 459] width 19 height 19
click at [48, 34] on img at bounding box center [51, 34] width 27 height 27
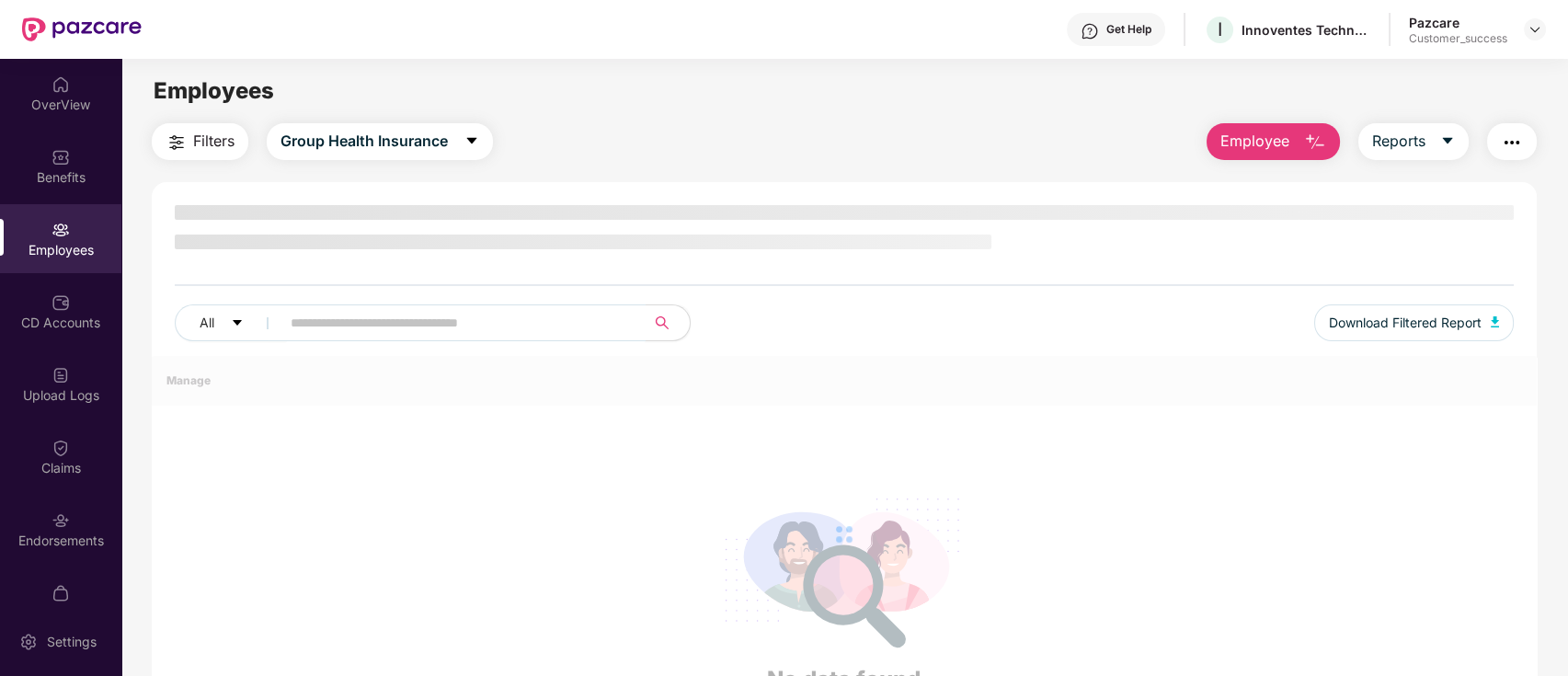
click at [346, 325] on input "text" at bounding box center [455, 323] width 330 height 27
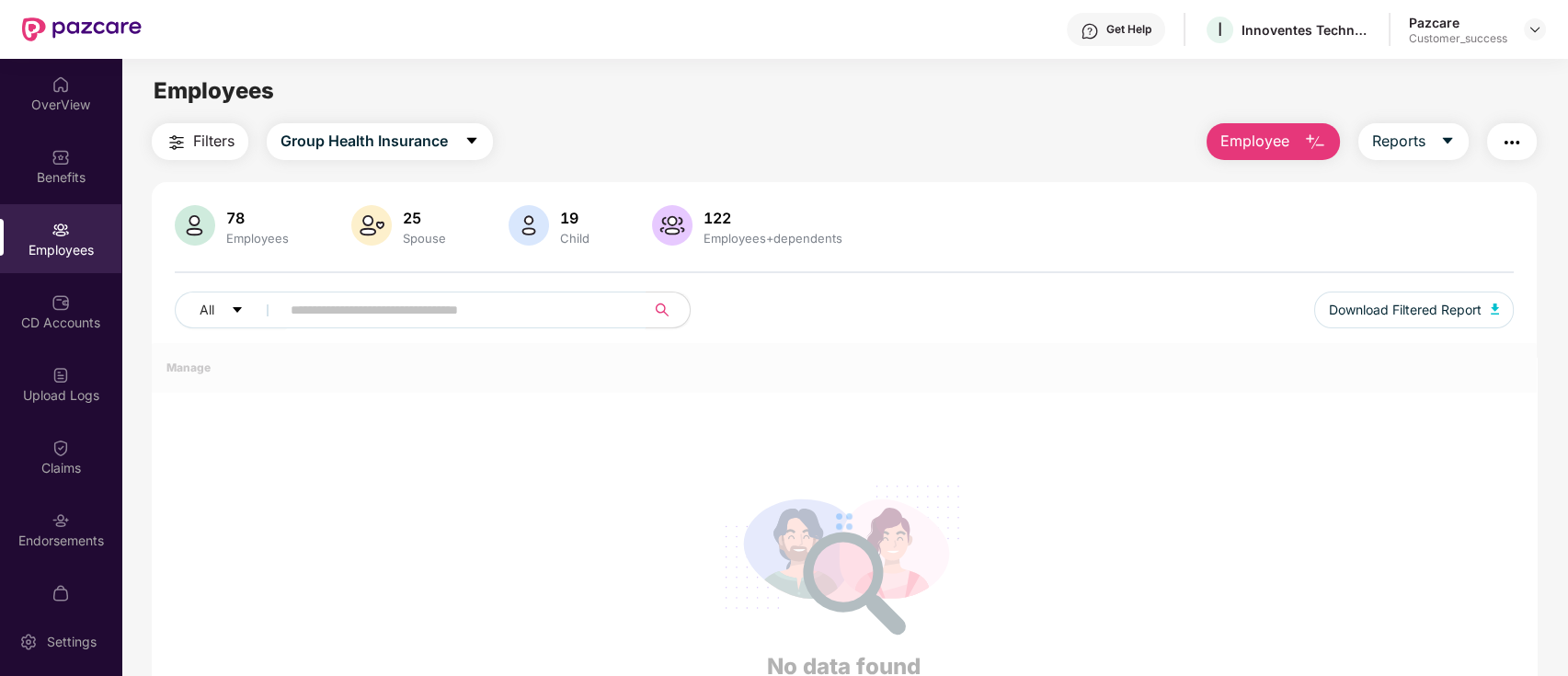
paste input "********"
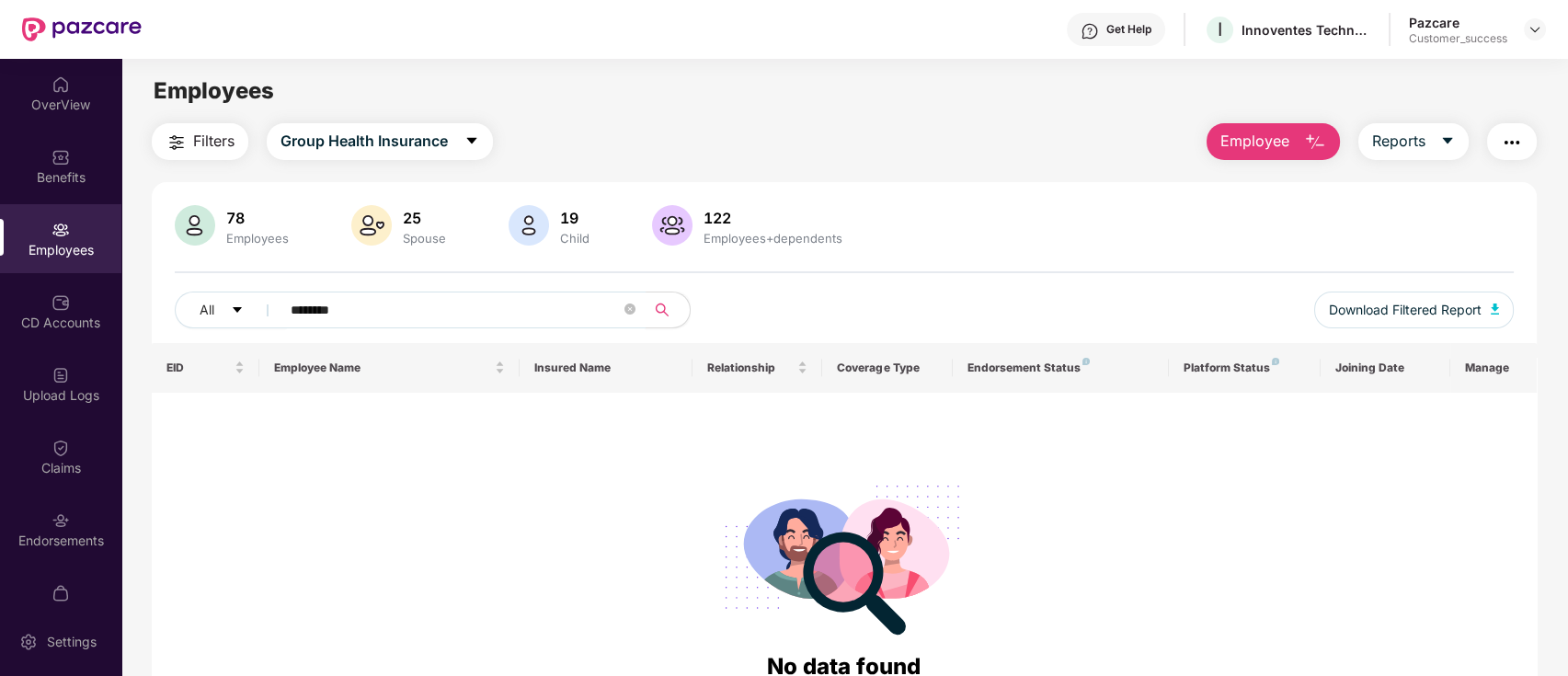
type input "********"
click at [382, 167] on div "Filters Group Health Insurance Employee Reports 78 Employees 25 Spouse 19 Child…" at bounding box center [844, 444] width 1386 height 643
click at [368, 144] on span "Group Health Insurance" at bounding box center [364, 140] width 168 height 23
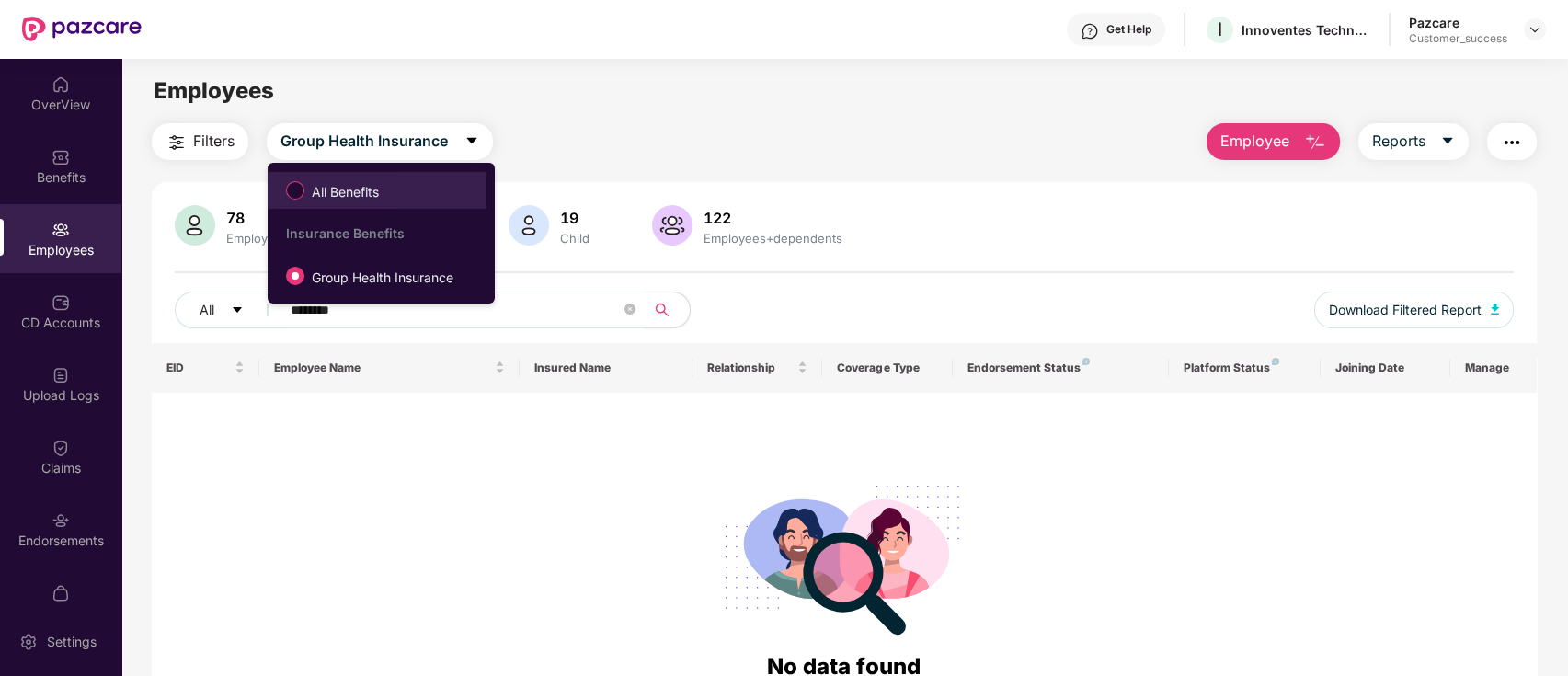
click at [356, 183] on span "All Benefits" at bounding box center [344, 192] width 81 height 21
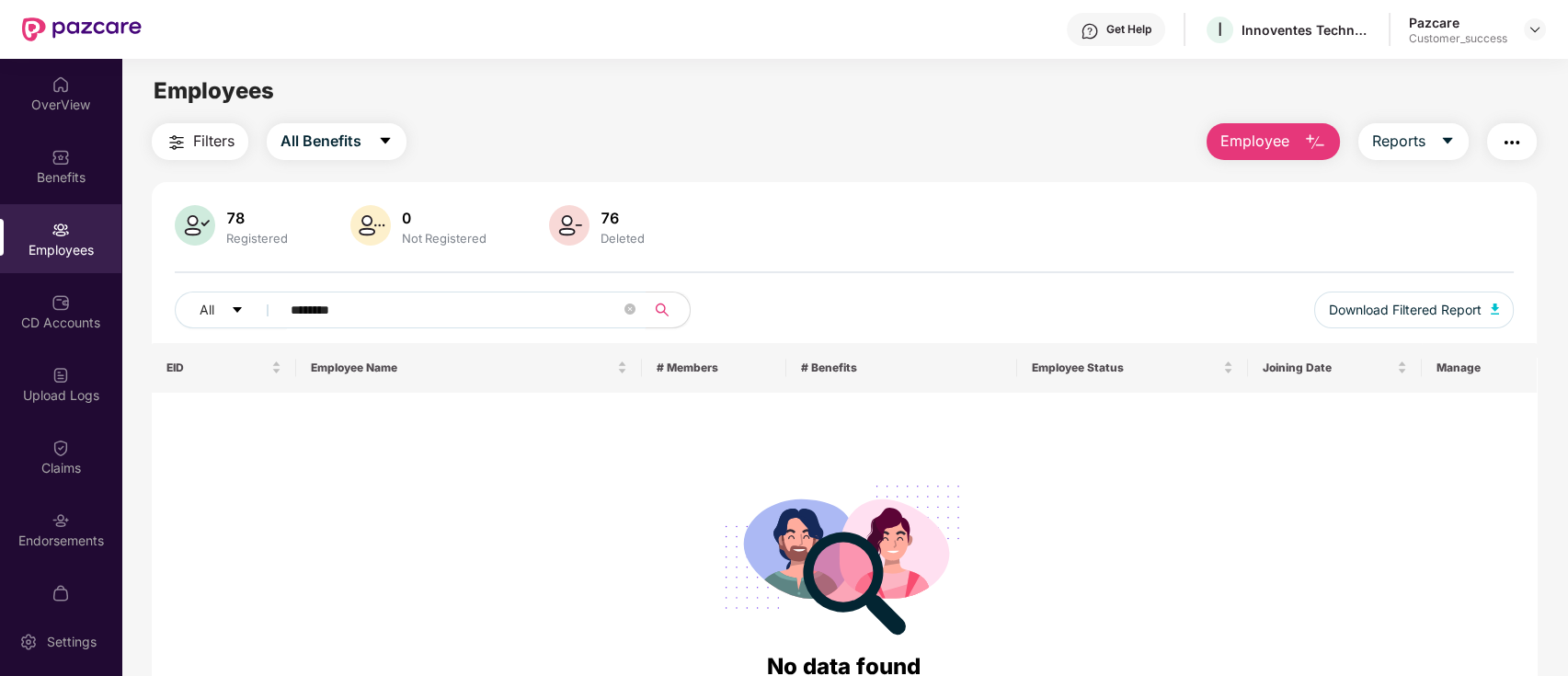
click at [389, 313] on input "********" at bounding box center [455, 310] width 330 height 27
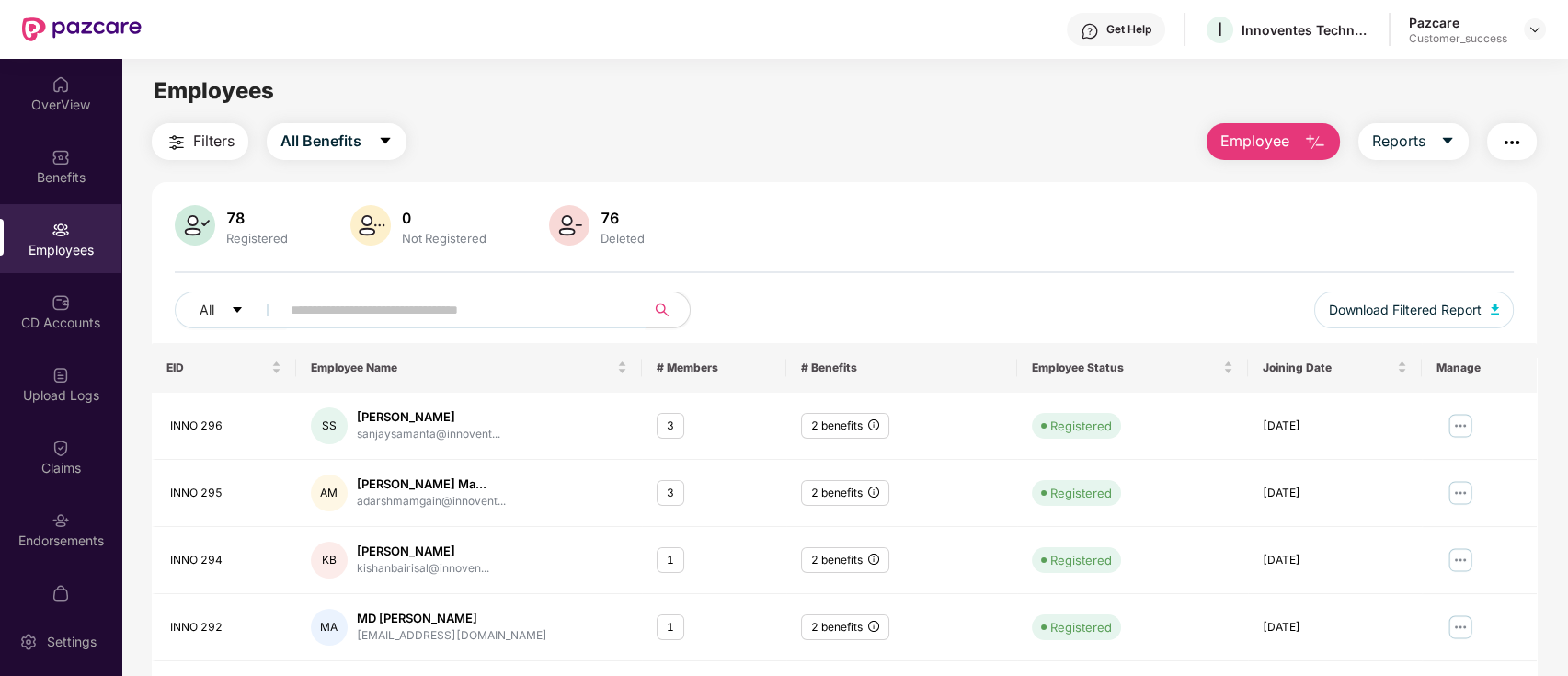
paste input "***"
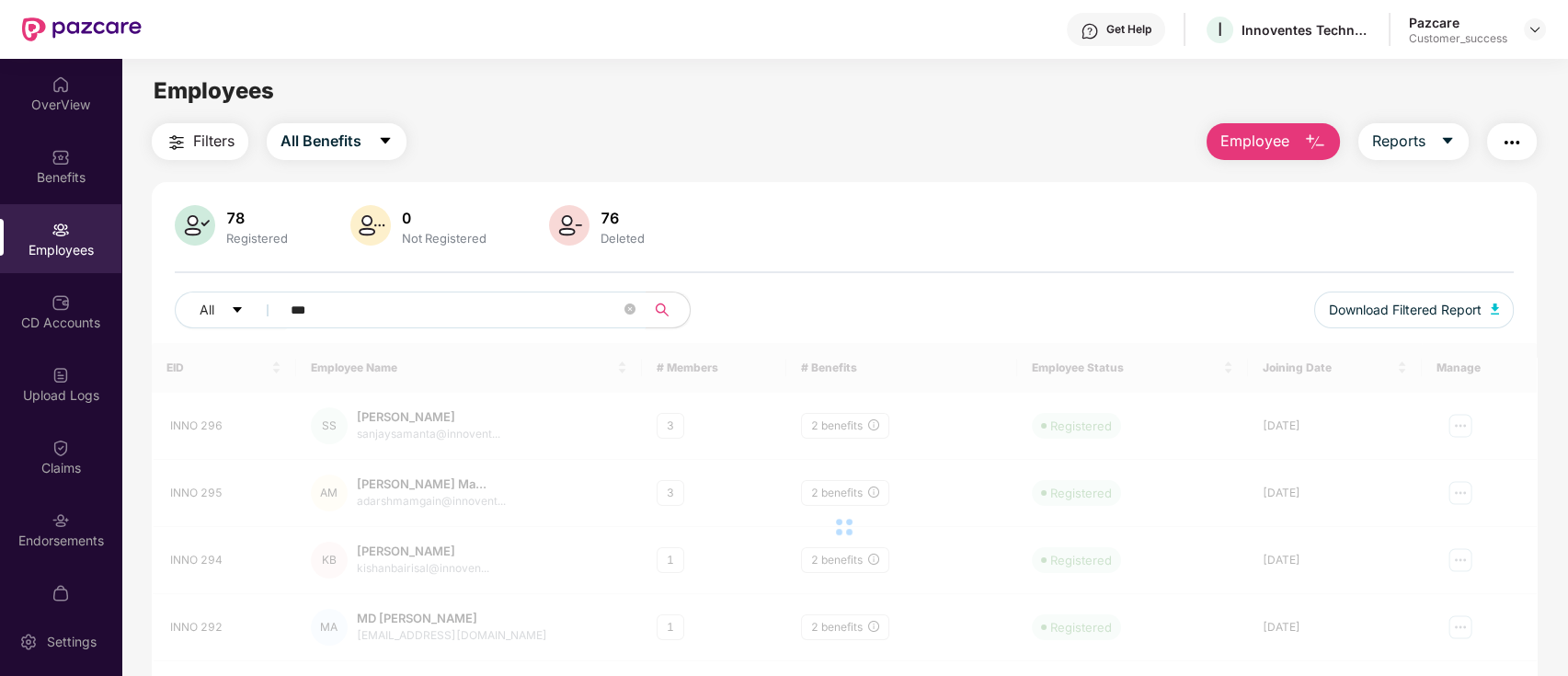
click at [356, 308] on input "***" at bounding box center [455, 310] width 330 height 27
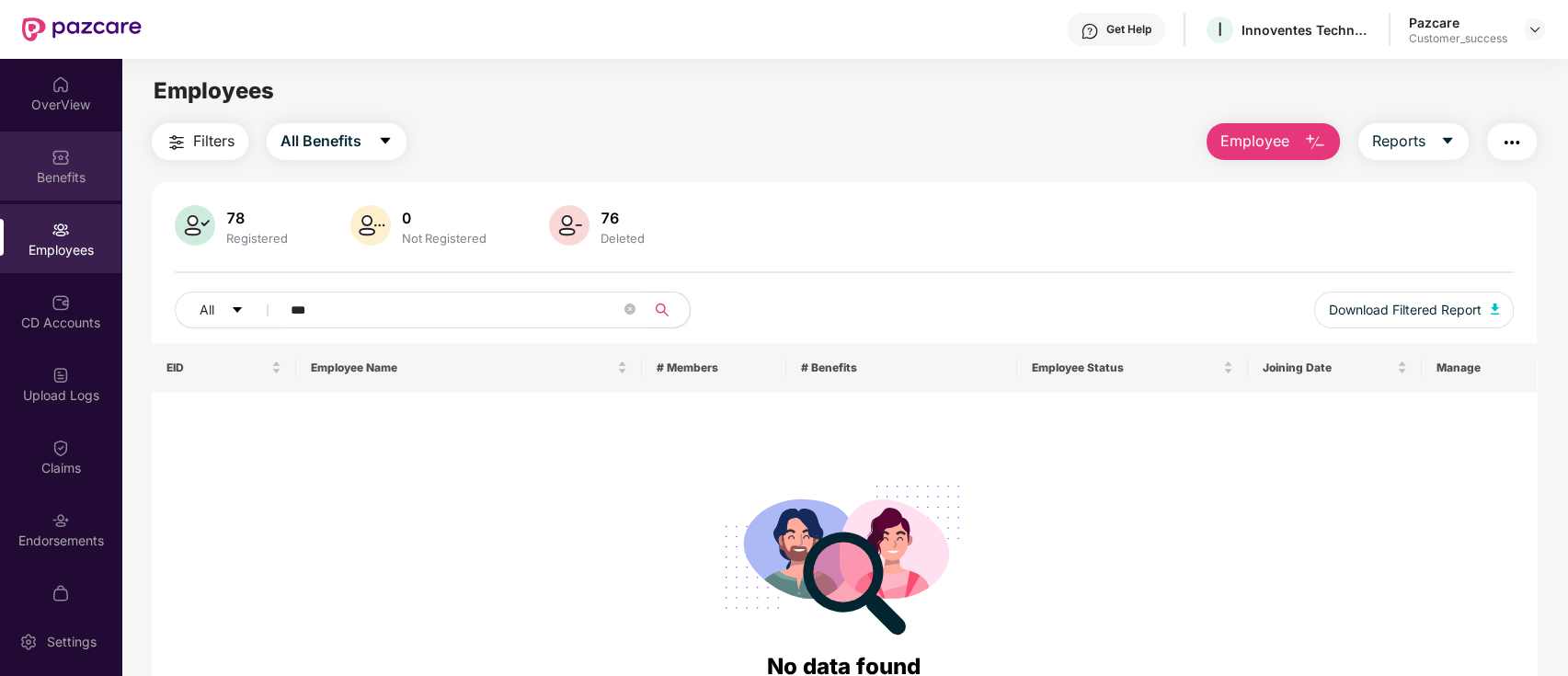
type input "***"
click at [9, 175] on div "Benefits" at bounding box center [61, 178] width 122 height 19
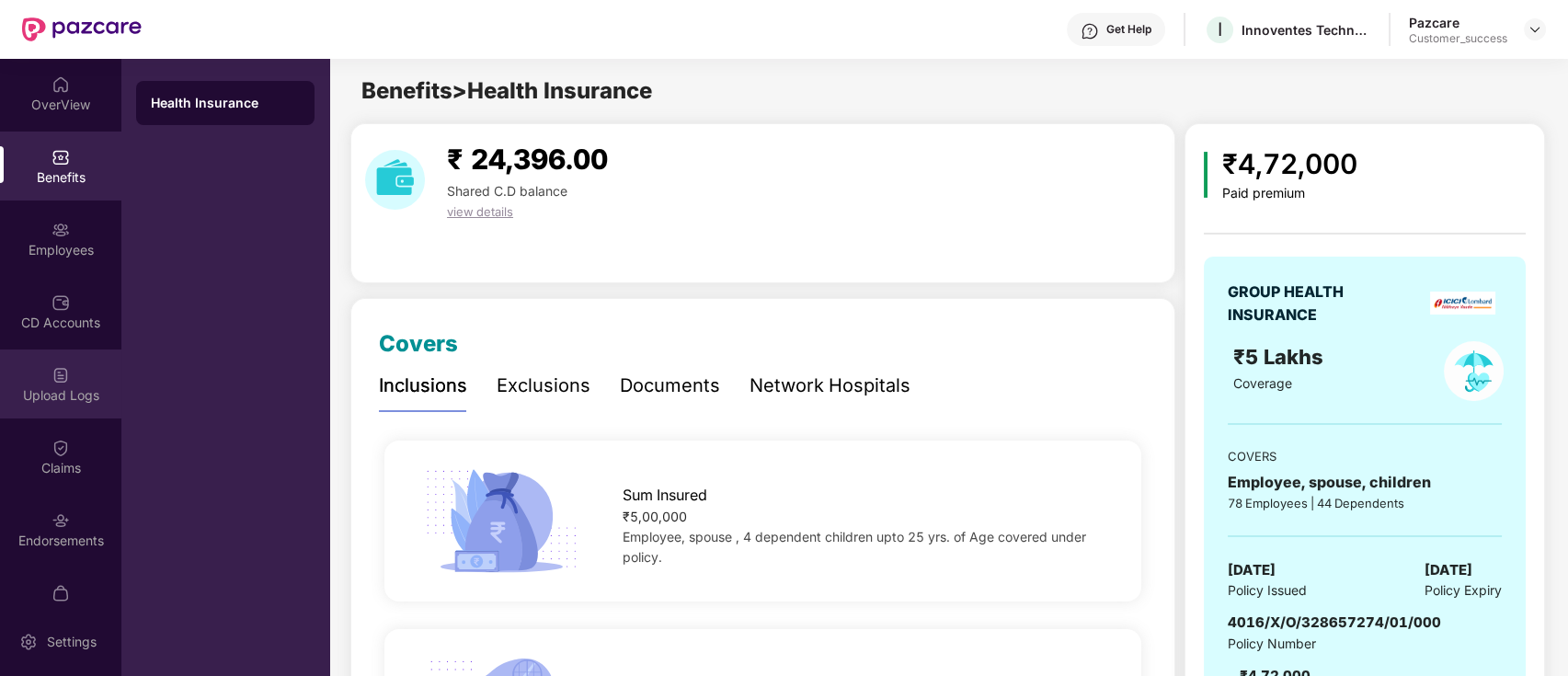
click at [61, 385] on div "Upload Logs" at bounding box center [61, 384] width 122 height 69
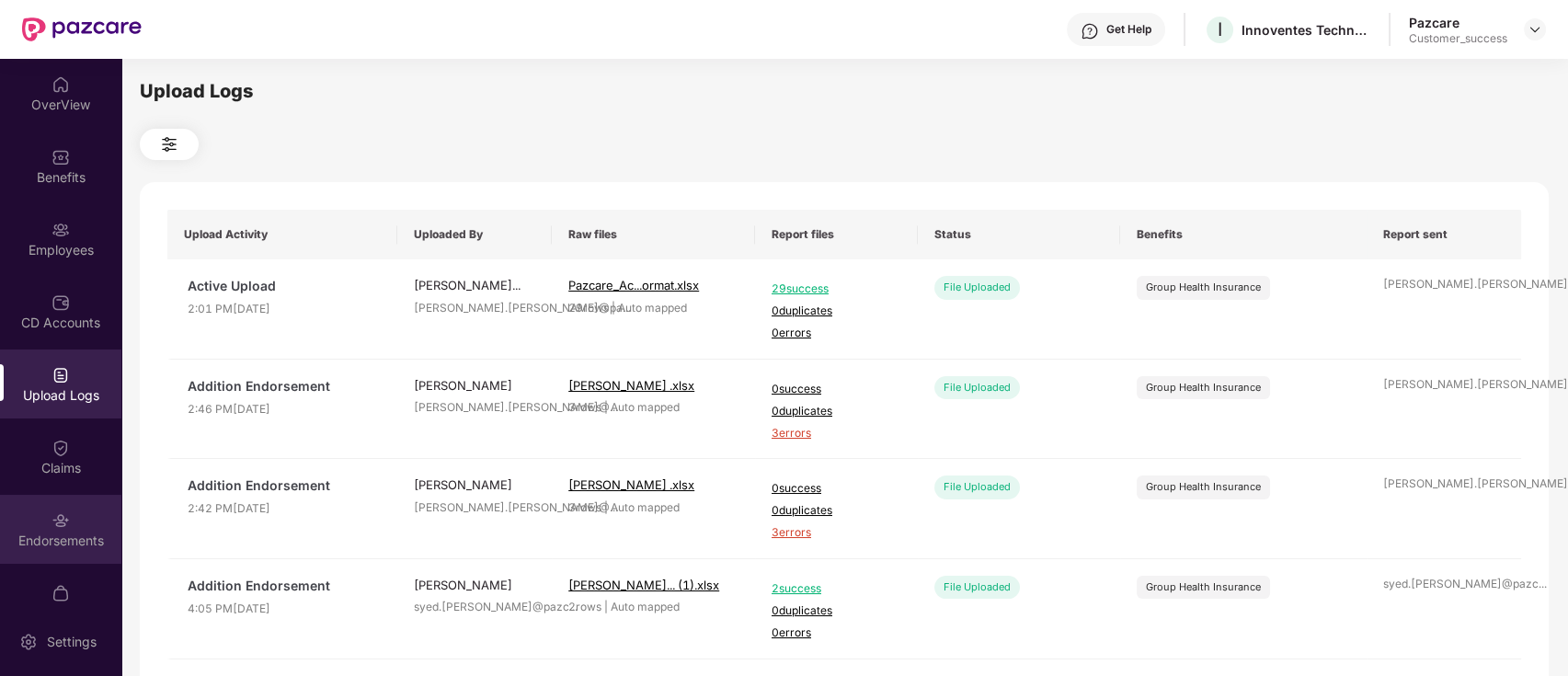
click at [52, 546] on div "Endorsements" at bounding box center [61, 541] width 122 height 19
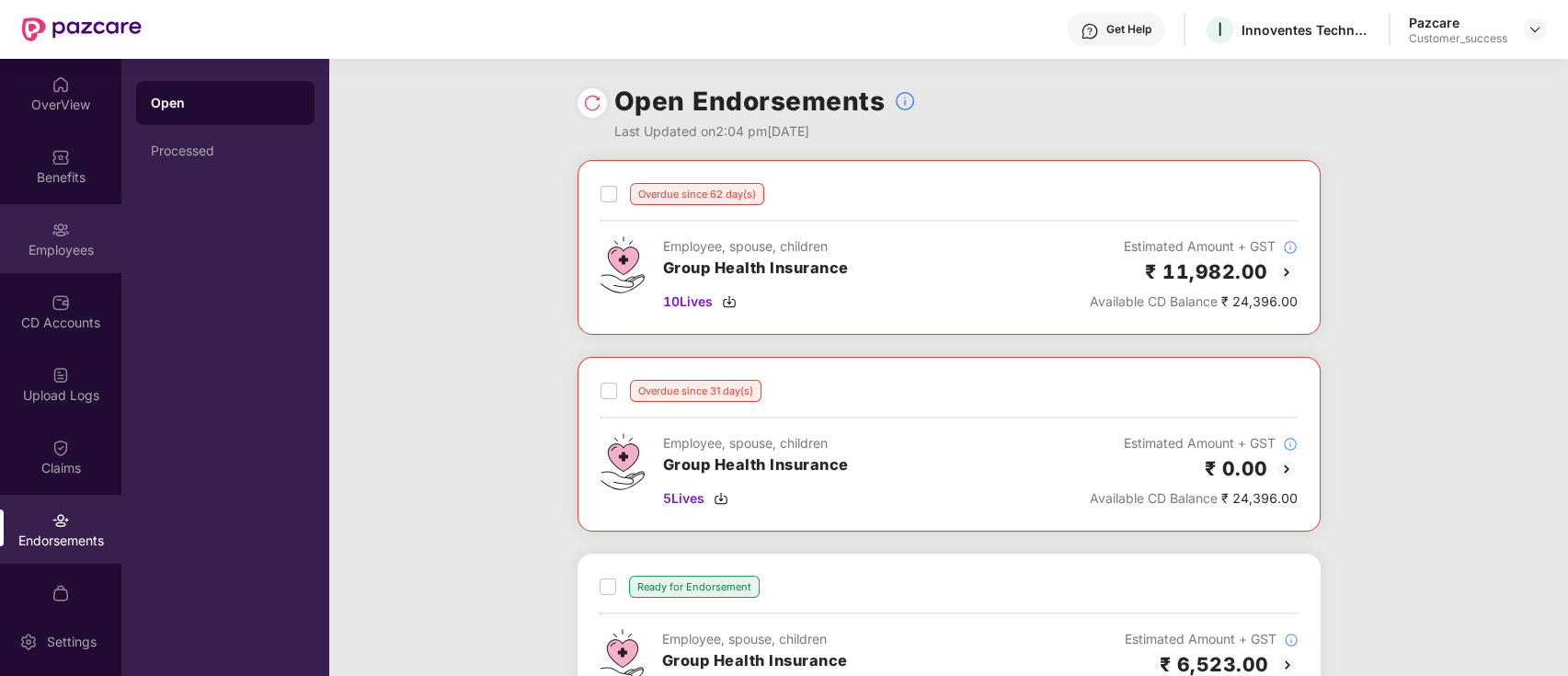
click at [42, 241] on div "Employees" at bounding box center [61, 250] width 122 height 19
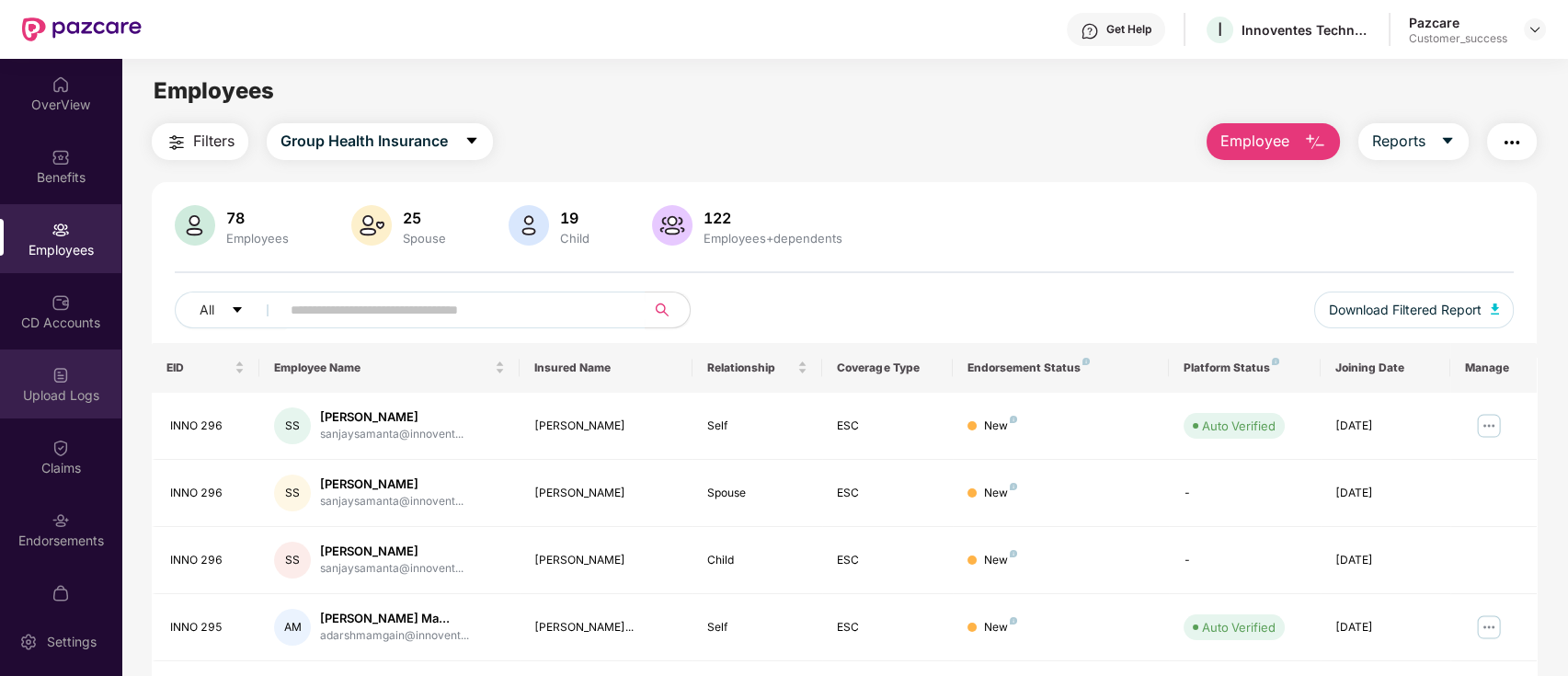
click at [13, 402] on div "Upload Logs" at bounding box center [61, 395] width 122 height 19
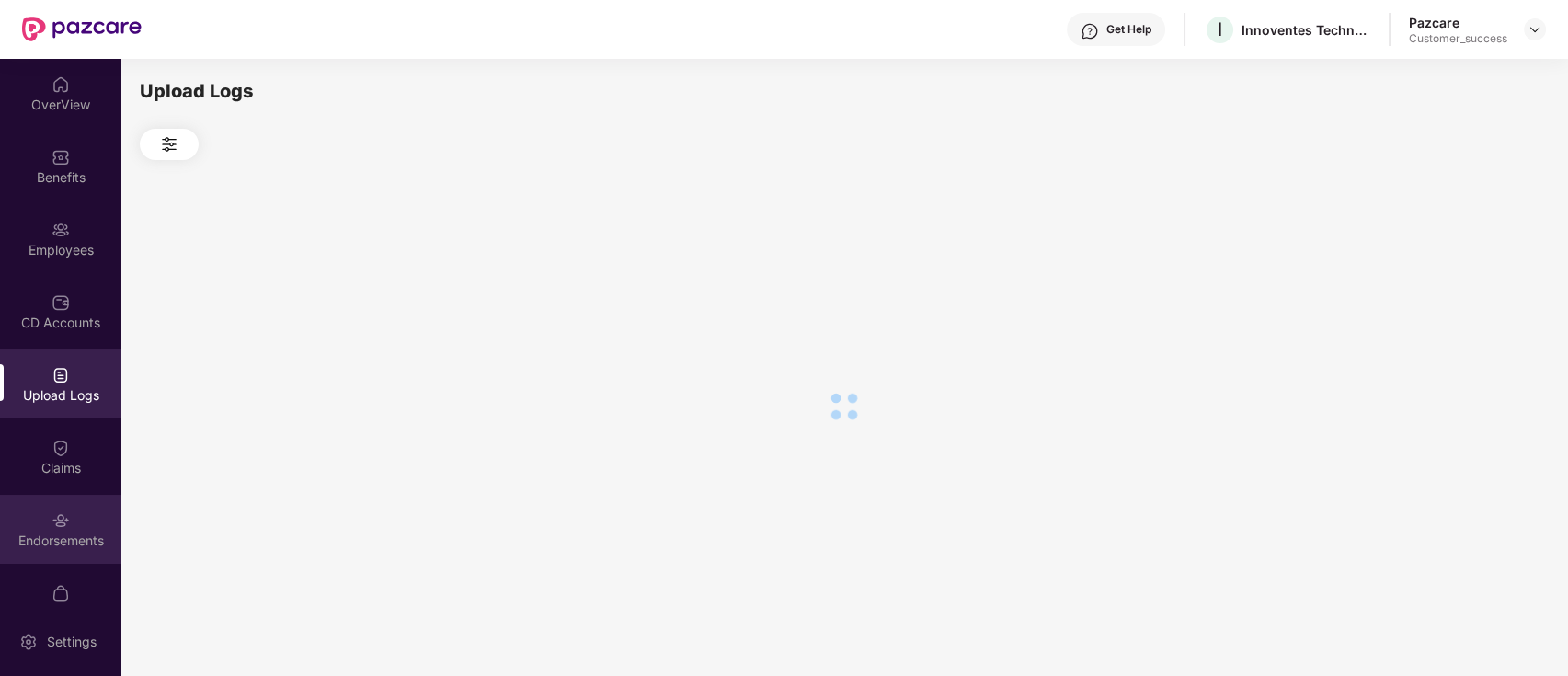
click at [55, 518] on img at bounding box center [61, 520] width 19 height 19
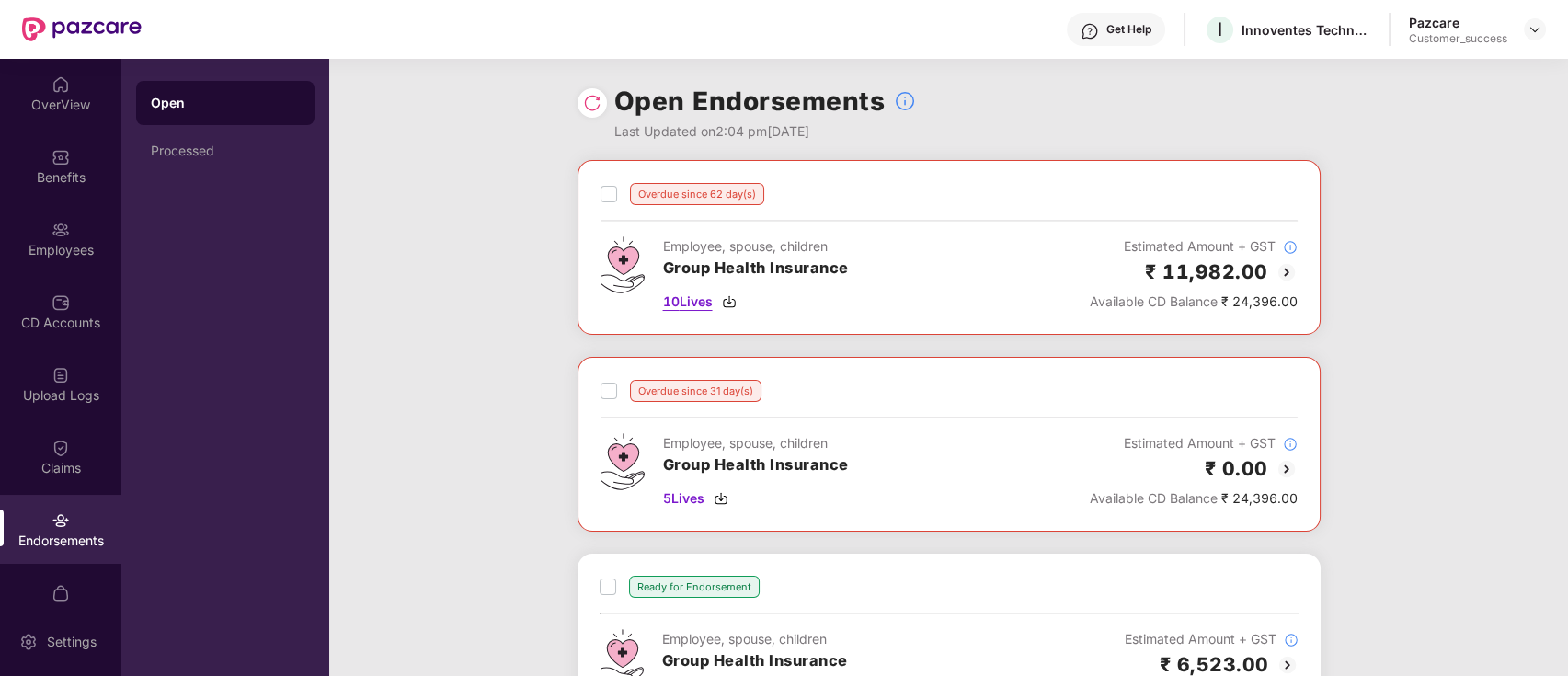
click at [729, 296] on img at bounding box center [729, 301] width 15 height 15
click at [1534, 26] on img at bounding box center [1534, 29] width 15 height 15
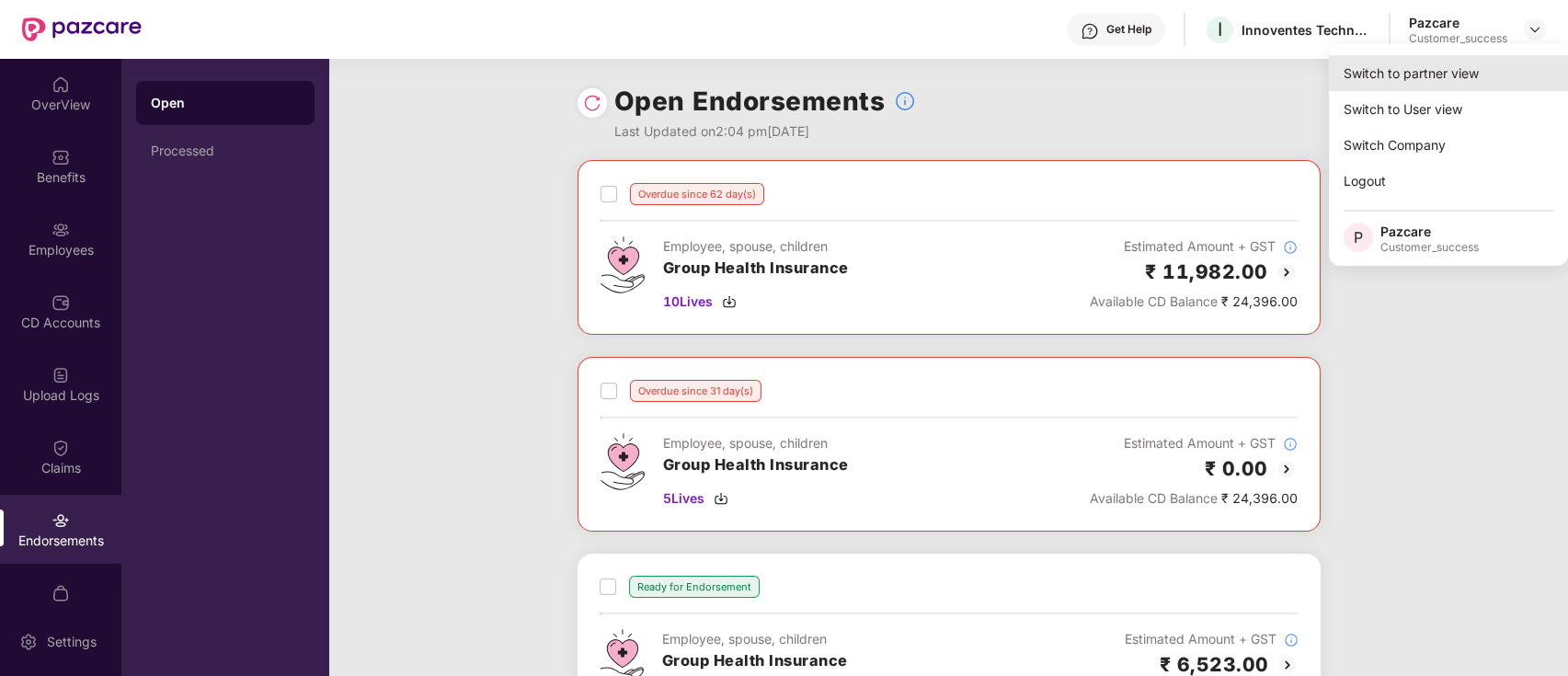
click at [1492, 72] on div "Switch to partner view" at bounding box center [1448, 73] width 239 height 36
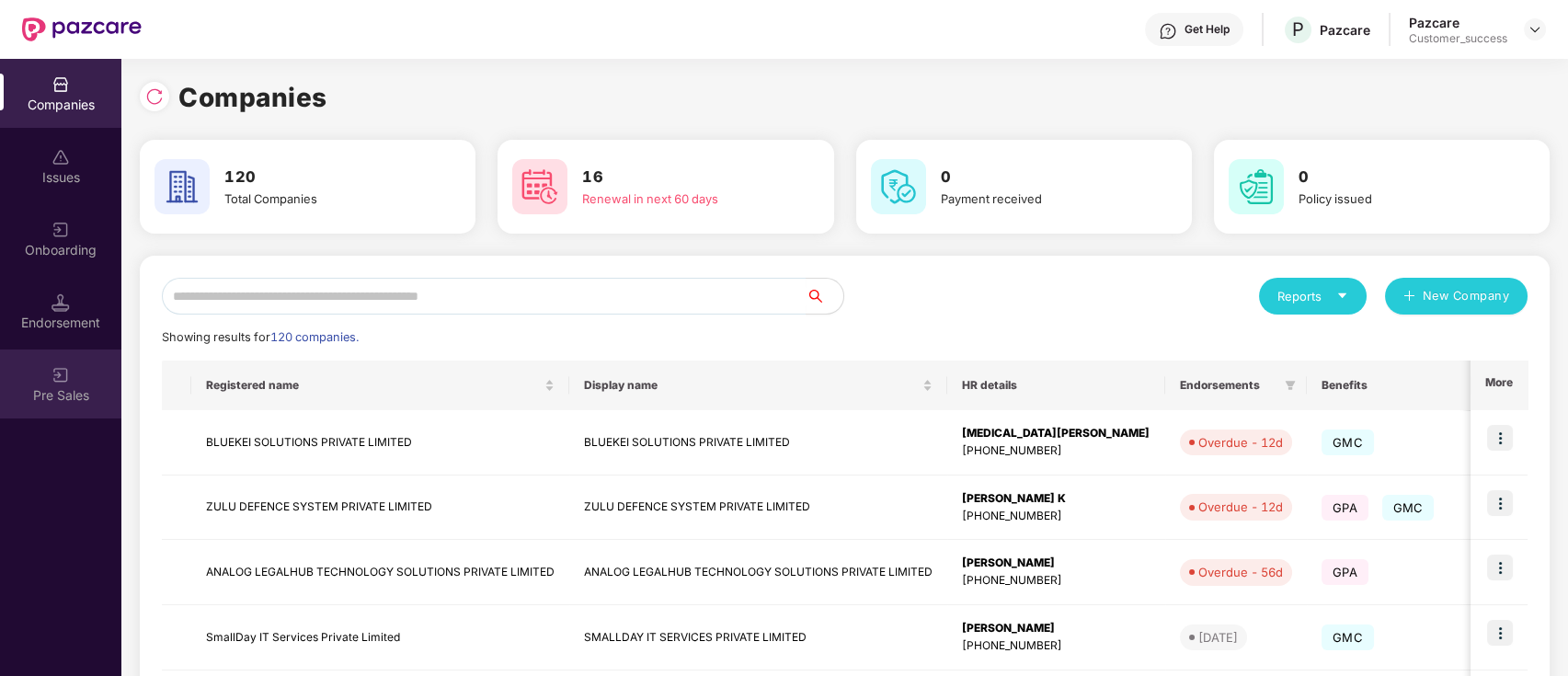
click at [0, 371] on div "Pre Sales" at bounding box center [61, 384] width 122 height 69
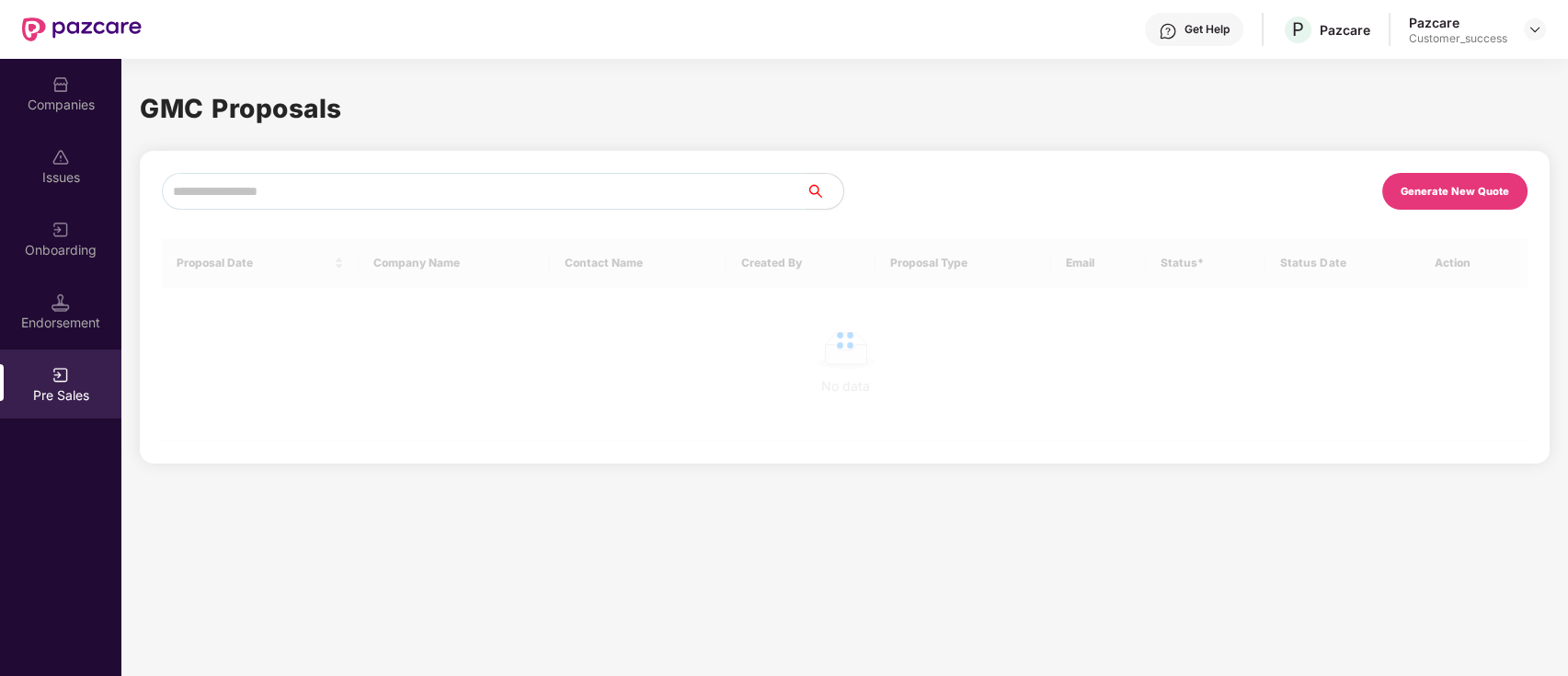
drag, startPoint x: 47, startPoint y: 312, endPoint x: 58, endPoint y: 276, distance: 37.6
click at [51, 308] on div "Endorsement" at bounding box center [61, 311] width 122 height 69
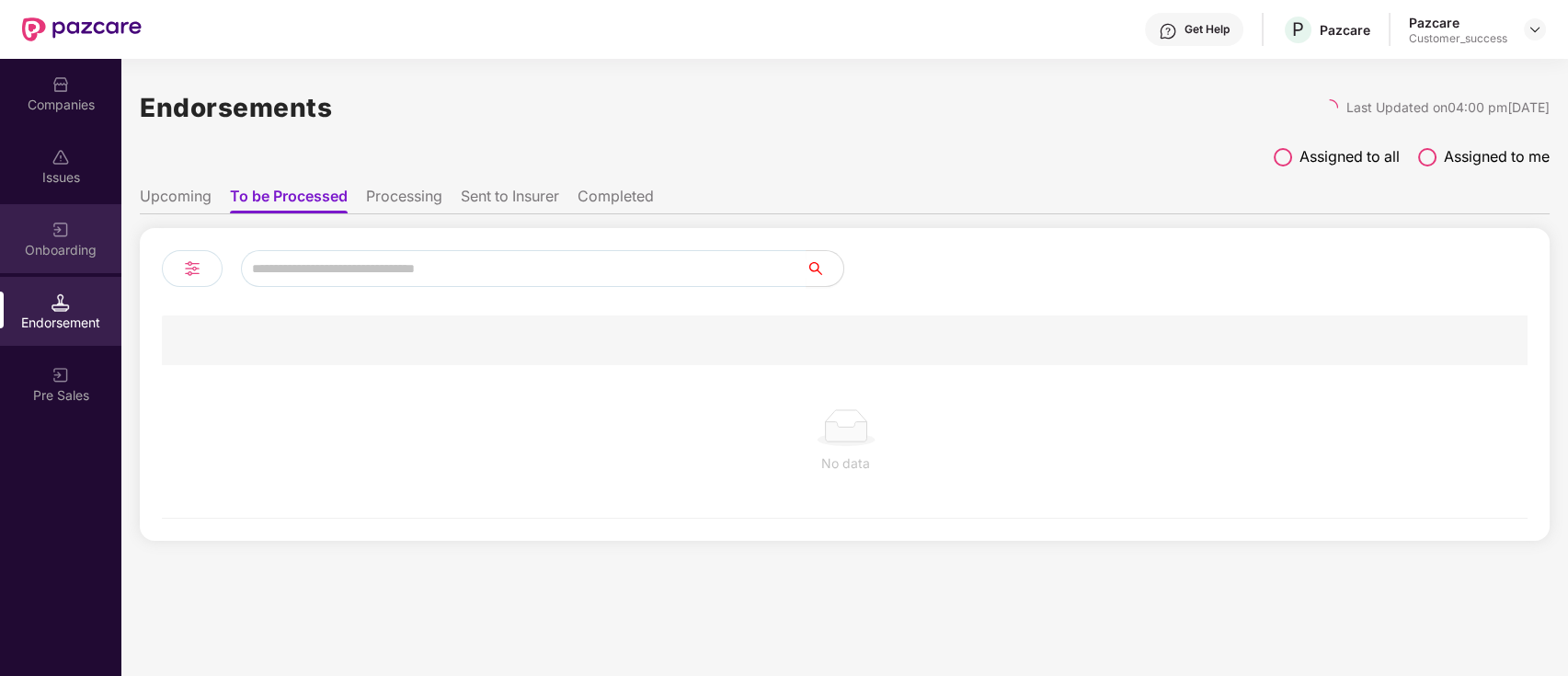
click at [62, 251] on div "Onboarding" at bounding box center [61, 250] width 122 height 19
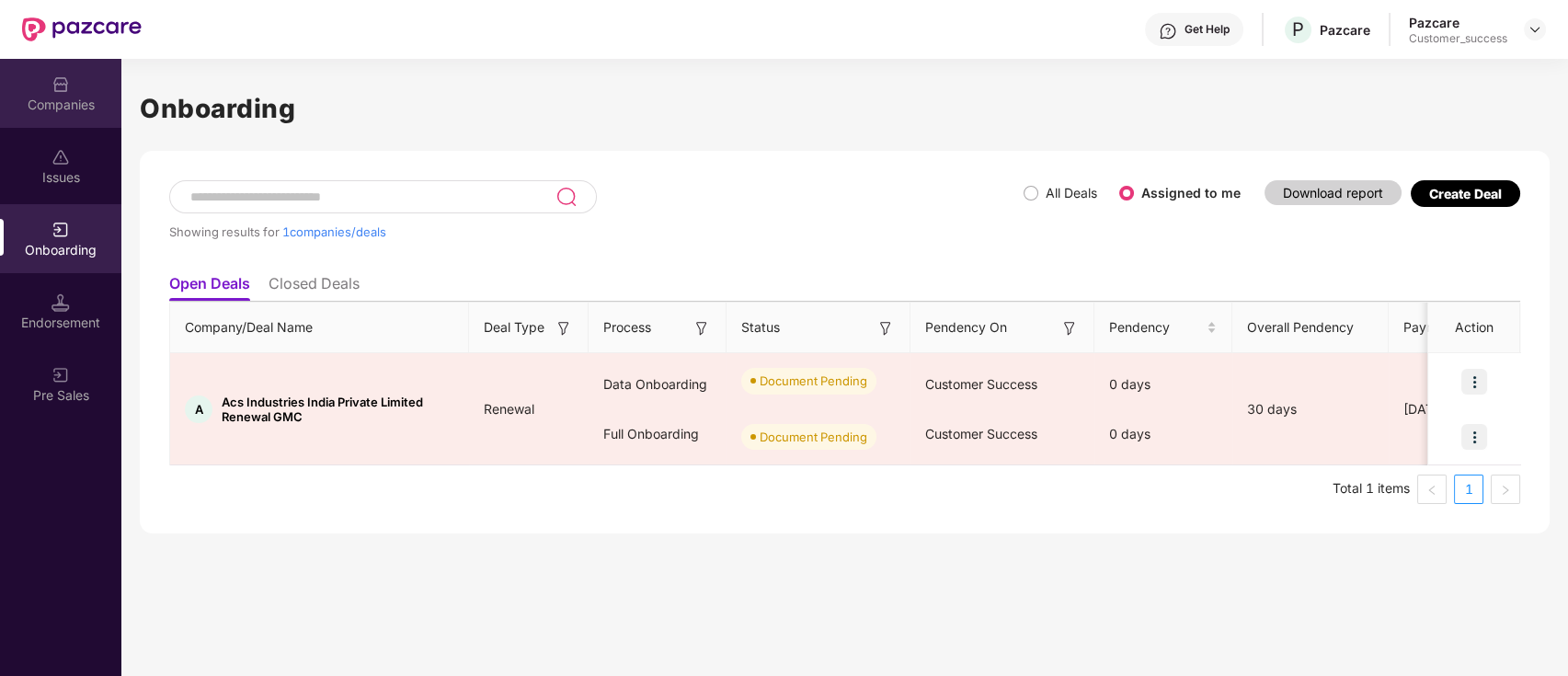
click at [75, 93] on div "Companies" at bounding box center [61, 93] width 122 height 69
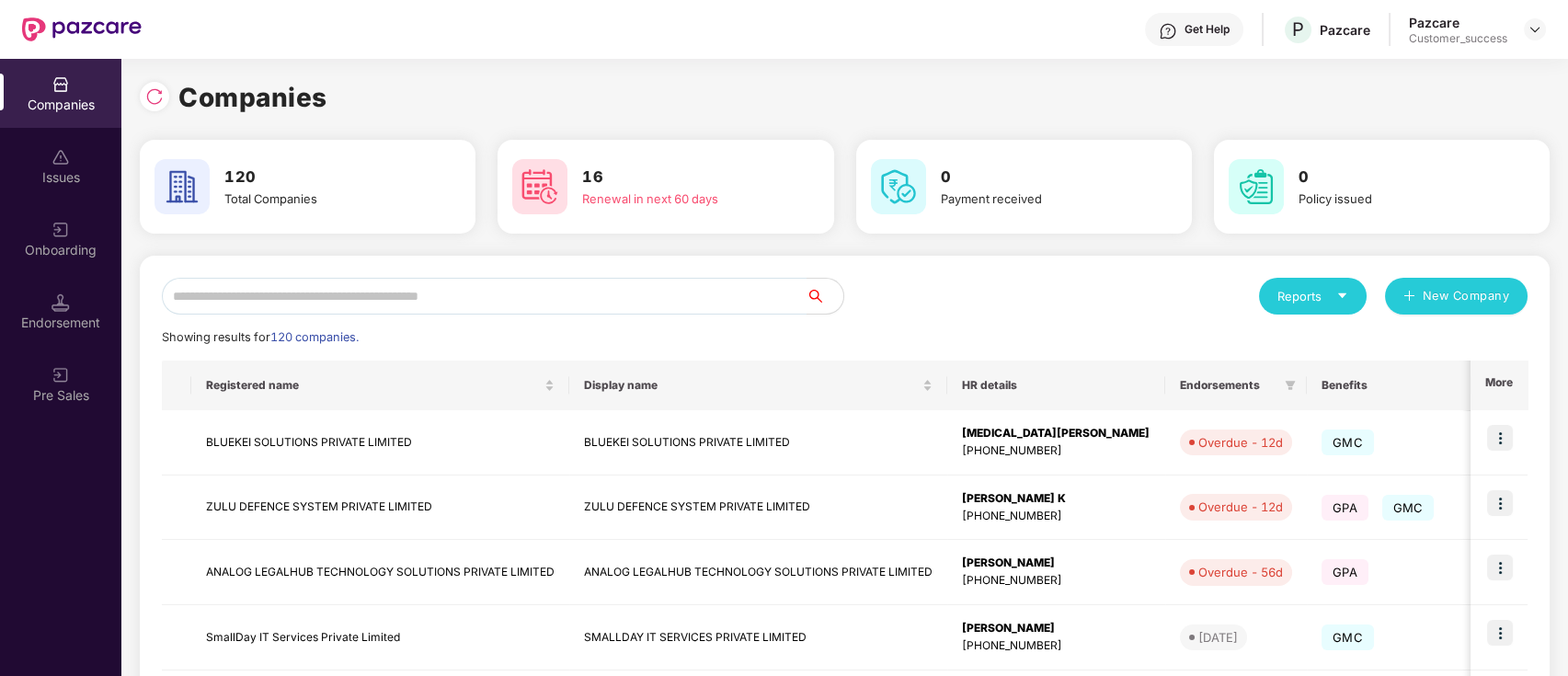
click at [287, 288] on input "text" at bounding box center [483, 296] width 644 height 37
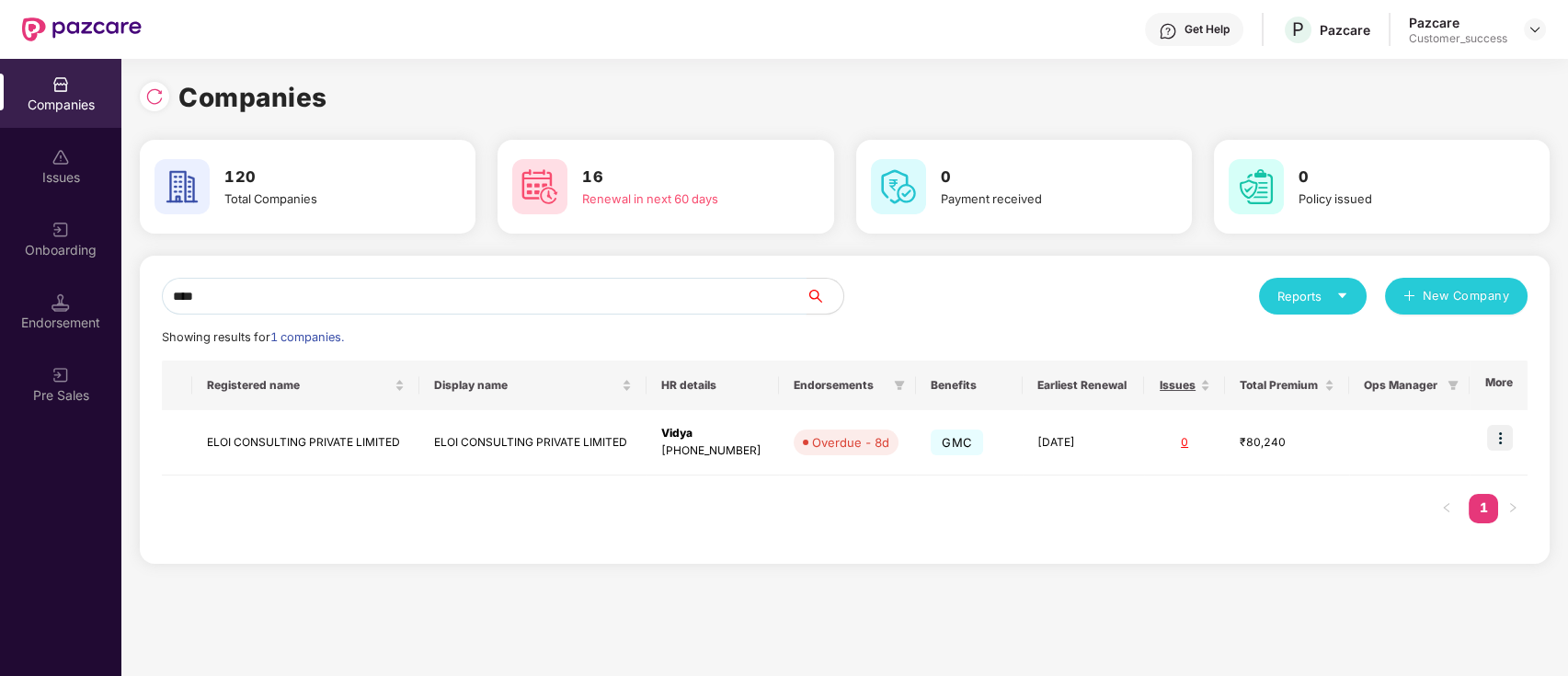
type input "****"
